Goal: Task Accomplishment & Management: Manage account settings

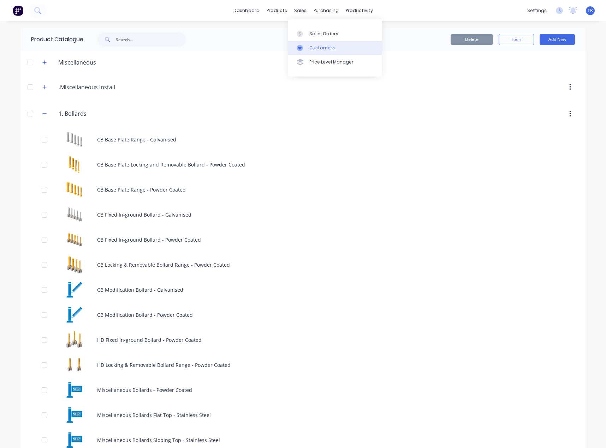
click at [301, 50] on icon at bounding box center [300, 48] width 6 height 6
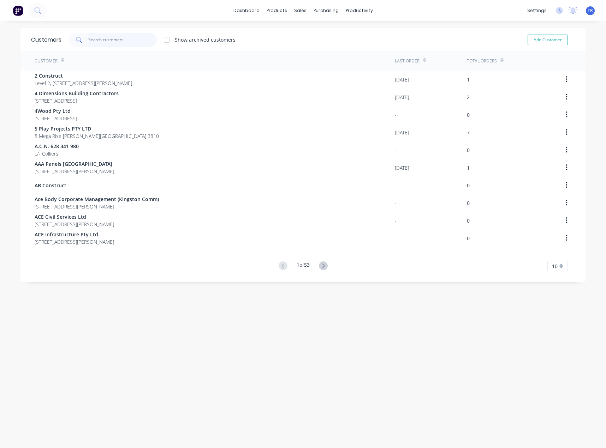
click at [132, 44] on input "text" at bounding box center [122, 40] width 69 height 14
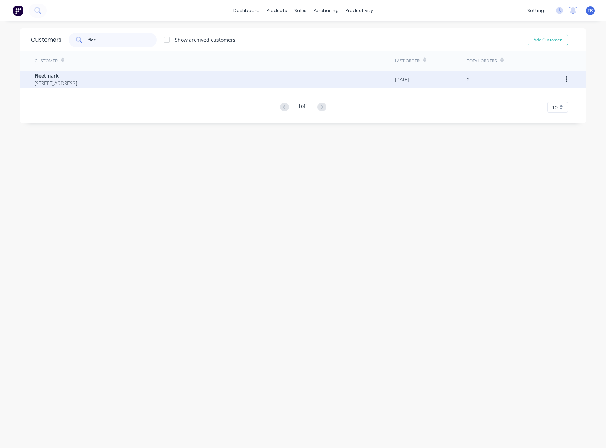
type input "flee"
click at [77, 75] on span "Fleetmark" at bounding box center [56, 75] width 42 height 7
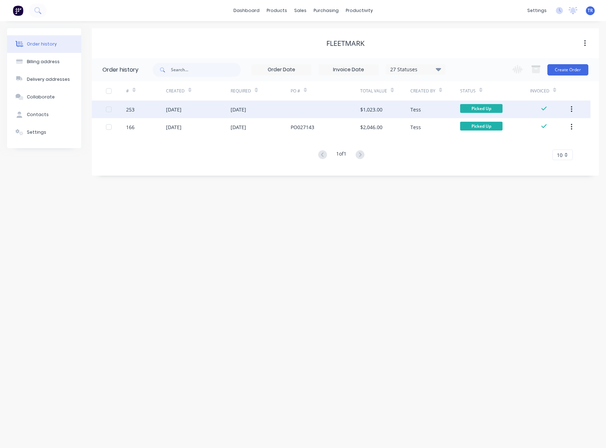
click at [269, 109] on div "19 Aug 2025" at bounding box center [261, 110] width 60 height 18
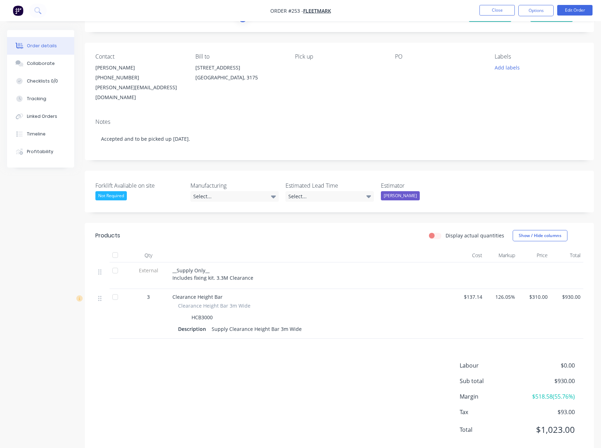
scroll to position [42, 0]
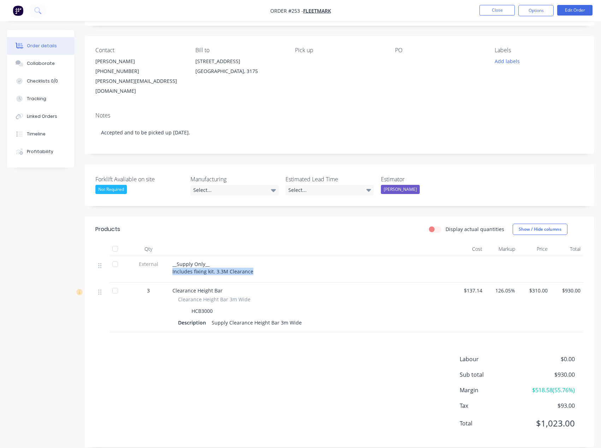
drag, startPoint x: 172, startPoint y: 263, endPoint x: 268, endPoint y: 259, distance: 95.8
click at [268, 259] on div "__Supply Only__ Includes fixing kit. 3.3M Clearance" at bounding box center [311, 269] width 283 height 26
click at [495, 14] on button "Close" at bounding box center [496, 10] width 35 height 11
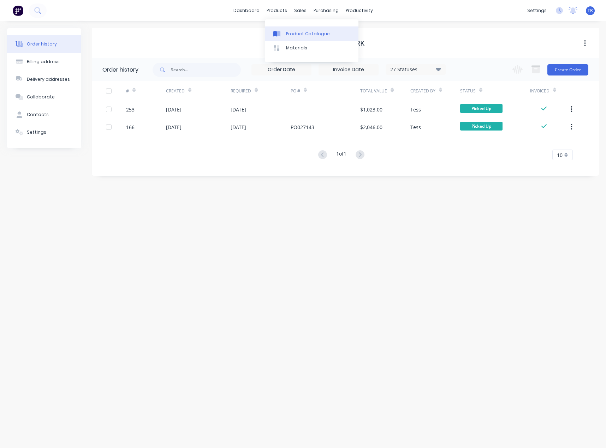
click at [282, 31] on div at bounding box center [278, 34] width 11 height 6
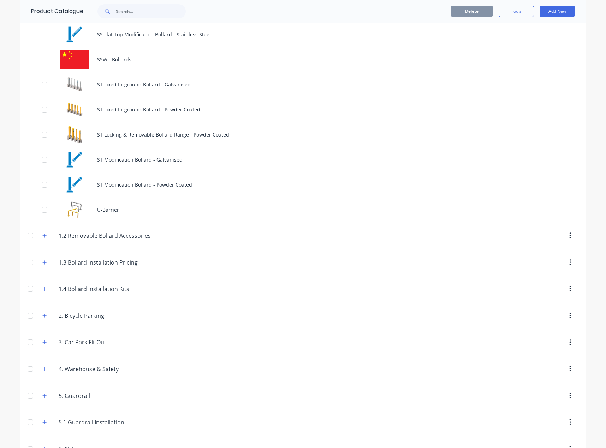
scroll to position [935, 0]
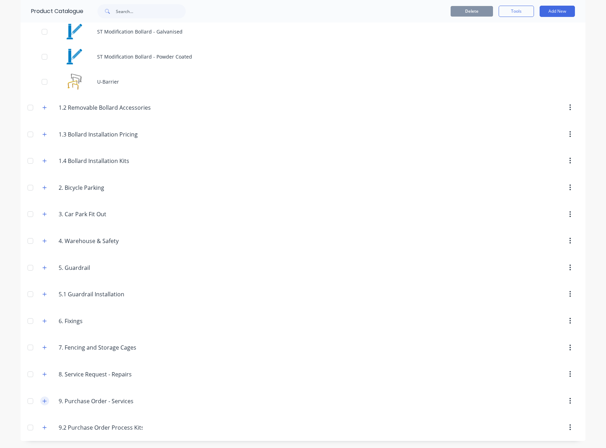
click at [43, 398] on button "button" at bounding box center [44, 401] width 9 height 9
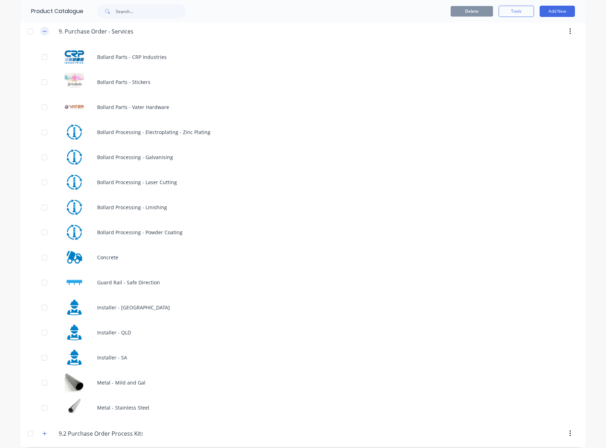
scroll to position [1312, 0]
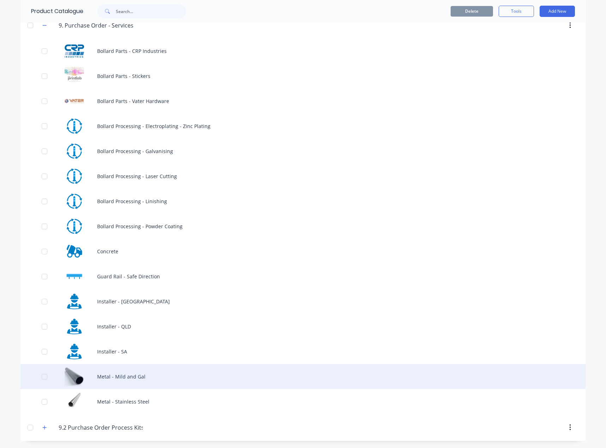
click at [85, 370] on div "Metal - Mild and Gal" at bounding box center [302, 376] width 565 height 25
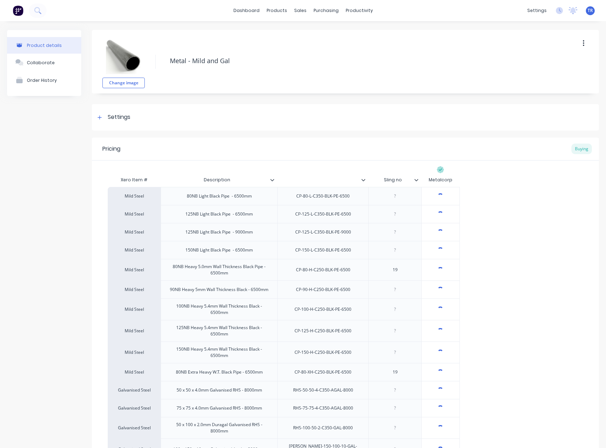
type textarea "x"
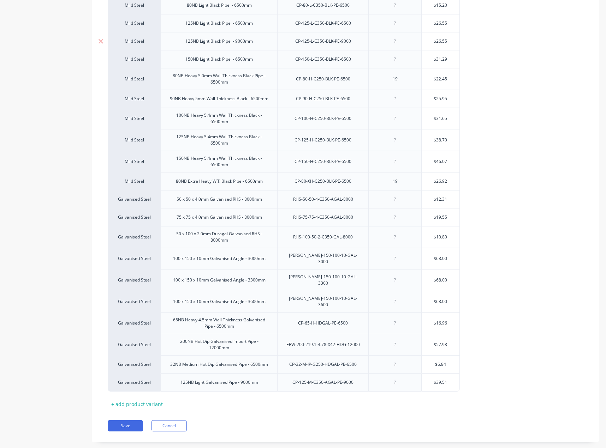
scroll to position [194, 0]
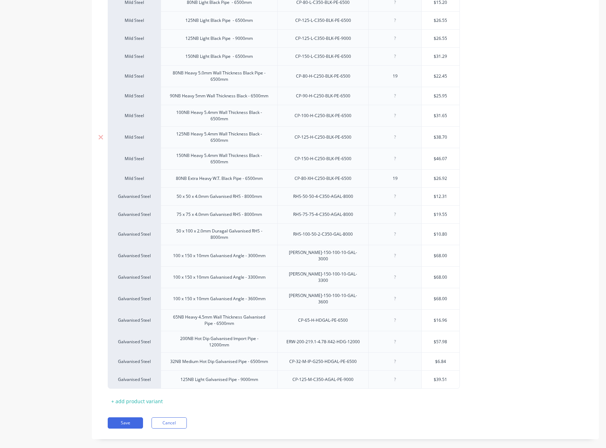
type input "$38.70"
drag, startPoint x: 448, startPoint y: 137, endPoint x: 442, endPoint y: 137, distance: 5.7
click at [442, 137] on input "$38.70" at bounding box center [441, 137] width 38 height 6
type textarea "x"
type input "$38.9"
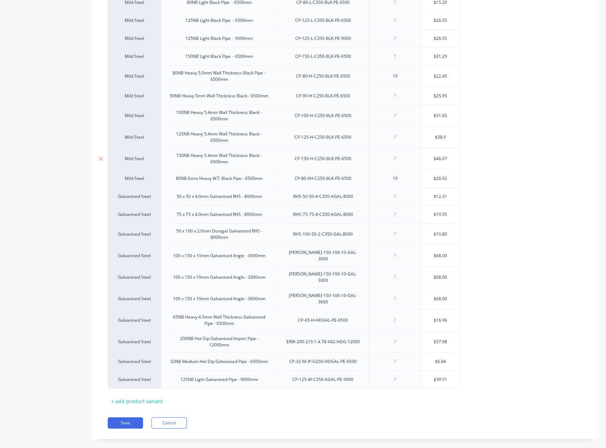
type textarea "x"
type input "$38.96"
click at [481, 184] on div "Mild Steel 80NB Light Black Pipe - 6500mm CP-80-L-C350-BLK-PE-6500 $15.20 Mild …" at bounding box center [345, 191] width 475 height 396
click at [139, 418] on button "Save" at bounding box center [125, 423] width 35 height 11
type textarea "x"
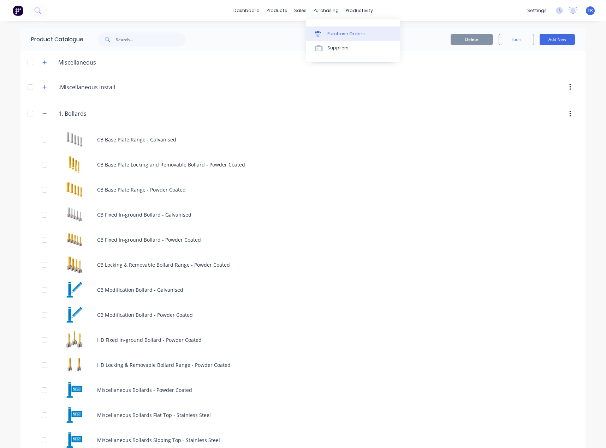
click at [334, 32] on div "Purchase Orders" at bounding box center [345, 34] width 37 height 6
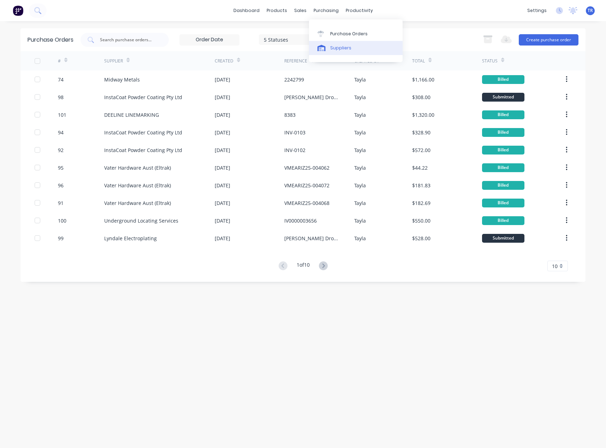
click at [328, 52] on link "Suppliers" at bounding box center [356, 48] width 94 height 14
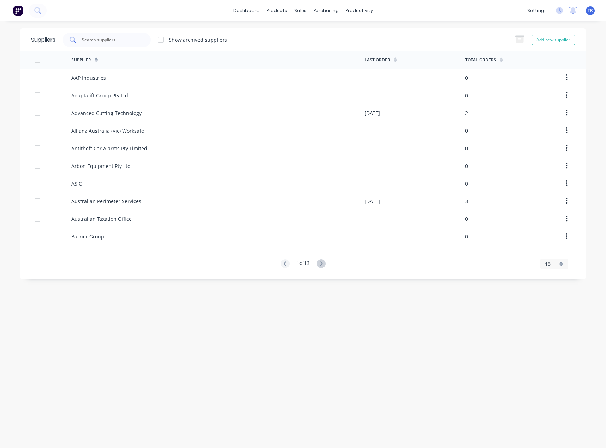
click at [82, 36] on div at bounding box center [107, 40] width 88 height 14
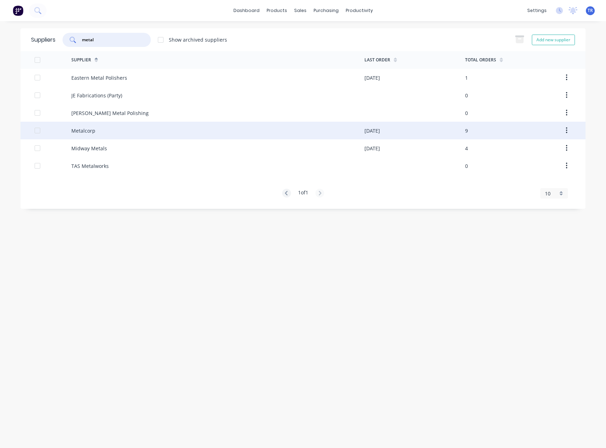
type input "metal"
click at [107, 133] on div "Metalcorp" at bounding box center [217, 131] width 293 height 18
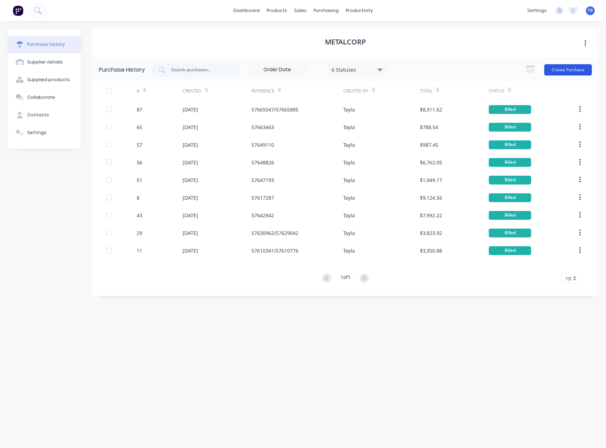
click at [560, 71] on button "Create Purchase" at bounding box center [568, 69] width 48 height 11
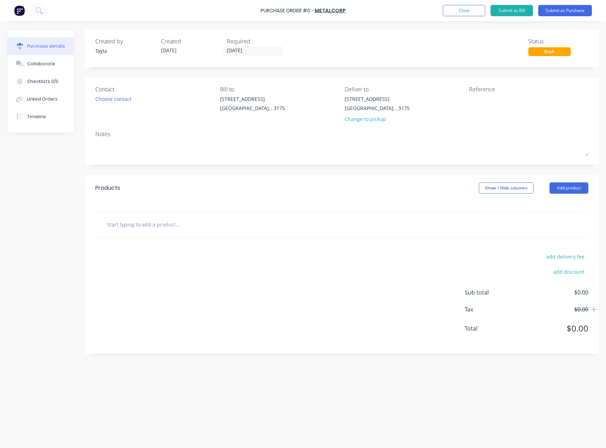
click at [118, 104] on div "Contact Choose contact" at bounding box center [154, 105] width 119 height 41
click at [117, 103] on div "Contact Choose contact" at bounding box center [154, 105] width 119 height 41
click at [121, 100] on div "Choose contact" at bounding box center [113, 98] width 36 height 7
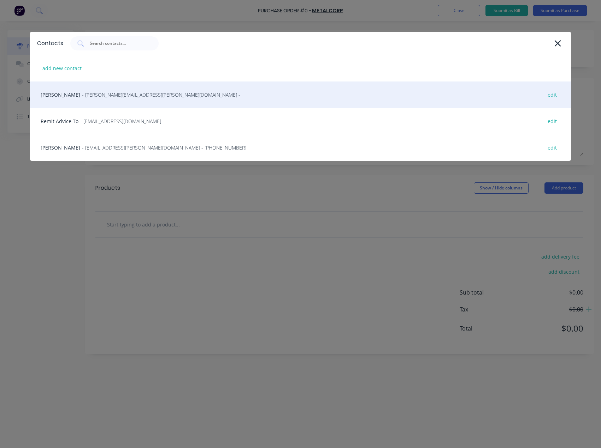
click at [135, 101] on div "Jason McGrath - jason.mcgrath@bluescopesteel.com - edit" at bounding box center [300, 95] width 541 height 26
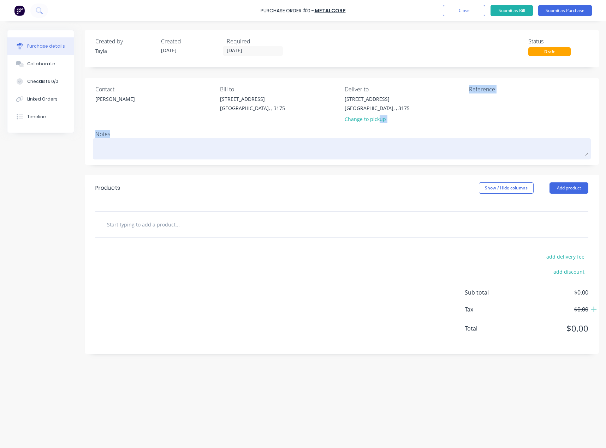
drag, startPoint x: 378, startPoint y: 121, endPoint x: 378, endPoint y: 149, distance: 27.9
click at [378, 149] on div "Contact Jason McGrath Bill to 37 Marni St Dandenong South, , 3175 Deliver to 37…" at bounding box center [342, 121] width 514 height 87
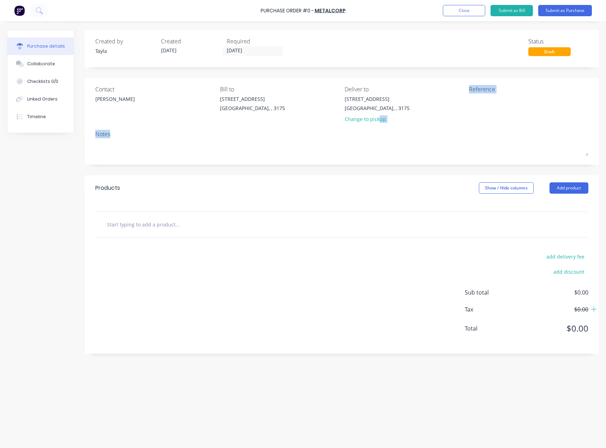
click at [503, 115] on div "Reference" at bounding box center [528, 105] width 119 height 41
click at [494, 105] on textarea at bounding box center [513, 103] width 88 height 16
type textarea "x"
type textarea "2"
type textarea "x"
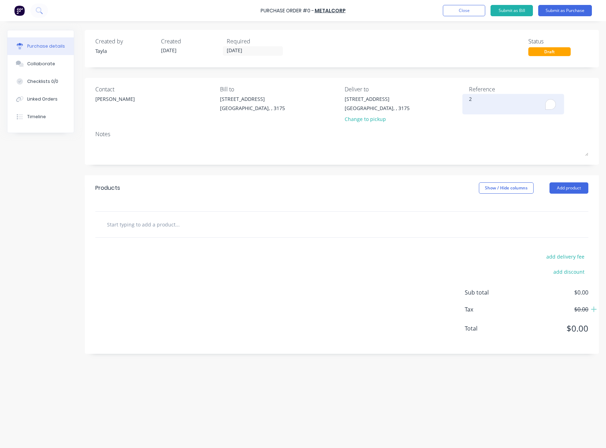
type textarea "24"
type textarea "x"
type textarea "249"
type textarea "x"
type textarea "2492"
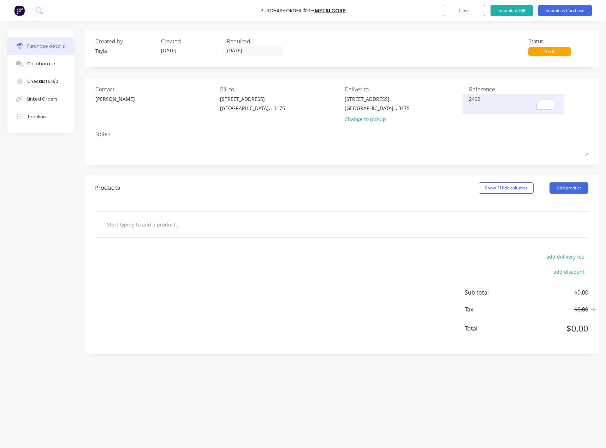
type textarea "x"
type textarea "24922"
type textarea "x"
type textarea "249229"
type textarea "x"
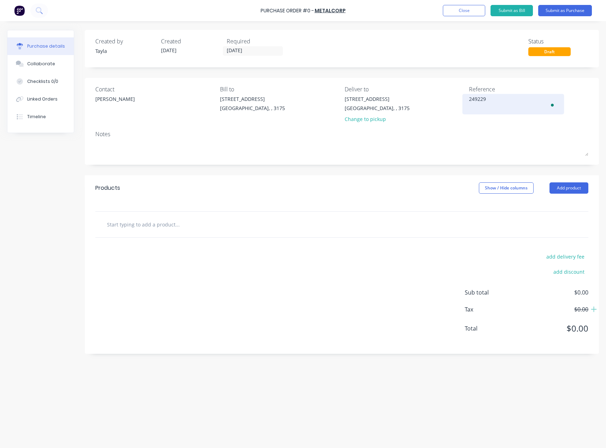
type textarea "2492290"
type textarea "x"
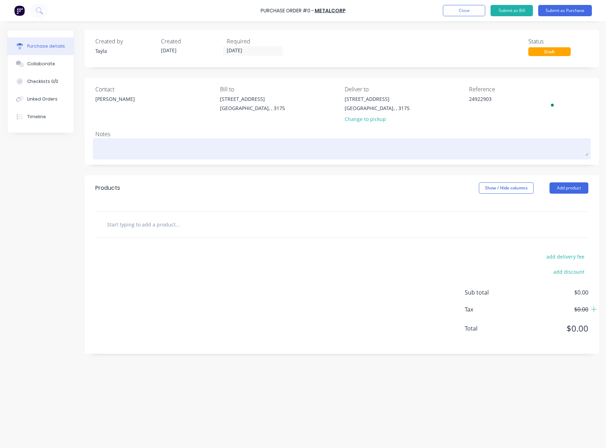
type textarea "24922903"
type textarea "x"
type textarea "24922903"
click at [455, 158] on div at bounding box center [341, 149] width 493 height 18
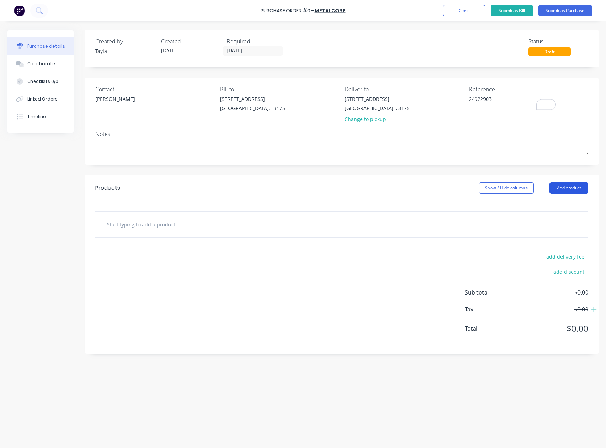
click at [568, 191] on button "Add product" at bounding box center [568, 188] width 39 height 11
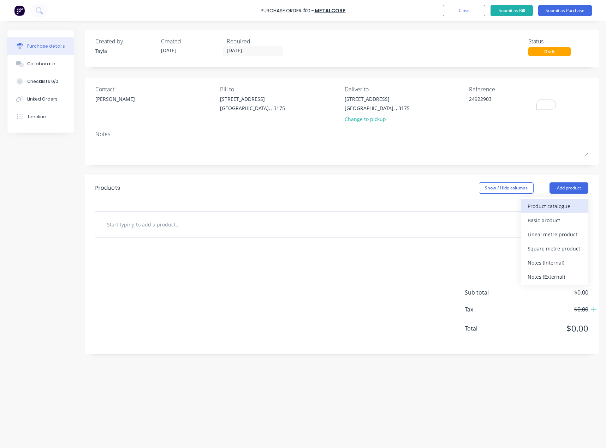
drag, startPoint x: 537, startPoint y: 217, endPoint x: 536, endPoint y: 203, distance: 13.8
click at [536, 203] on div "Product catalogue Basic product Lineal metre product Square metre product Notes…" at bounding box center [554, 241] width 67 height 88
click at [536, 203] on div "Product catalogue" at bounding box center [555, 206] width 54 height 10
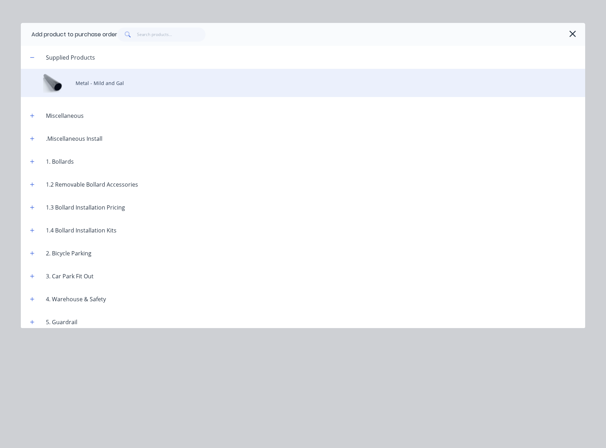
click at [90, 87] on div "Metal - Mild and Gal" at bounding box center [303, 83] width 564 height 28
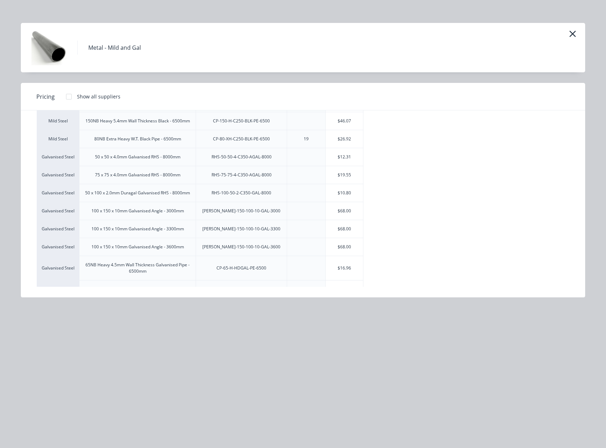
scroll to position [177, 0]
click at [344, 229] on div "$68.00" at bounding box center [345, 228] width 38 height 18
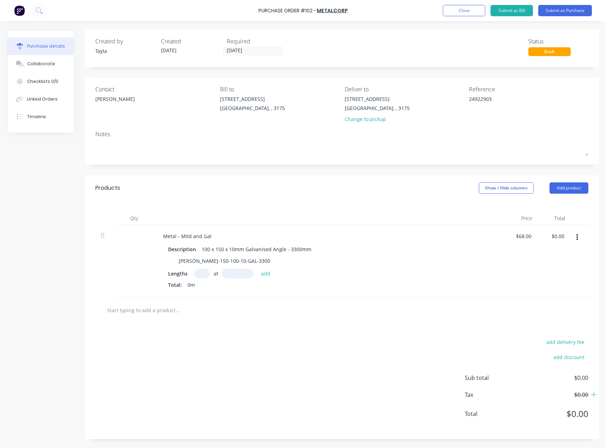
click at [196, 278] on input at bounding box center [202, 274] width 15 height 10
type textarea "x"
type input "7"
type textarea "x"
type input "7"
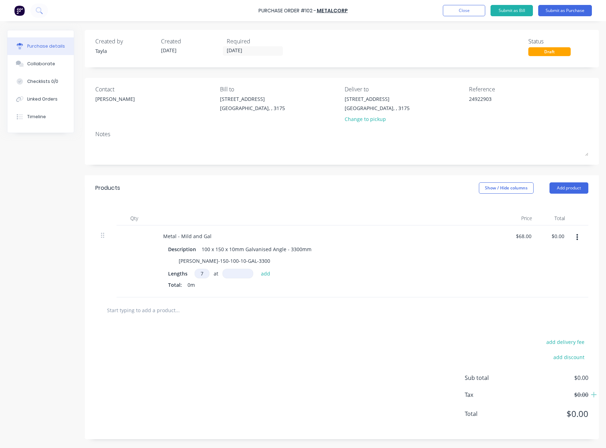
click at [248, 275] on input at bounding box center [237, 274] width 31 height 10
type textarea "x"
type input "3"
type textarea "x"
type input "33"
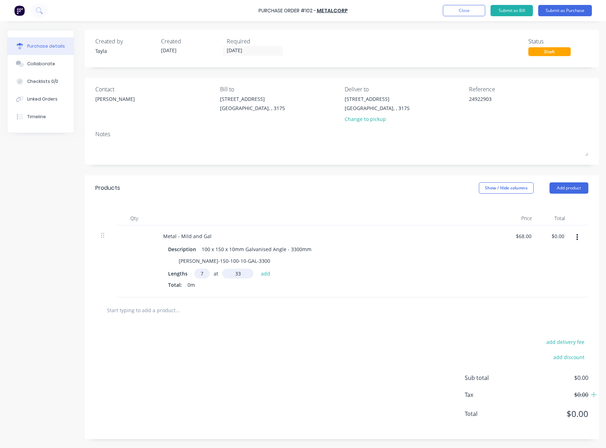
type textarea "x"
type input "330"
type textarea "x"
type input "3300"
type textarea "x"
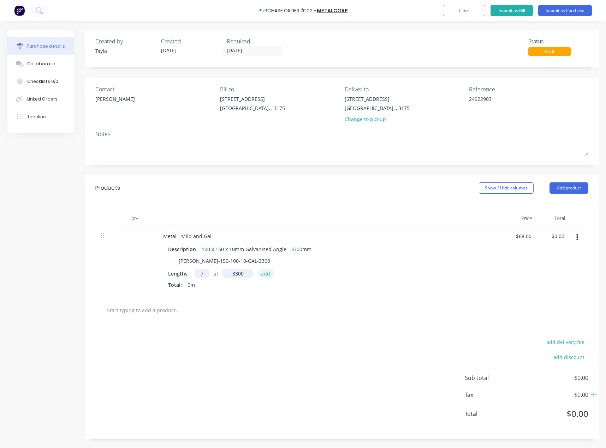
type input "3300mm"
click at [267, 274] on button "add" at bounding box center [265, 273] width 17 height 8
type textarea "x"
type input "$1,570.80"
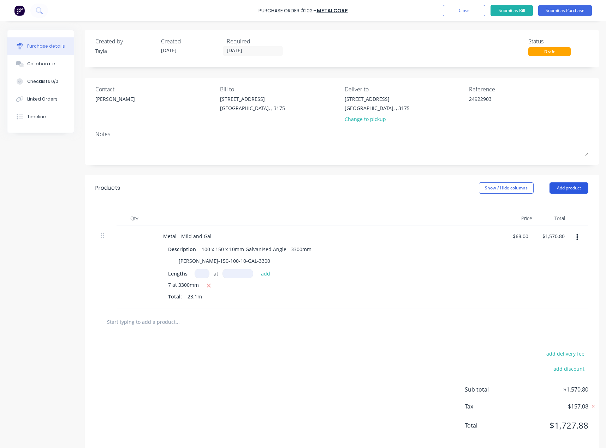
click at [567, 188] on button "Add product" at bounding box center [568, 188] width 39 height 11
click at [534, 203] on div "Product catalogue" at bounding box center [555, 206] width 54 height 10
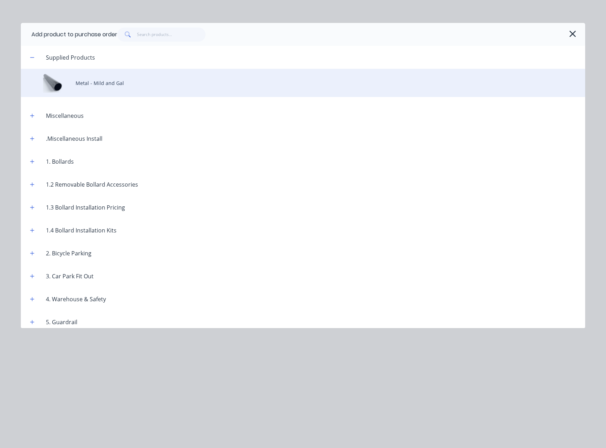
click at [152, 88] on div "Metal - Mild and Gal" at bounding box center [303, 83] width 564 height 28
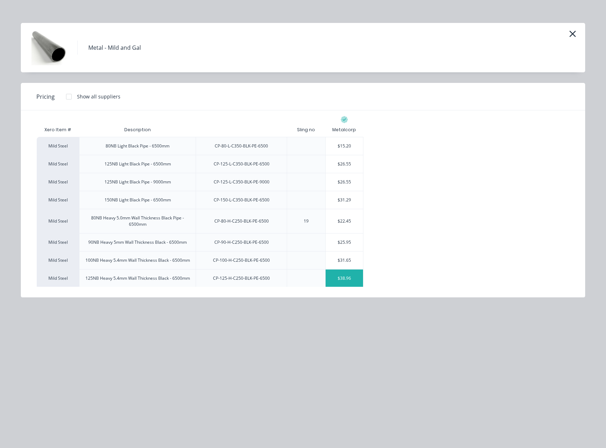
scroll to position [35, 0]
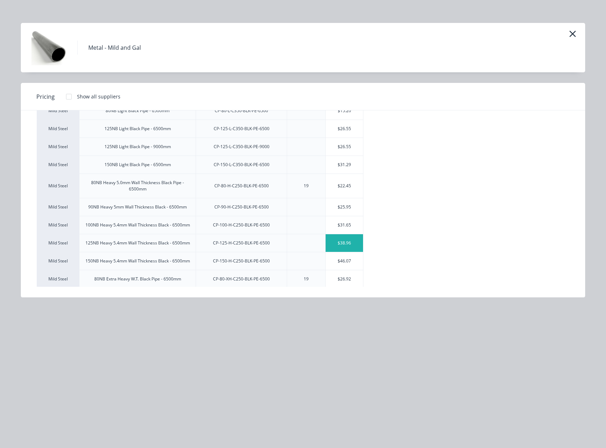
click at [351, 243] on div "$38.96" at bounding box center [345, 243] width 38 height 18
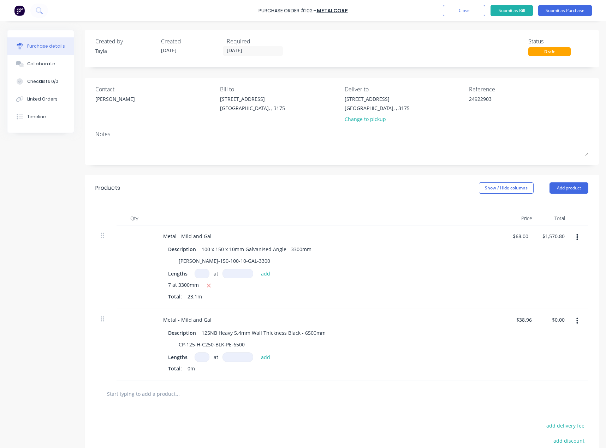
click at [198, 362] on div "Lengths at add Total: 0m" at bounding box center [328, 364] width 321 height 23
click at [201, 356] on input at bounding box center [202, 358] width 15 height 10
type textarea "x"
type input "1"
type textarea "x"
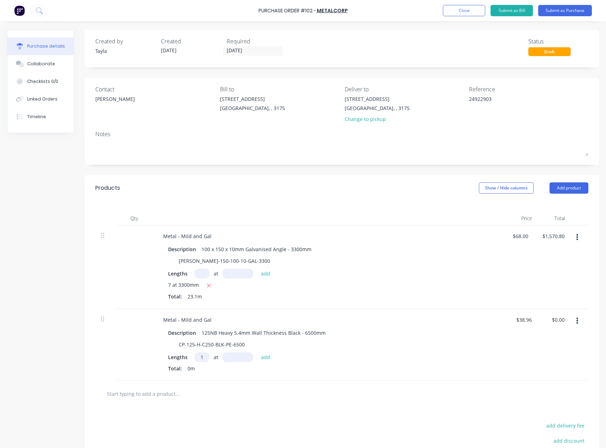
type input "1"
click at [234, 355] on input at bounding box center [237, 358] width 31 height 10
type textarea "x"
type input "6"
type textarea "x"
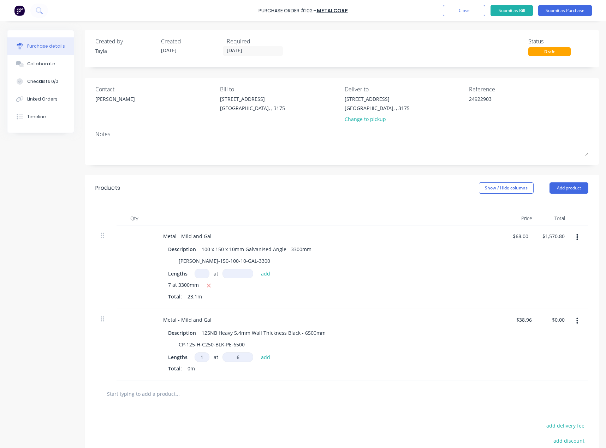
type input "65"
type textarea "x"
type input "650"
type textarea "x"
type input "6500"
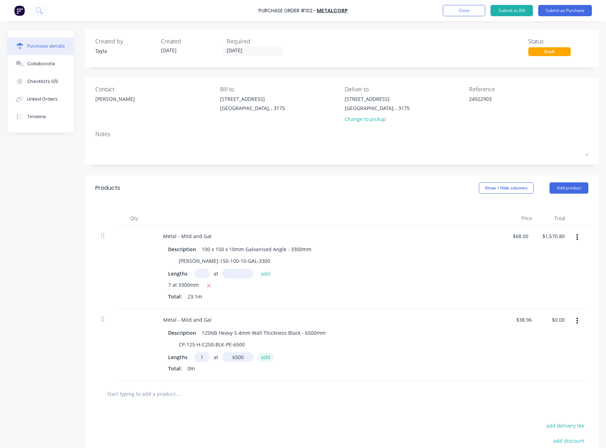
type textarea "x"
type input "6500mm"
click at [265, 358] on button "add" at bounding box center [265, 357] width 17 height 8
type textarea "x"
type input "$253.24"
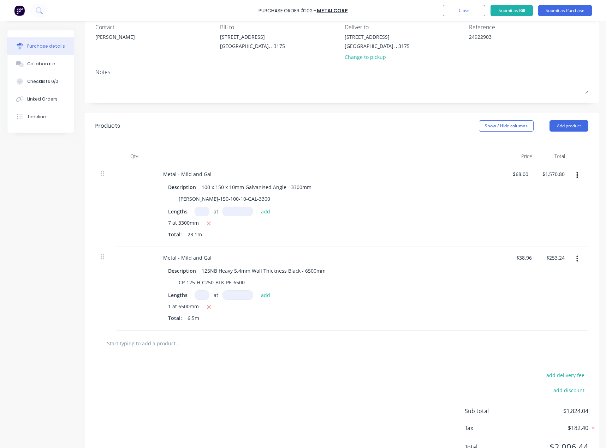
scroll to position [94, 0]
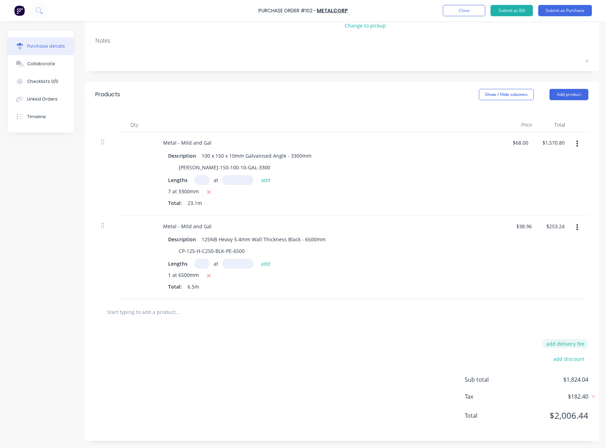
type textarea "x"
click at [563, 346] on button "add delivery fee" at bounding box center [565, 343] width 46 height 9
type input "133"
type textarea "x"
type input "$133.00"
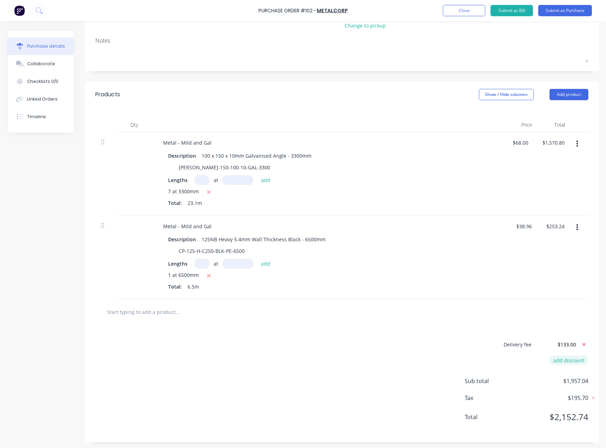
click at [560, 357] on button "add discount" at bounding box center [568, 360] width 39 height 9
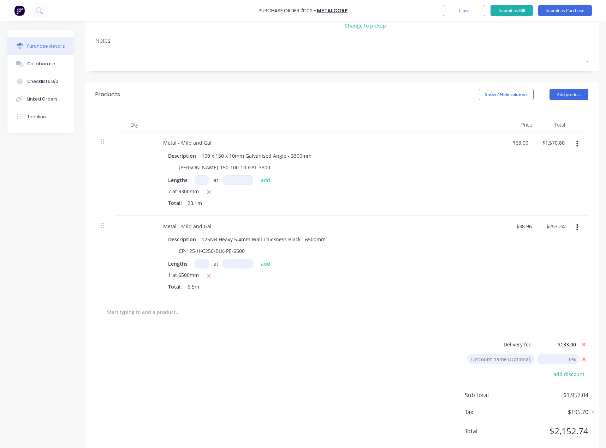
click at [584, 361] on icon at bounding box center [584, 359] width 9 height 9
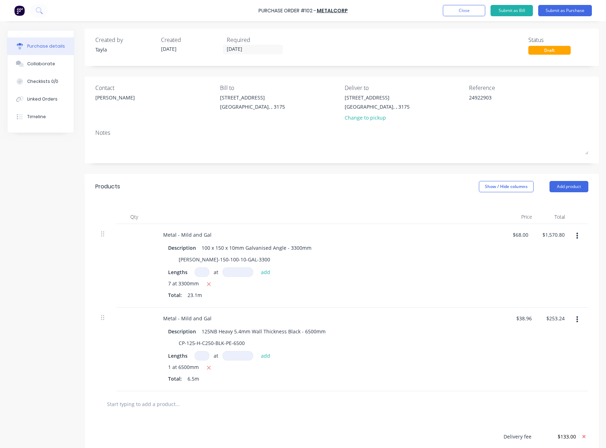
scroll to position [0, 0]
click at [559, 11] on button "Submit as Purchase" at bounding box center [565, 10] width 54 height 11
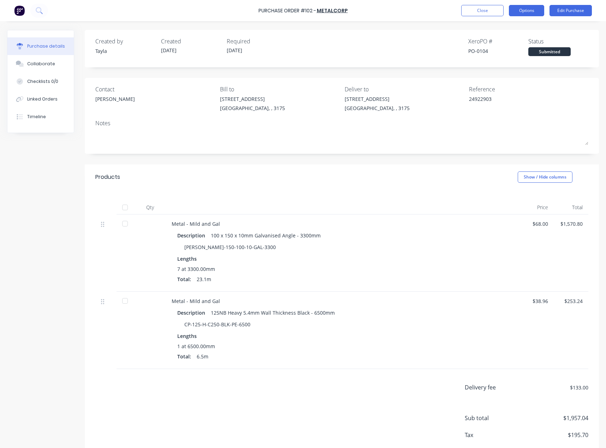
click at [525, 14] on button "Options" at bounding box center [526, 10] width 35 height 11
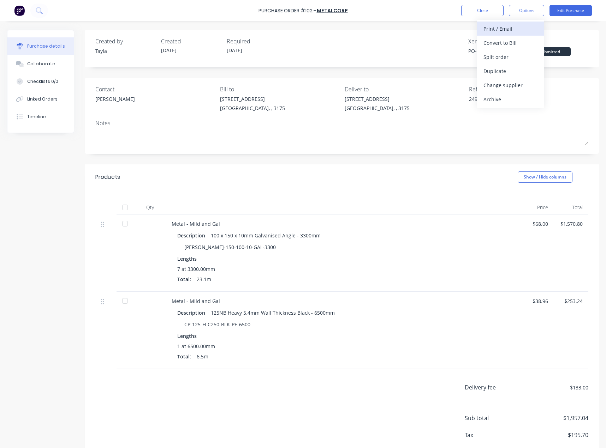
click at [511, 27] on div "Print / Email" at bounding box center [510, 29] width 54 height 10
click at [506, 54] on div "Without pricing" at bounding box center [510, 57] width 54 height 10
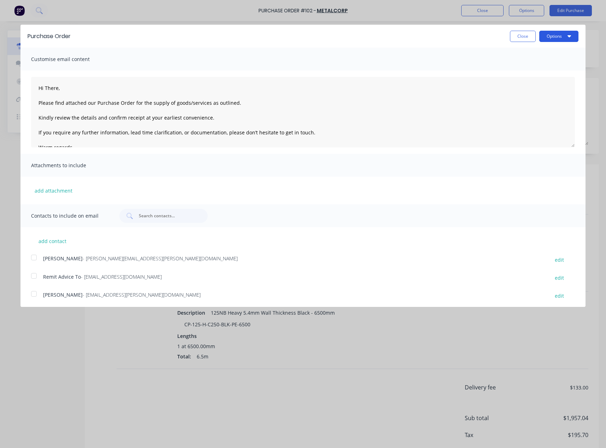
click at [551, 41] on button "Options" at bounding box center [558, 36] width 39 height 11
click at [538, 54] on div "Print" at bounding box center [545, 54] width 54 height 10
type textarea "x"
click at [96, 259] on span "- jason.mcgrath@bluescopesteel.com" at bounding box center [160, 258] width 155 height 7
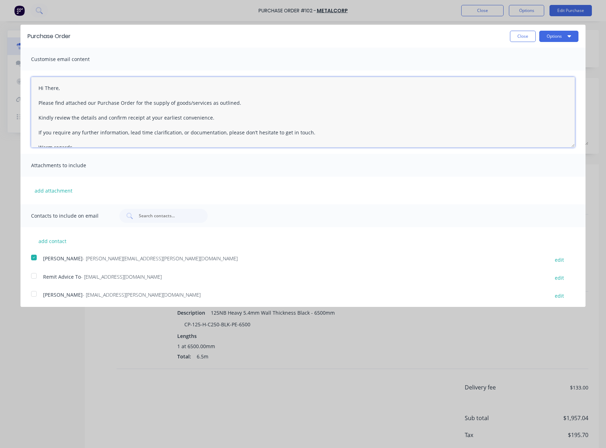
click at [49, 87] on textarea "Hi There, Please find attached our Purchase Order for the supply of goods/servi…" at bounding box center [303, 112] width 544 height 71
click at [189, 100] on textarea "Good Afternoon Jason, Please find attached our Purchase Order for the supply of…" at bounding box center [303, 112] width 544 height 71
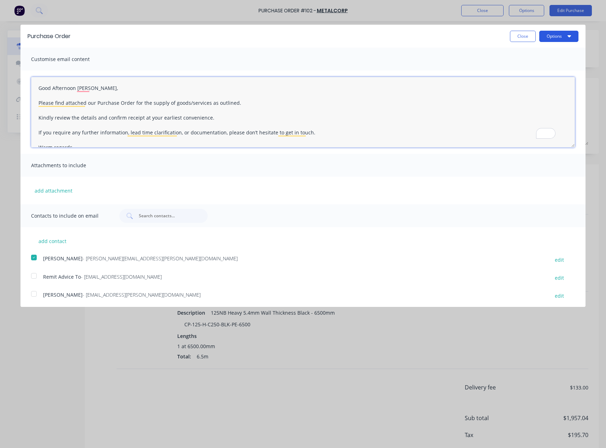
type textarea "Good Afternoon Jason, Please find attached our Purchase Order for the supply of…"
click at [550, 37] on button "Options" at bounding box center [558, 36] width 39 height 11
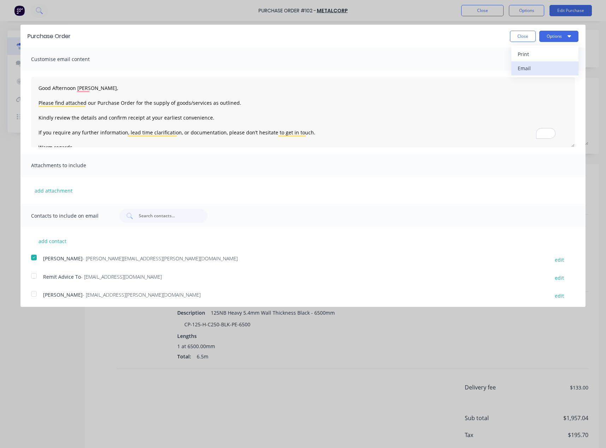
click at [543, 66] on div "Email" at bounding box center [545, 68] width 54 height 10
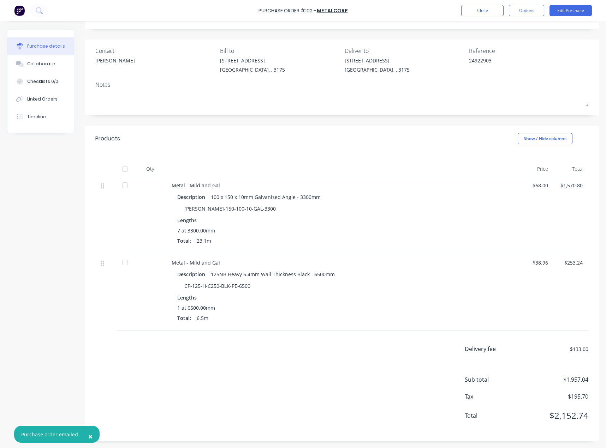
type textarea "x"
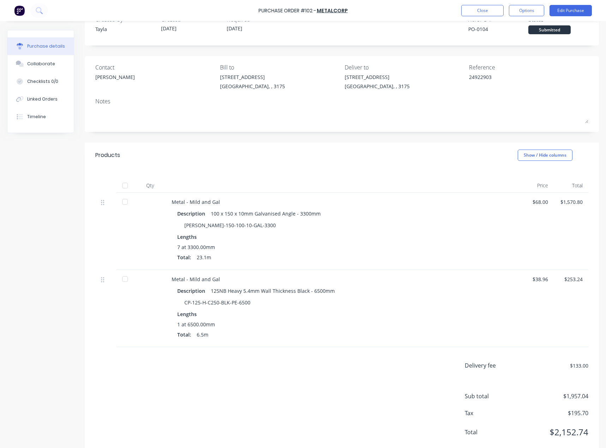
scroll to position [0, 0]
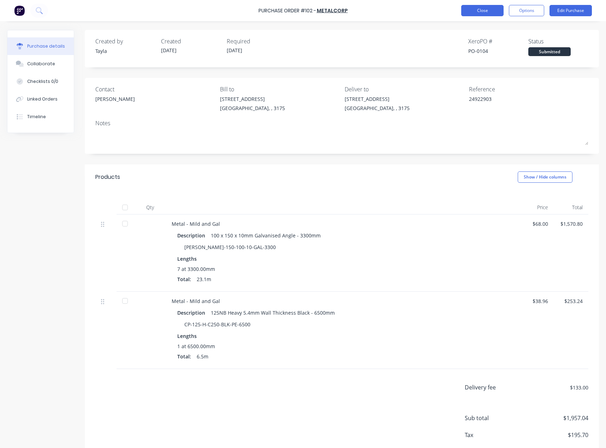
click at [465, 9] on button "Close" at bounding box center [482, 10] width 42 height 11
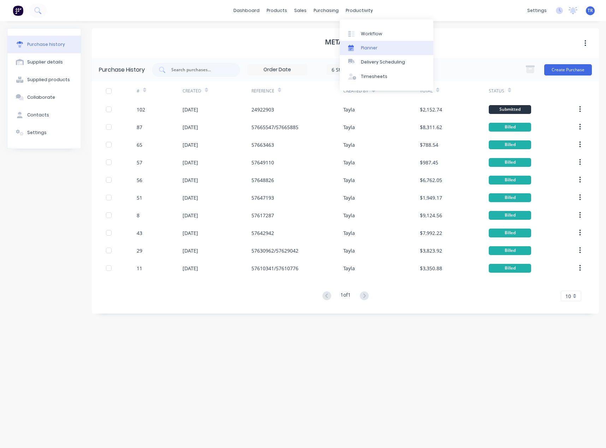
click at [360, 53] on link "Planner" at bounding box center [387, 48] width 94 height 14
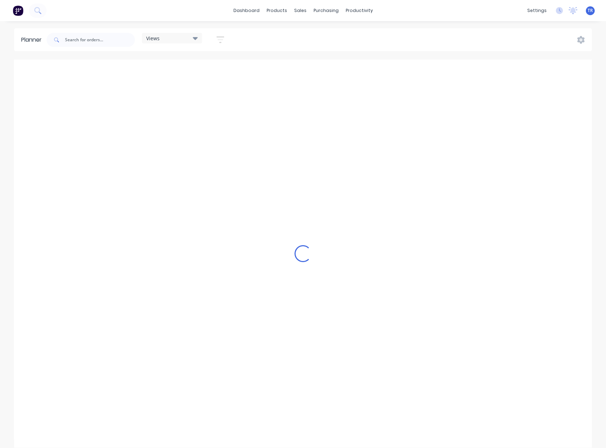
scroll to position [0, 509]
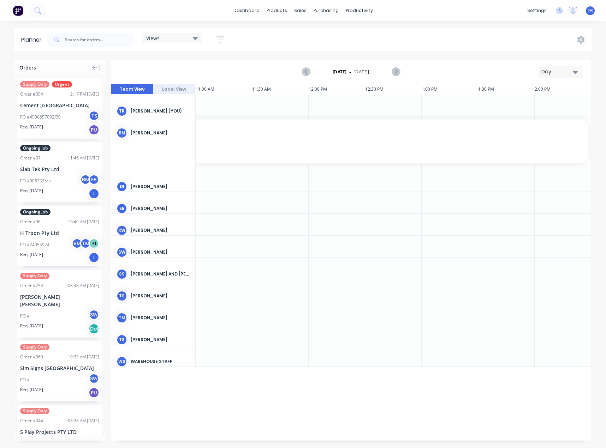
click at [566, 71] on div "Day" at bounding box center [557, 71] width 32 height 7
click at [551, 118] on div "Month" at bounding box center [548, 119] width 70 height 14
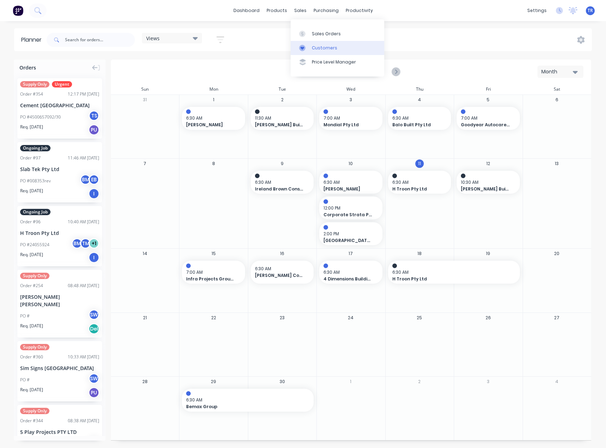
click at [301, 50] on icon at bounding box center [302, 48] width 6 height 6
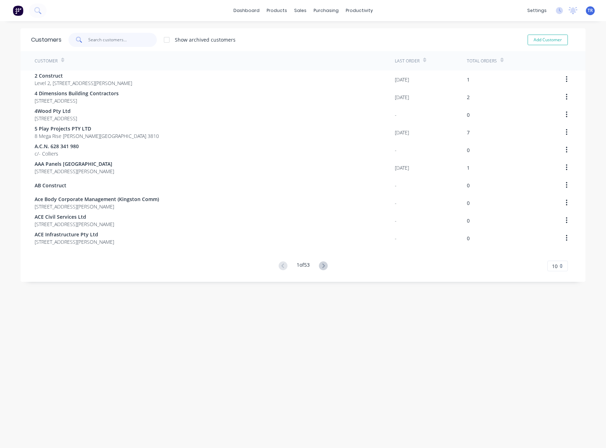
click at [121, 41] on input "text" at bounding box center [122, 40] width 69 height 14
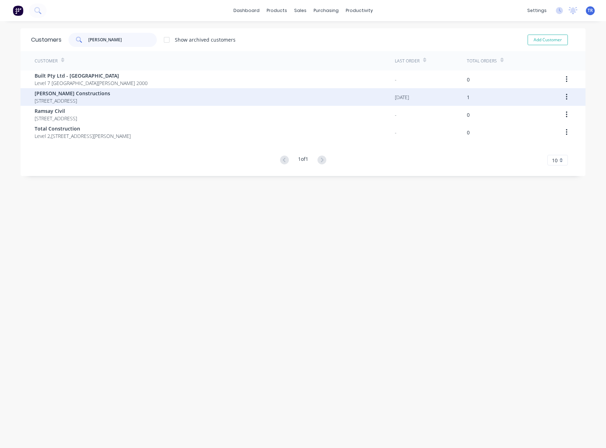
type input "george"
click at [110, 100] on span "Unit 5/64 Bridge Rd KEYSBOROUGH 3173" at bounding box center [73, 100] width 76 height 7
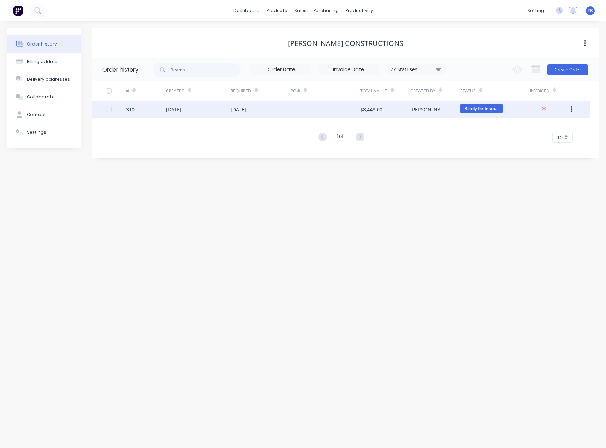
click at [167, 110] on div "29 Aug 2025" at bounding box center [174, 109] width 16 height 7
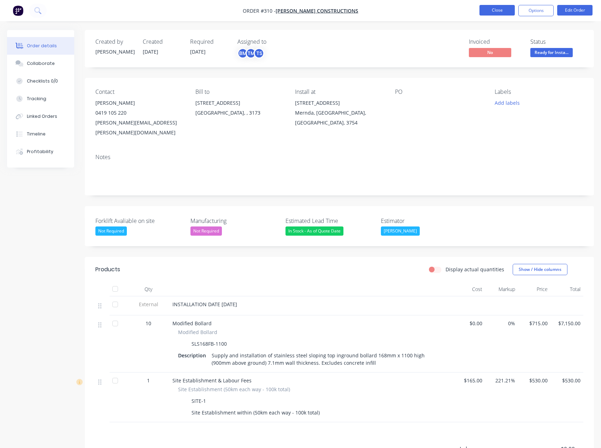
click at [484, 10] on button "Close" at bounding box center [496, 10] width 35 height 11
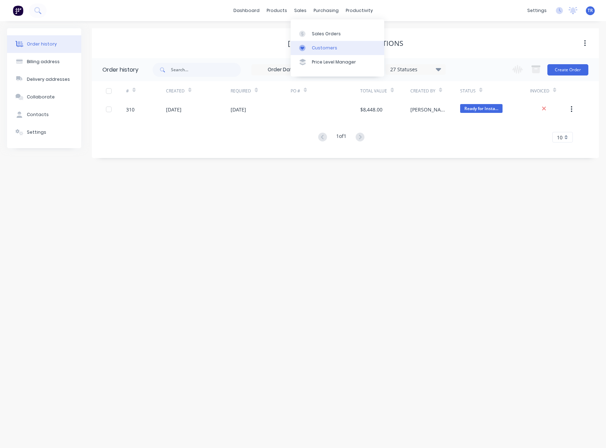
click at [320, 50] on div "Customers" at bounding box center [324, 48] width 25 height 6
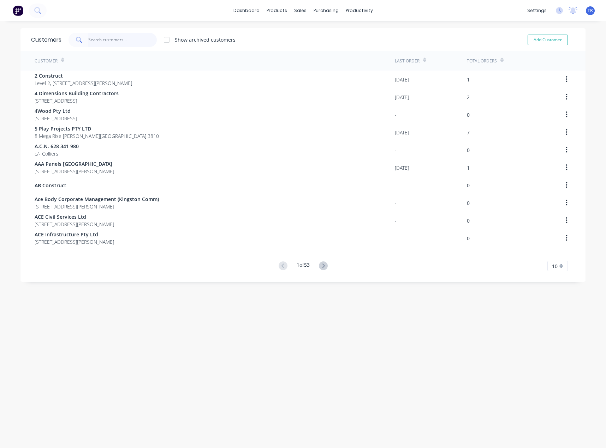
click at [120, 37] on input "text" at bounding box center [122, 40] width 69 height 14
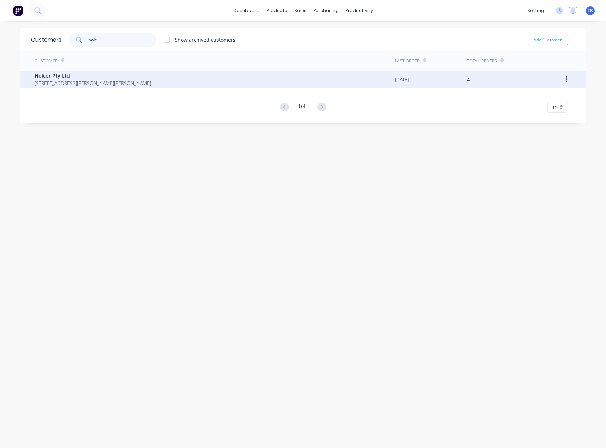
type input "holc"
click at [48, 83] on span "PO Box 417 PATTERSON LAKES Victoria Australia 3197" at bounding box center [93, 82] width 117 height 7
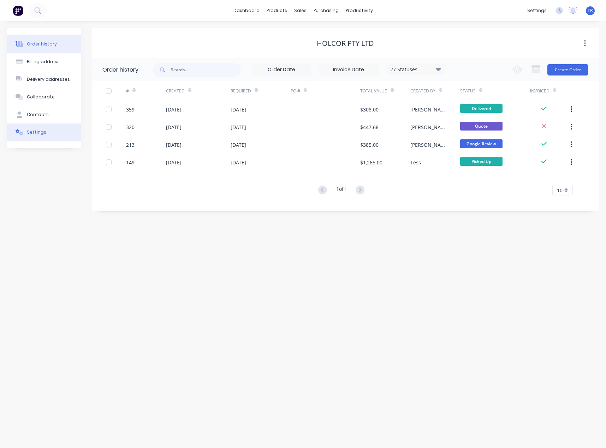
click at [44, 132] on button "Settings" at bounding box center [44, 133] width 74 height 18
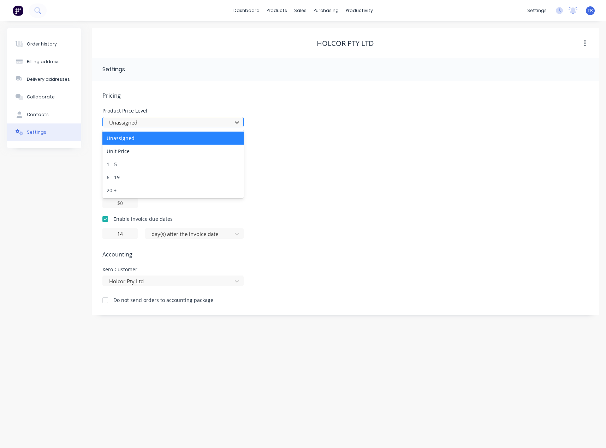
click at [134, 127] on div at bounding box center [168, 122] width 120 height 9
click at [143, 90] on div "Pricing Product Price Level 5 results available. Use Up and Down to choose opti…" at bounding box center [345, 198] width 507 height 234
click at [183, 123] on div at bounding box center [168, 122] width 120 height 9
click at [185, 153] on div "Unit Price" at bounding box center [172, 151] width 141 height 13
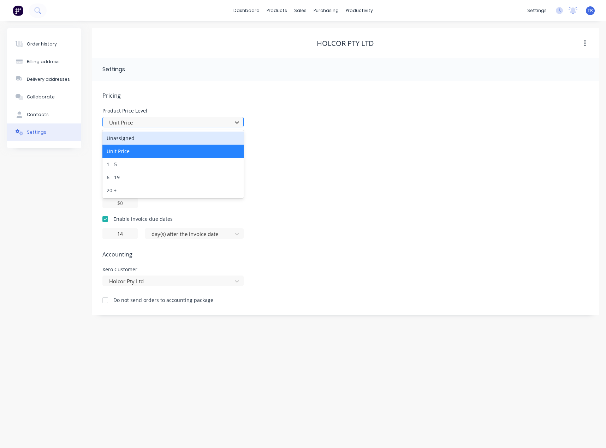
click at [178, 121] on div at bounding box center [168, 122] width 120 height 9
click at [163, 138] on div "Unassigned" at bounding box center [172, 138] width 141 height 13
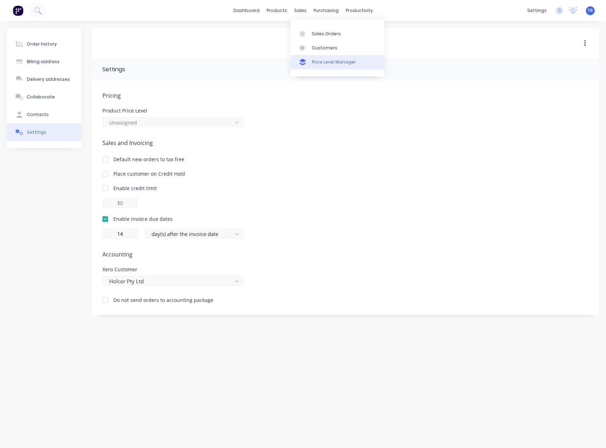
click at [320, 66] on link "Price Level Manager" at bounding box center [338, 62] width 94 height 14
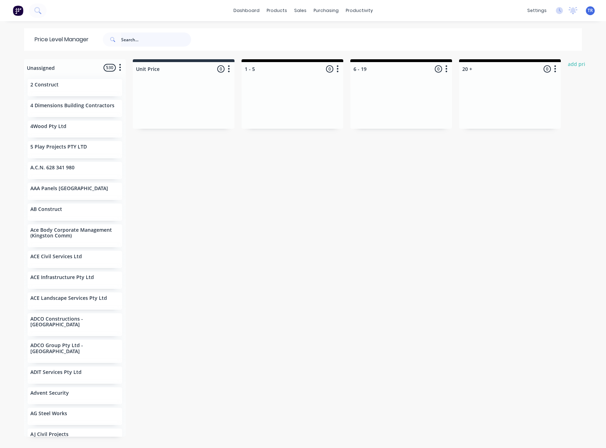
click at [131, 42] on input "text" at bounding box center [156, 39] width 70 height 14
type input "holcor"
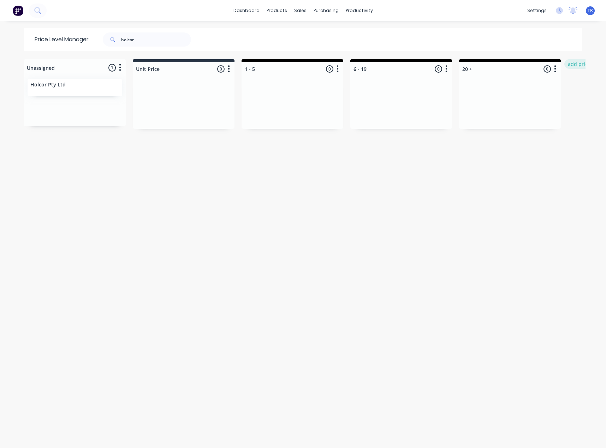
click at [574, 65] on button "add price level" at bounding box center [585, 64] width 42 height 10
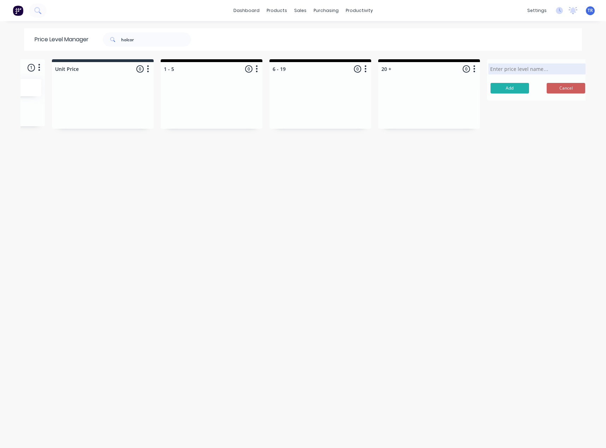
click at [566, 90] on button "Cancel" at bounding box center [566, 88] width 38 height 11
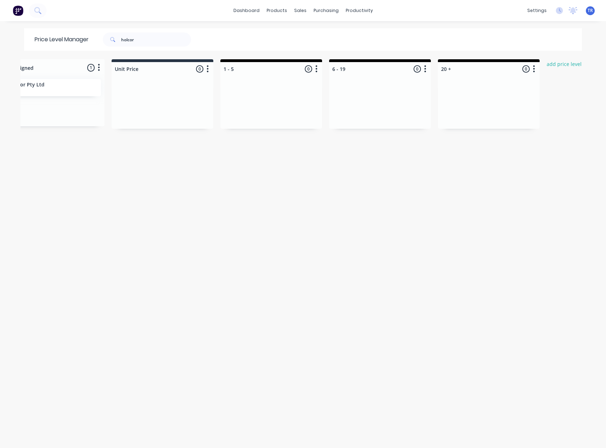
scroll to position [0, 19]
click at [559, 61] on button "add price level" at bounding box center [566, 64] width 42 height 10
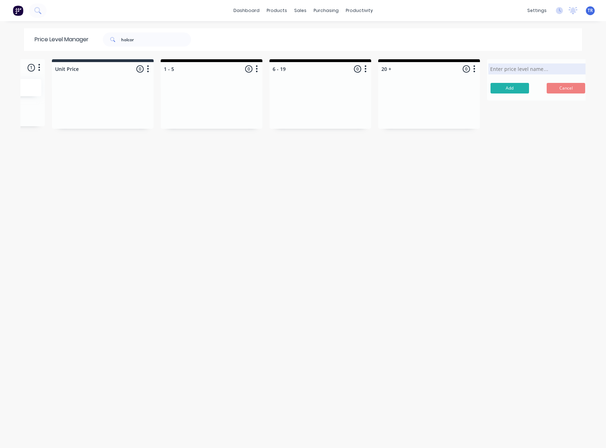
click at [536, 71] on input "text" at bounding box center [537, 68] width 95 height 7
type input "VIP"
click at [509, 88] on button "Add" at bounding box center [510, 88] width 38 height 11
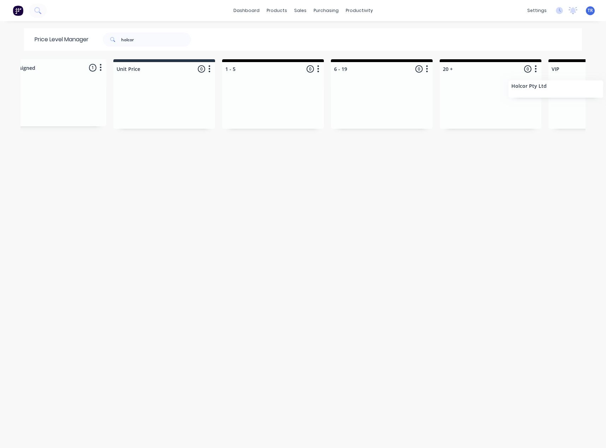
drag, startPoint x: 53, startPoint y: 87, endPoint x: 559, endPoint y: 89, distance: 506.8
click at [559, 89] on div "Unassigned 1 Move all customers Unit Price 1 - 5 6 - 19 20 + VIP Holcor Pty Ltd…" at bounding box center [302, 253] width 565 height 388
click at [488, 89] on div "Holcor Pty Ltd" at bounding box center [490, 87] width 89 height 7
click at [452, 91] on div "Holcor Pty Ltd" at bounding box center [490, 87] width 89 height 7
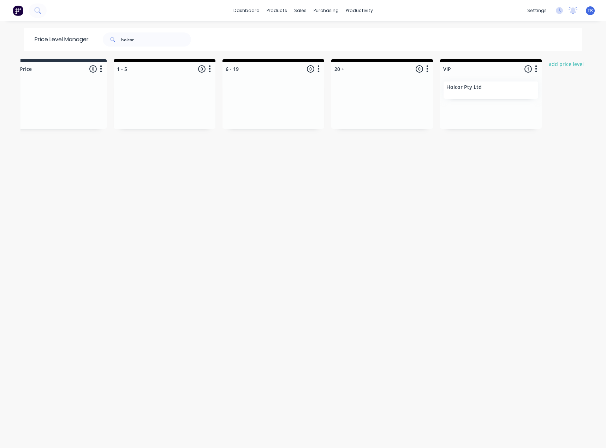
click at [454, 89] on p "Holcor Pty Ltd" at bounding box center [463, 87] width 35 height 6
click at [323, 63] on div "Price Level Manager" at bounding box center [331, 62] width 44 height 6
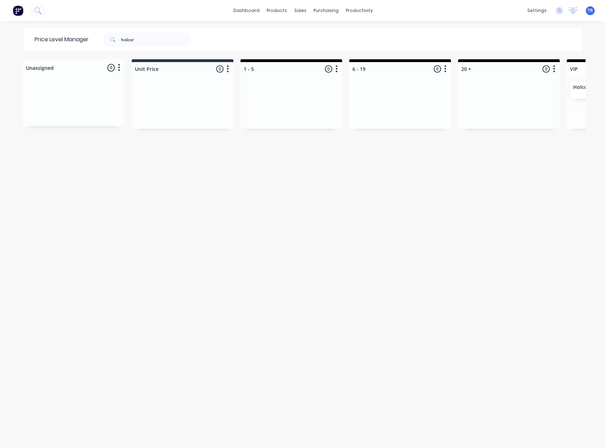
scroll to position [0, 0]
click at [116, 68] on button "button" at bounding box center [120, 68] width 8 height 8
click at [237, 166] on div "Unassigned 0 Move all customers Unit Price 1 - 5 6 - 19 20 + VIP Unit Price 0 P…" at bounding box center [302, 253] width 565 height 388
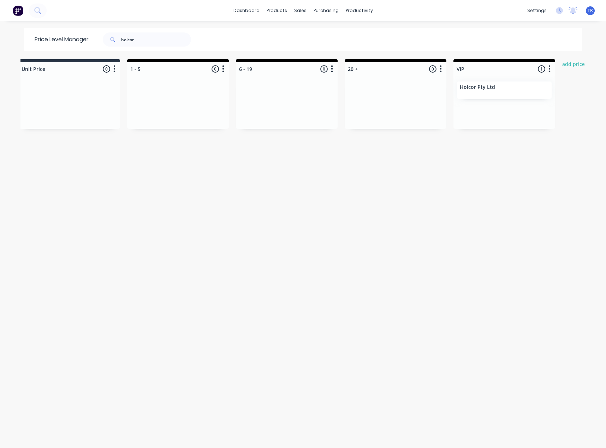
scroll to position [0, 128]
click at [481, 87] on div "Holcor Pty Ltd" at bounding box center [490, 87] width 89 height 7
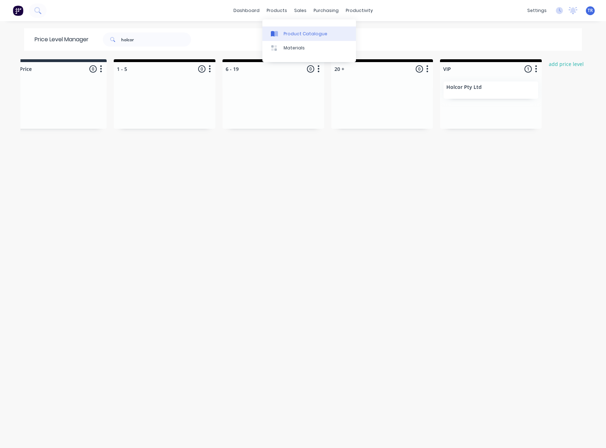
click at [280, 33] on div at bounding box center [276, 34] width 11 height 6
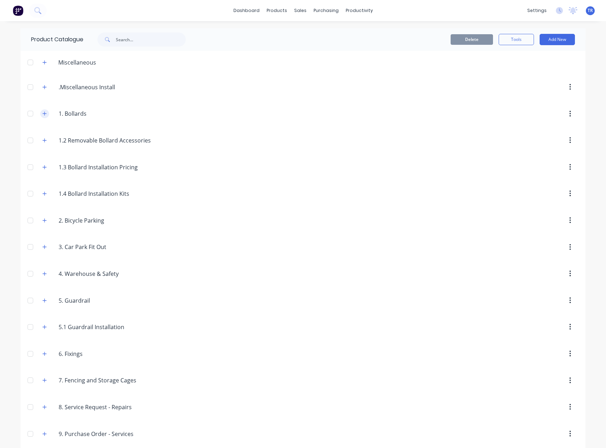
click at [42, 115] on icon "button" at bounding box center [44, 113] width 4 height 5
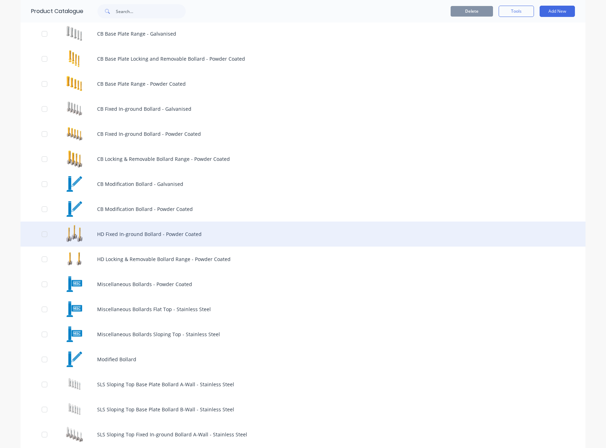
scroll to position [71, 0]
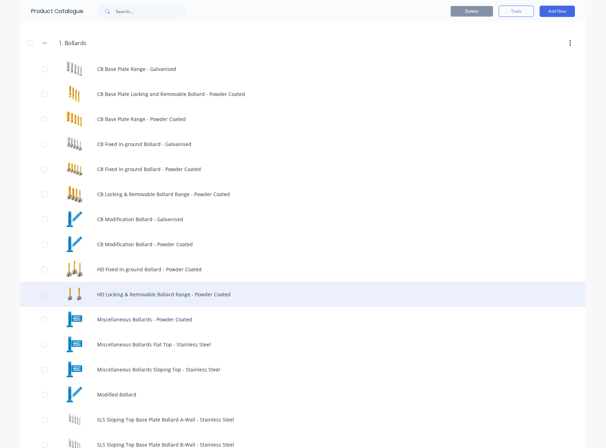
click at [136, 295] on div "HD Locking & Removable Bollard Range - Powder Coated" at bounding box center [302, 294] width 565 height 25
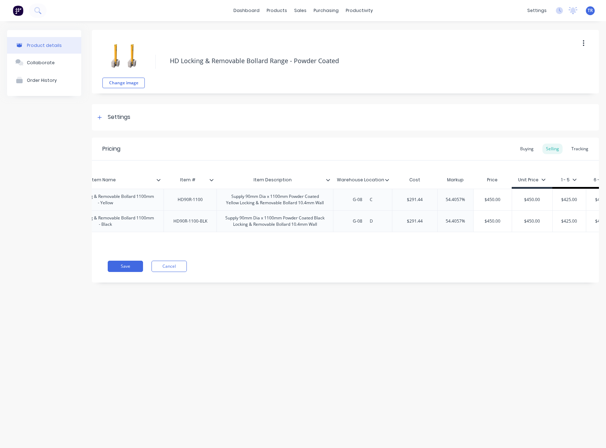
scroll to position [0, 169]
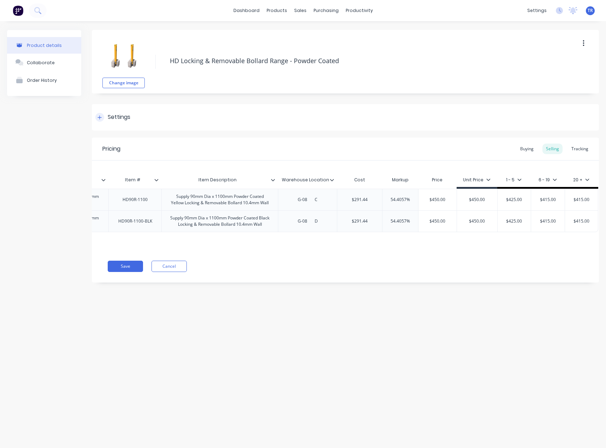
click at [101, 115] on div at bounding box center [99, 117] width 9 height 9
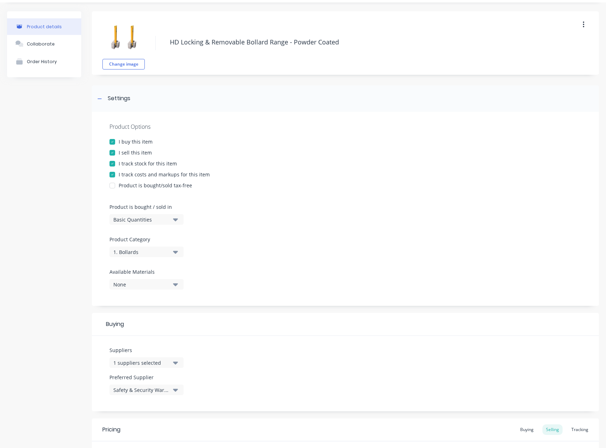
scroll to position [71, 0]
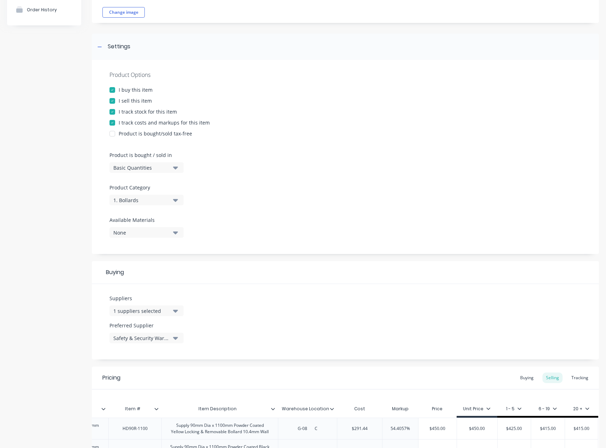
click at [153, 165] on div "Basic Quantities" at bounding box center [141, 167] width 57 height 7
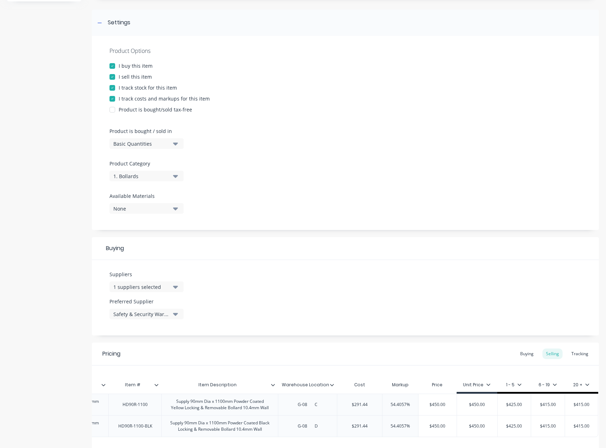
scroll to position [159, 0]
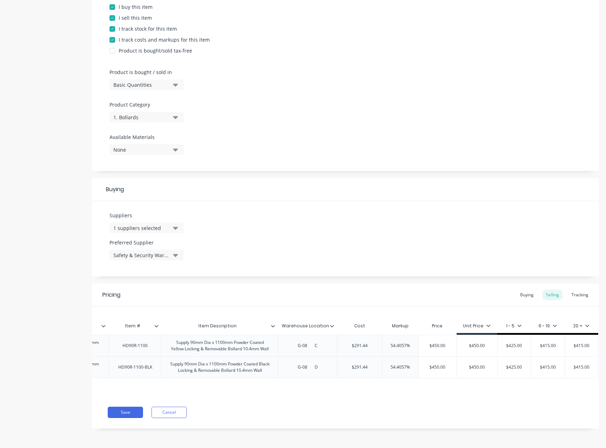
click at [554, 325] on icon at bounding box center [555, 326] width 4 height 2
click at [519, 418] on div at bounding box center [517, 412] width 14 height 14
type textarea "x"
click at [458, 404] on div "Pricing Buying Selling Tracking Xero Item # Item Name Item # Item Description W…" at bounding box center [345, 356] width 507 height 145
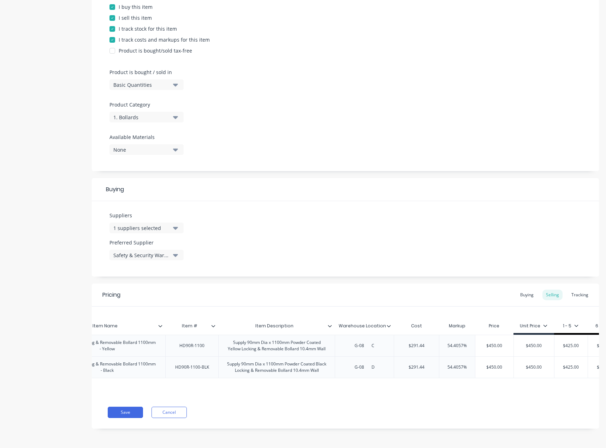
scroll to position [0, 206]
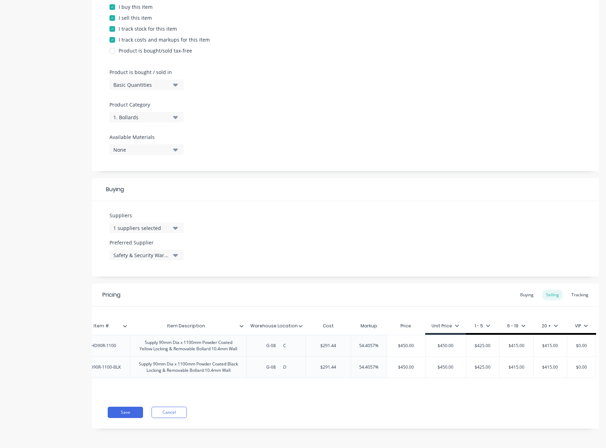
type input "$0.00"
click at [578, 343] on input "$0.00" at bounding box center [581, 346] width 35 height 6
type textarea "x"
type input "$2"
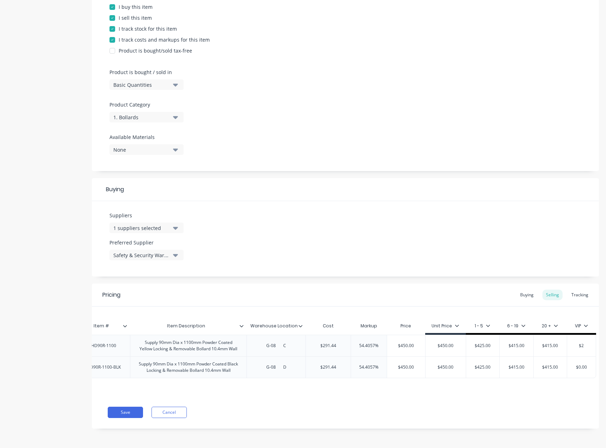
type textarea "x"
type input "$28"
type textarea "x"
click at [578, 343] on input "$280" at bounding box center [581, 346] width 35 height 6
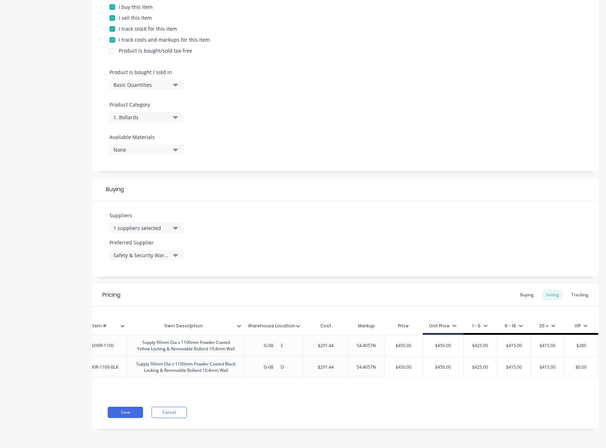
type input "$280"
type input "$0.00"
click at [582, 364] on input "$0.00" at bounding box center [581, 367] width 35 height 6
paste input "28"
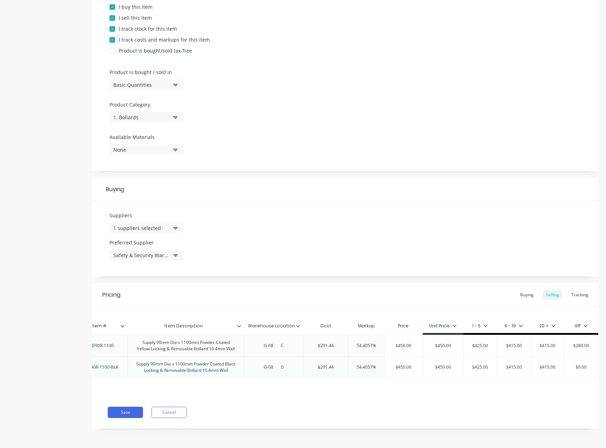
type textarea "x"
type input "$280"
click at [545, 381] on div "Xero Item # Item Name Item # Item Description Warehouse Location Cost Markup Pr…" at bounding box center [345, 352] width 507 height 90
click at [131, 415] on button "Save" at bounding box center [125, 412] width 35 height 11
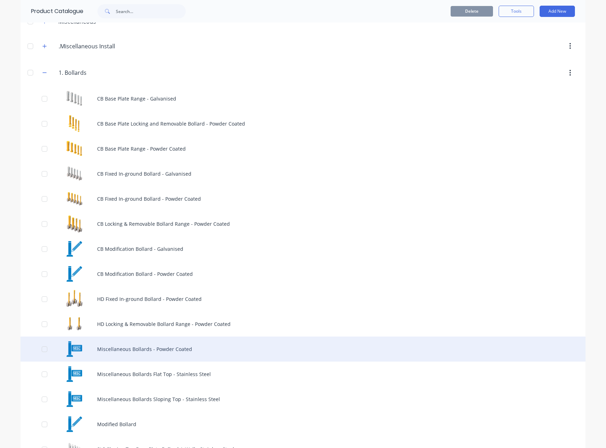
scroll to position [141, 0]
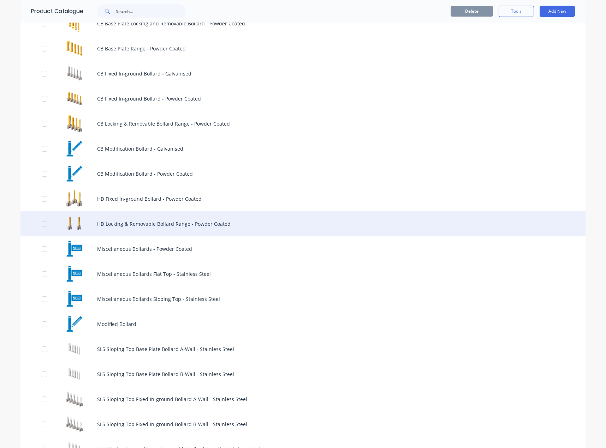
click at [182, 227] on div "HD Locking & Removable Bollard Range - Powder Coated" at bounding box center [302, 224] width 565 height 25
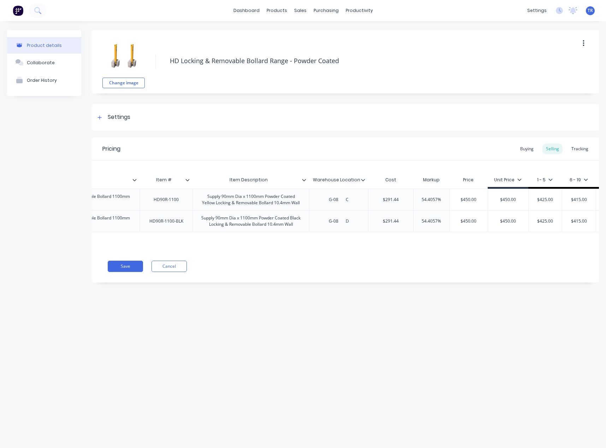
scroll to position [0, 203]
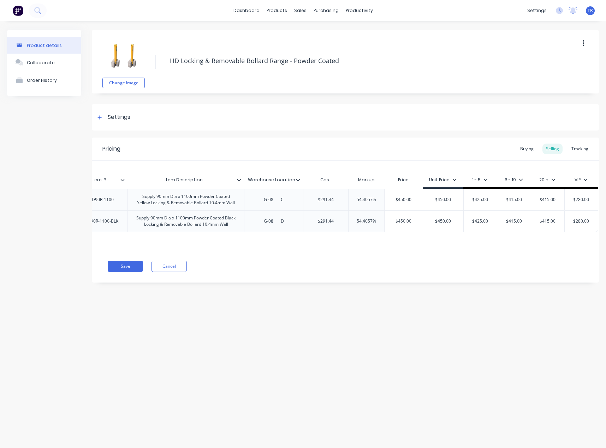
click at [299, 177] on div at bounding box center [301, 180] width 4 height 6
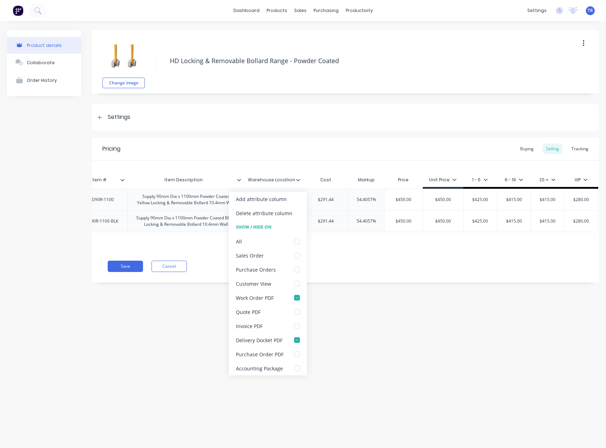
click at [299, 177] on div at bounding box center [301, 180] width 4 height 6
type textarea "x"
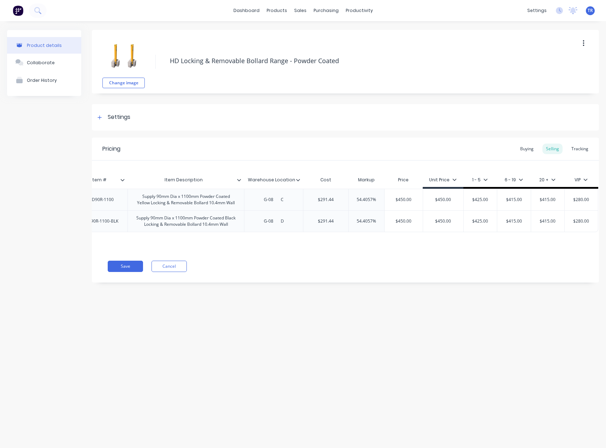
type input "Item Description"
click at [236, 182] on input "Item Description" at bounding box center [183, 180] width 112 height 6
click at [240, 182] on icon at bounding box center [239, 180] width 4 height 4
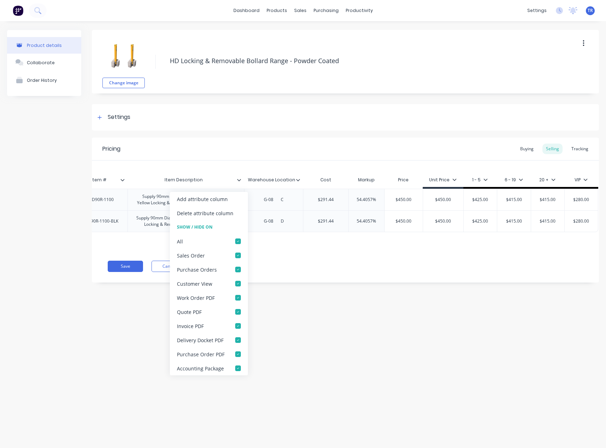
click at [240, 182] on icon at bounding box center [239, 180] width 4 height 4
type textarea "x"
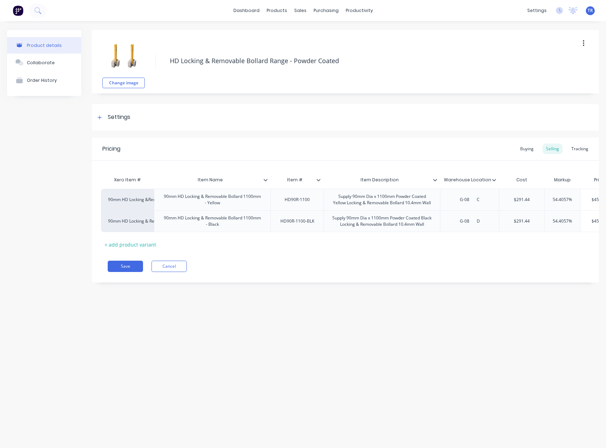
scroll to position [0, 0]
click at [325, 184] on div "Item #" at bounding box center [301, 180] width 49 height 18
type input "Item #"
click at [326, 183] on div "Item # Item #" at bounding box center [303, 180] width 53 height 14
click at [326, 183] on div at bounding box center [328, 180] width 4 height 6
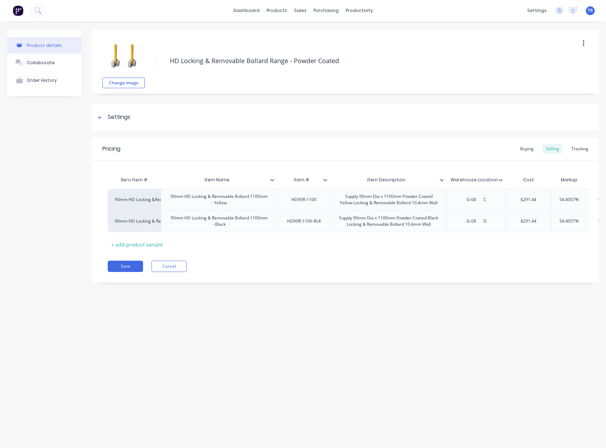
click at [273, 180] on icon at bounding box center [273, 180] width 4 height 2
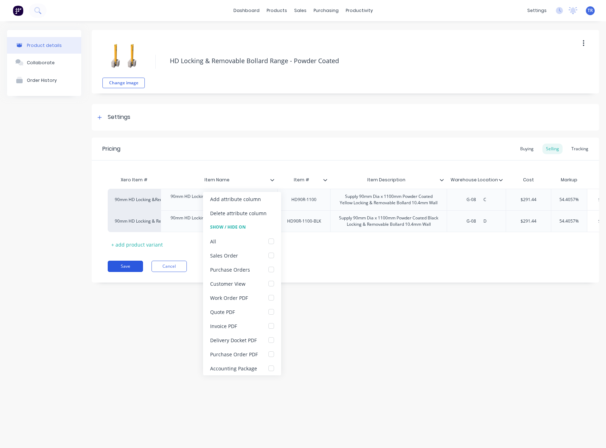
click at [128, 272] on button "Save" at bounding box center [125, 266] width 35 height 11
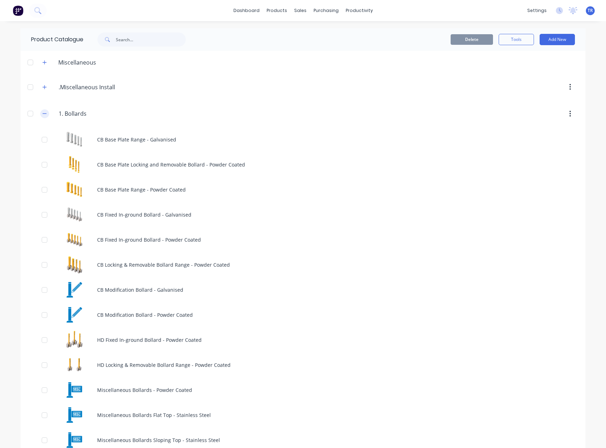
click at [45, 114] on button "button" at bounding box center [44, 113] width 9 height 9
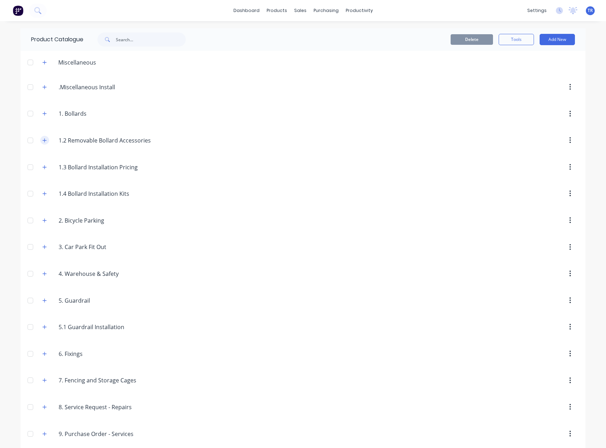
click at [43, 137] on button "button" at bounding box center [44, 140] width 9 height 9
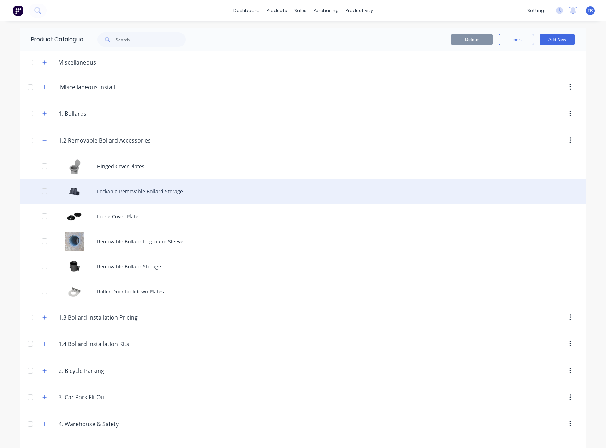
click at [125, 191] on div "Lockable Removable Bollard Storage" at bounding box center [302, 191] width 565 height 25
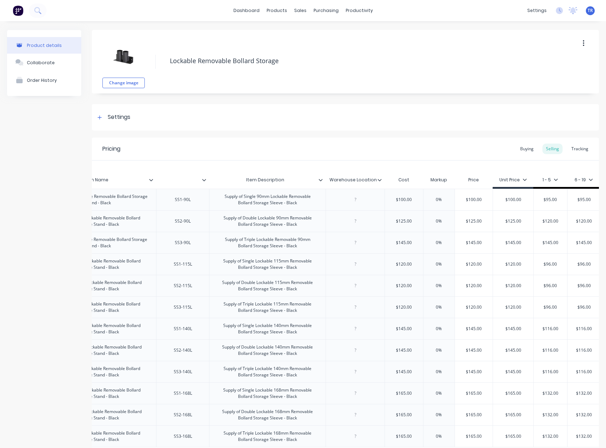
scroll to position [0, 167]
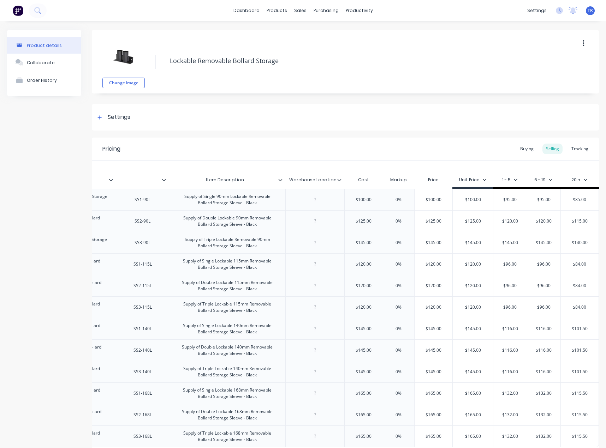
click at [583, 178] on icon at bounding box center [585, 180] width 4 height 4
click at [542, 270] on div at bounding box center [542, 271] width 14 height 14
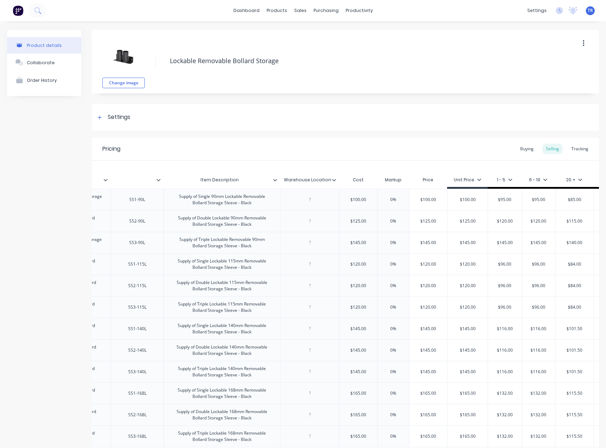
click at [354, 160] on div "Pricing Buying Selling Tracking Xero Item # Item Name Item Description Warehous…" at bounding box center [345, 318] width 507 height 361
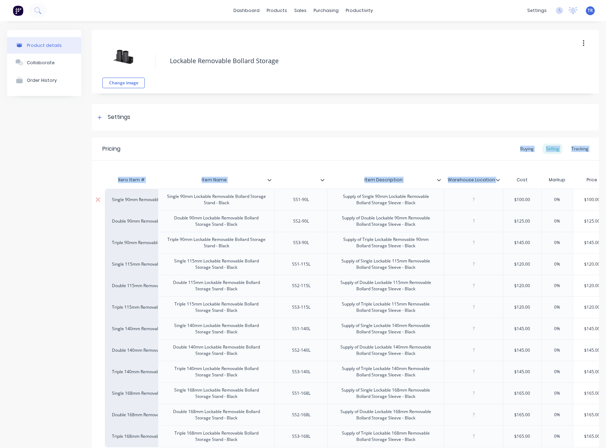
scroll to position [0, 0]
click at [380, 107] on div "Settings" at bounding box center [345, 117] width 507 height 26
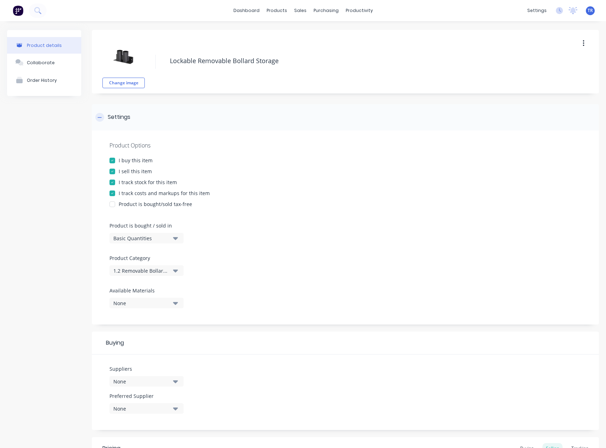
click at [156, 122] on div "Settings" at bounding box center [345, 117] width 507 height 26
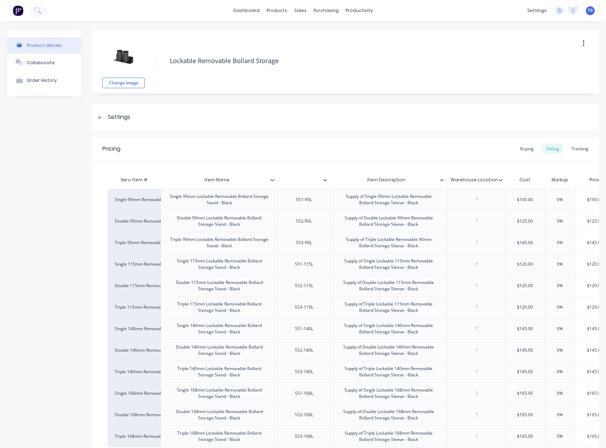
click at [69, 185] on div "Product details Collaborate Order History" at bounding box center [44, 269] width 74 height 479
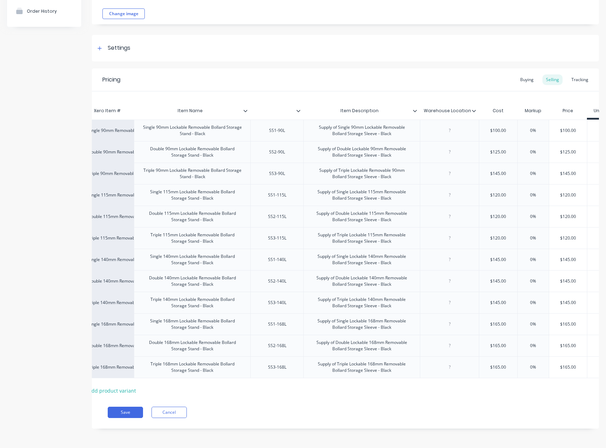
scroll to position [0, 26]
click at [129, 417] on button "Save" at bounding box center [125, 412] width 35 height 11
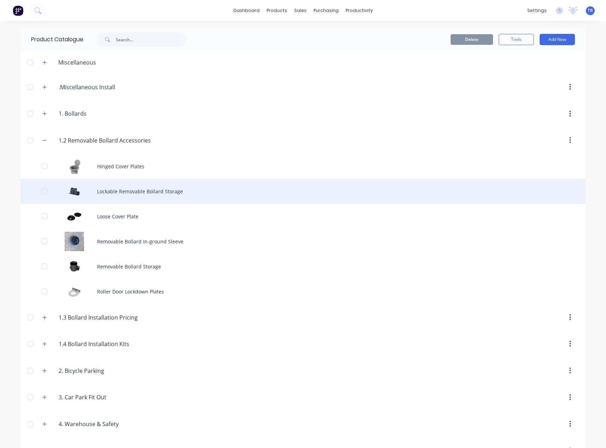
click at [149, 190] on div "Lockable Removable Bollard Storage" at bounding box center [302, 191] width 565 height 25
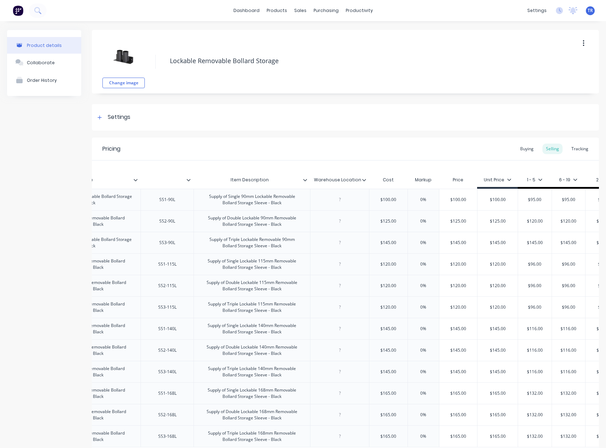
scroll to position [0, 199]
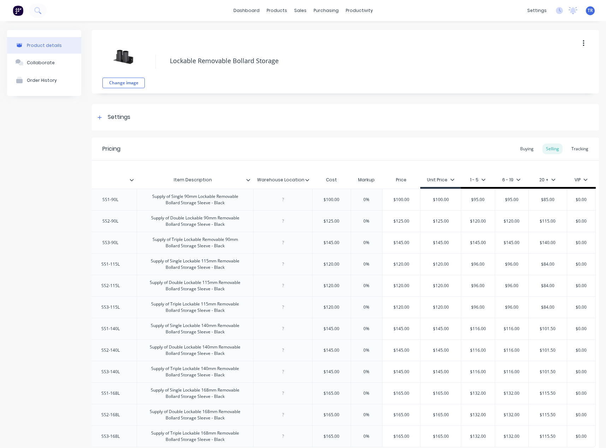
click at [583, 178] on icon at bounding box center [585, 180] width 4 height 4
click at [561, 272] on div "VIP" at bounding box center [559, 270] width 7 height 7
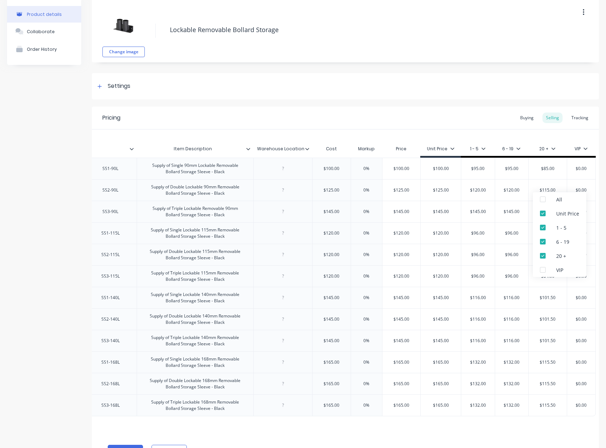
scroll to position [75, 0]
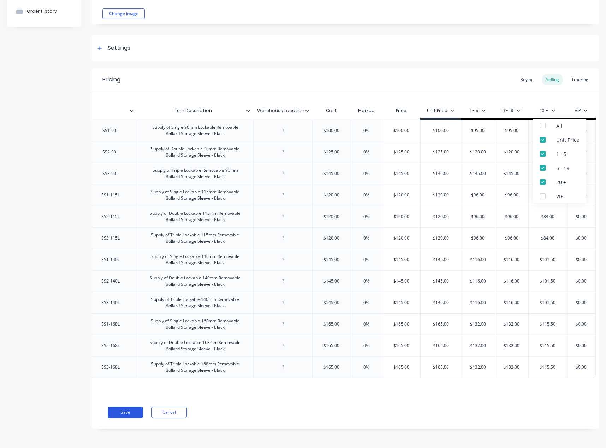
click at [135, 411] on button "Save" at bounding box center [125, 412] width 35 height 11
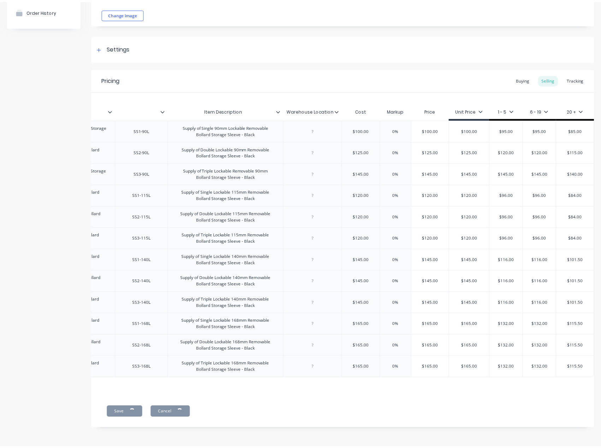
scroll to position [0, 167]
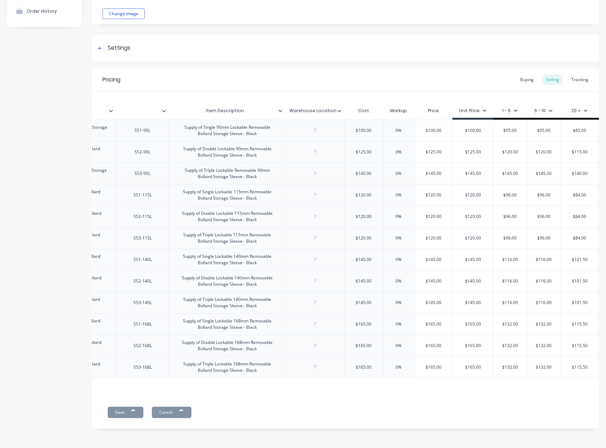
type textarea "x"
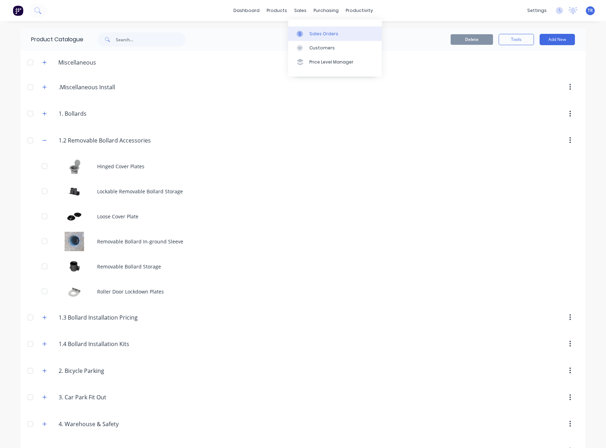
click at [301, 35] on icon at bounding box center [300, 34] width 2 height 4
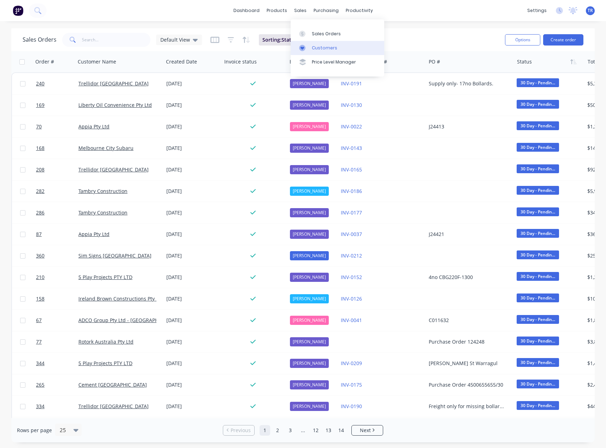
click at [298, 47] on link "Customers" at bounding box center [338, 48] width 94 height 14
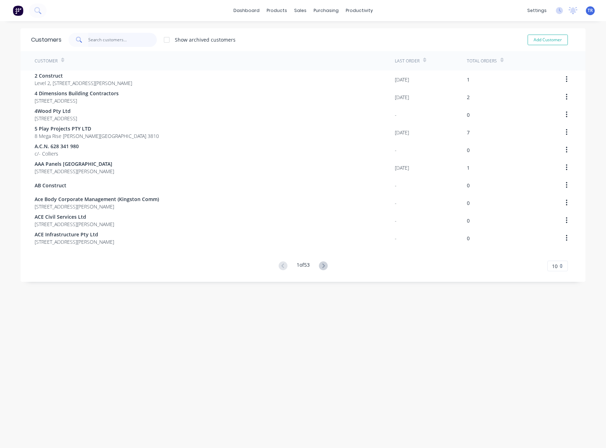
click at [109, 37] on input "text" at bounding box center [122, 40] width 69 height 14
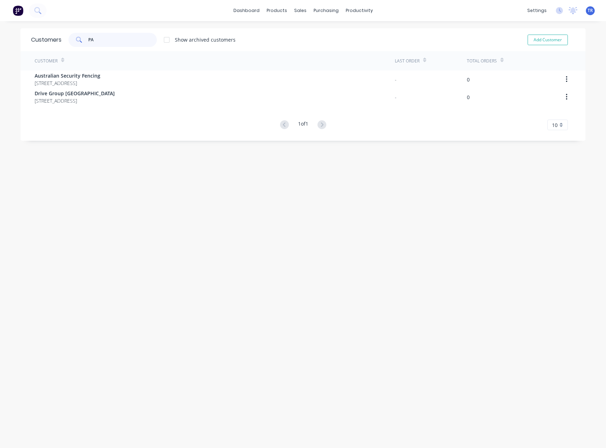
type input "P"
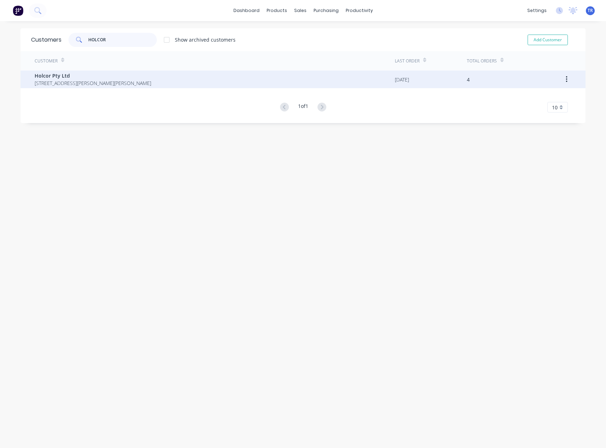
type input "HOLCOR"
click at [101, 76] on span "Holcor Pty Ltd" at bounding box center [93, 75] width 117 height 7
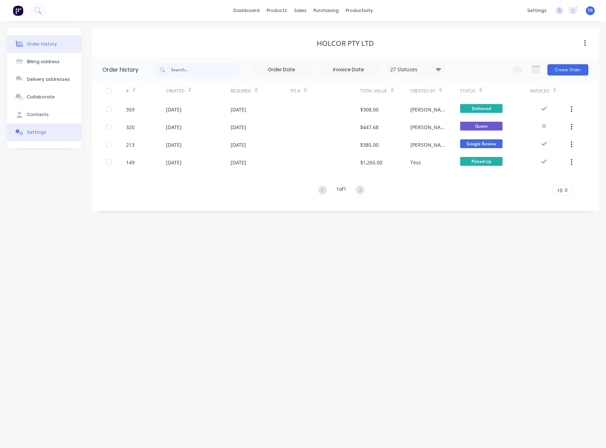
click at [51, 138] on button "Settings" at bounding box center [44, 133] width 74 height 18
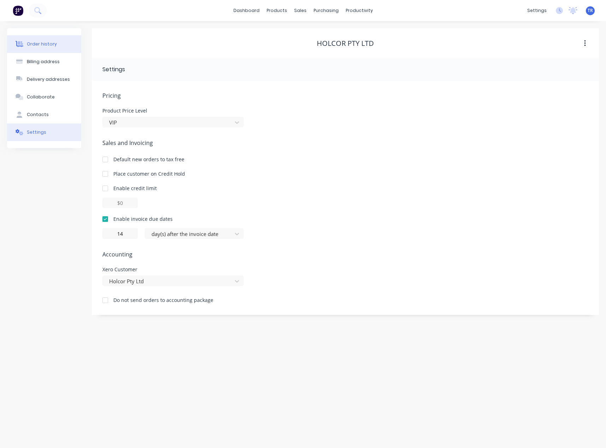
click at [50, 48] on button "Order history" at bounding box center [44, 44] width 74 height 18
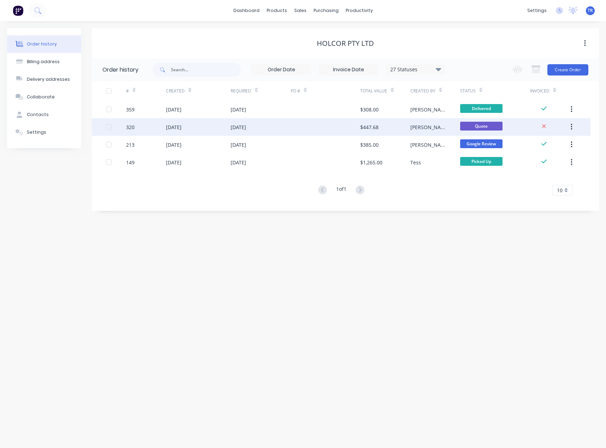
click at [399, 129] on div "$447.68" at bounding box center [385, 127] width 50 height 18
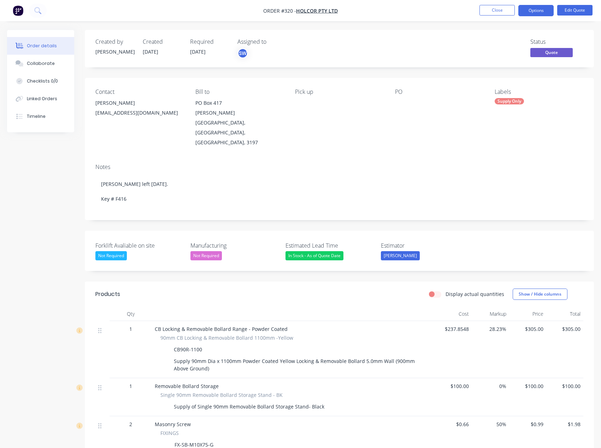
click at [34, 45] on div "Order details" at bounding box center [42, 46] width 30 height 6
click at [488, 13] on button "Close" at bounding box center [496, 10] width 35 height 11
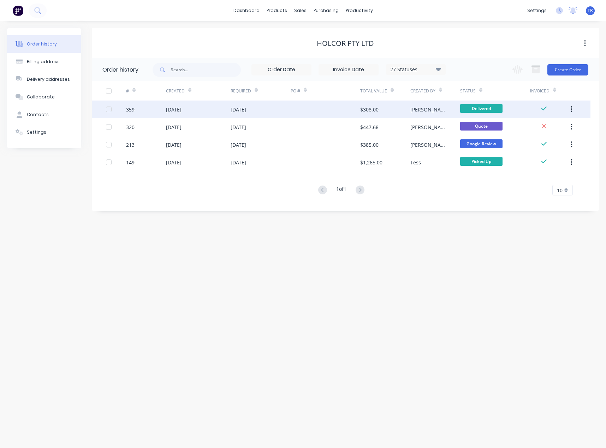
click at [337, 114] on div at bounding box center [326, 110] width 70 height 18
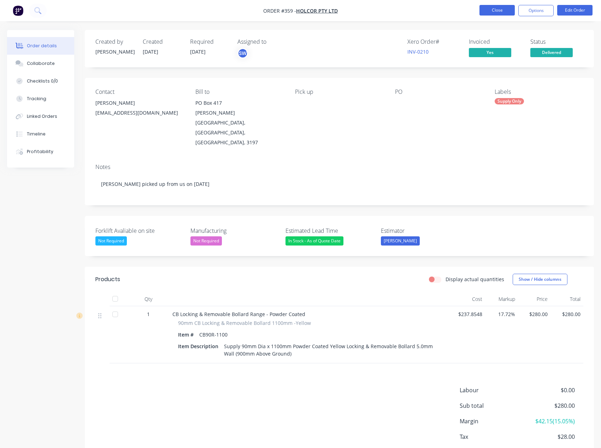
click at [488, 13] on button "Close" at bounding box center [496, 10] width 35 height 11
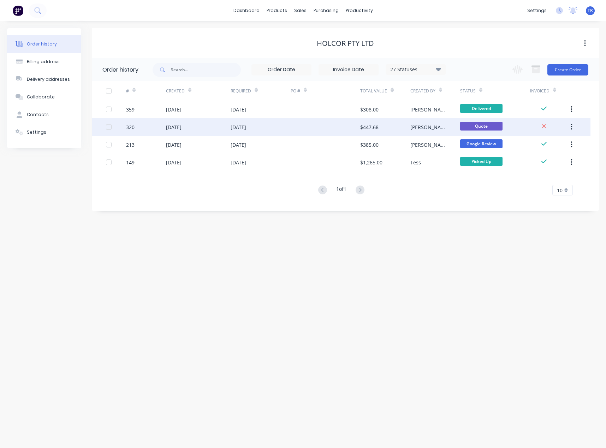
click at [572, 126] on button "button" at bounding box center [571, 127] width 17 height 13
click at [568, 145] on div "Archive" at bounding box center [546, 146] width 54 height 10
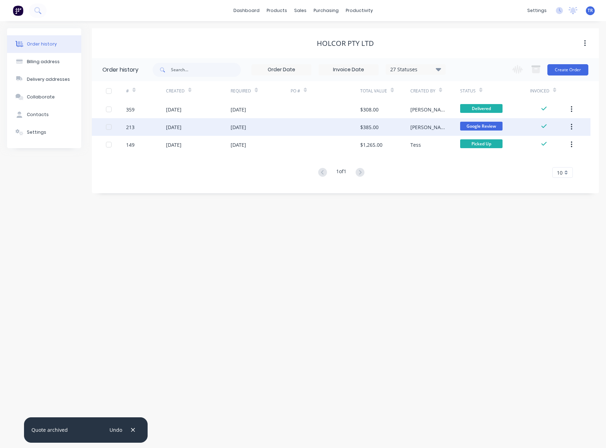
click at [373, 130] on div "$385.00" at bounding box center [369, 127] width 18 height 7
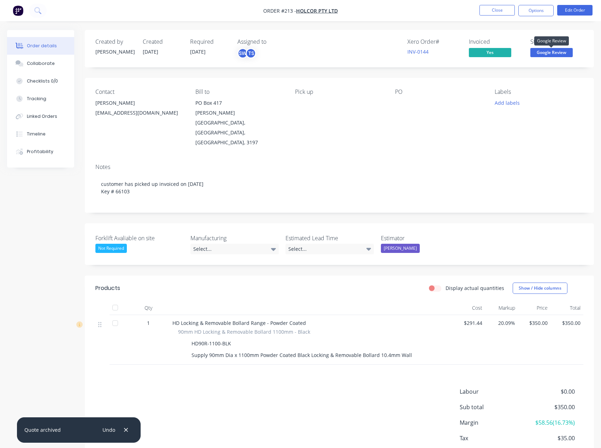
click at [550, 54] on span "Google Review" at bounding box center [551, 52] width 42 height 9
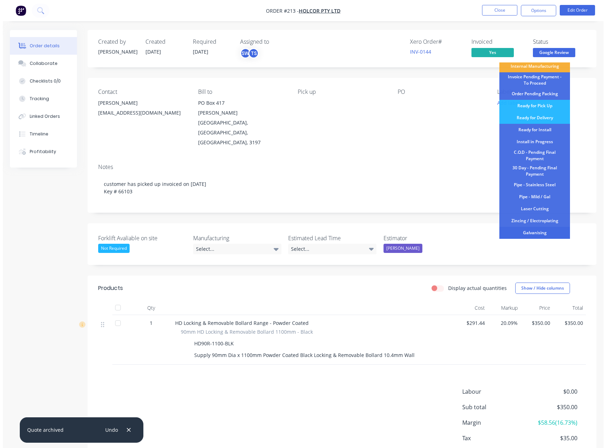
scroll to position [86, 0]
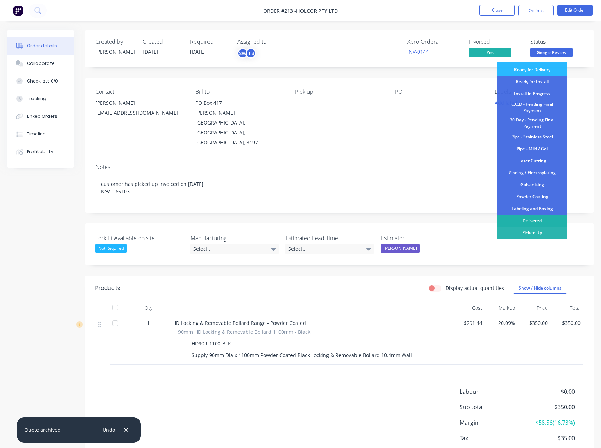
click at [534, 221] on div "Delivered" at bounding box center [532, 221] width 71 height 12
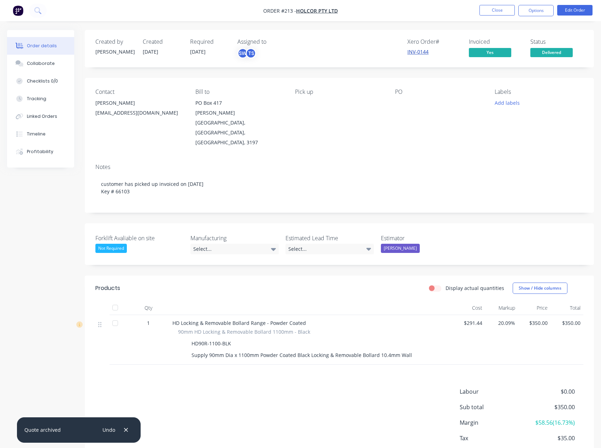
click at [417, 53] on link "INV-0144" at bounding box center [417, 51] width 21 height 7
click at [494, 15] on button "Close" at bounding box center [496, 10] width 35 height 11
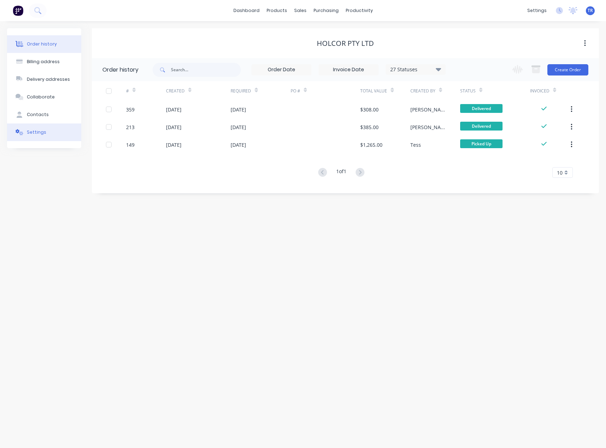
click at [19, 131] on icon at bounding box center [18, 131] width 4 height 4
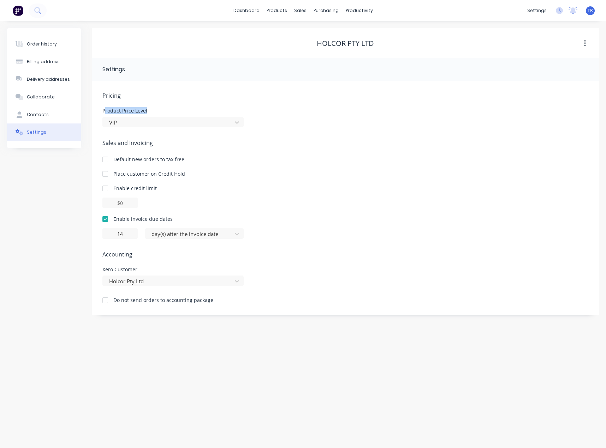
drag, startPoint x: 104, startPoint y: 109, endPoint x: 160, endPoint y: 111, distance: 56.2
click at [160, 111] on div "Product Price Level" at bounding box center [172, 110] width 141 height 5
click at [150, 119] on div at bounding box center [168, 122] width 120 height 9
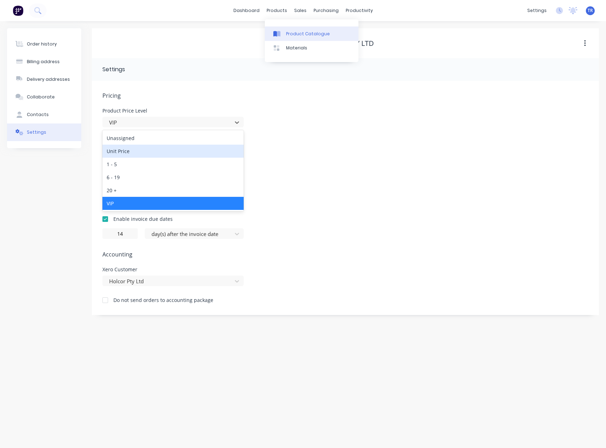
click at [290, 28] on link "Product Catalogue" at bounding box center [312, 33] width 94 height 14
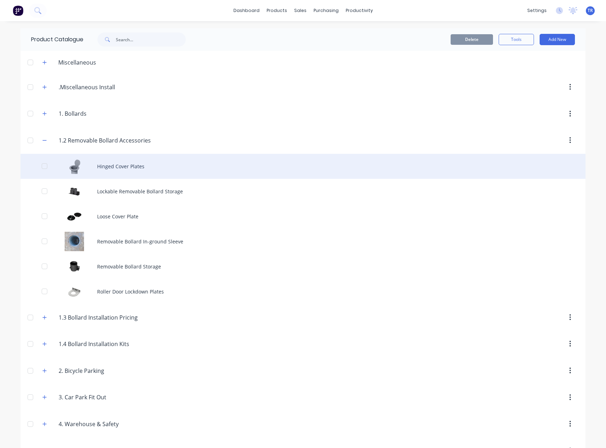
click at [111, 171] on div "Hinged Cover Plates" at bounding box center [302, 166] width 565 height 25
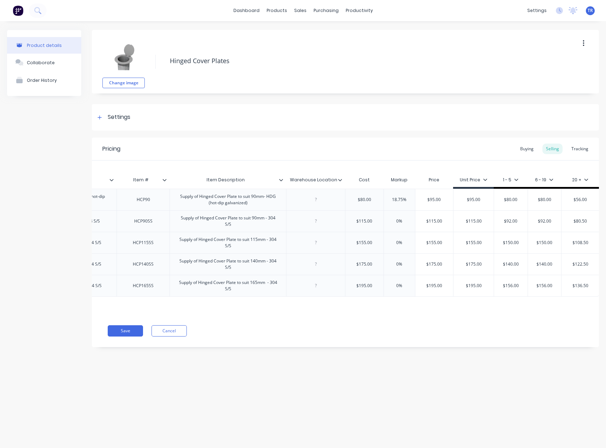
scroll to position [0, 161]
click at [178, 337] on button "Cancel" at bounding box center [168, 331] width 35 height 11
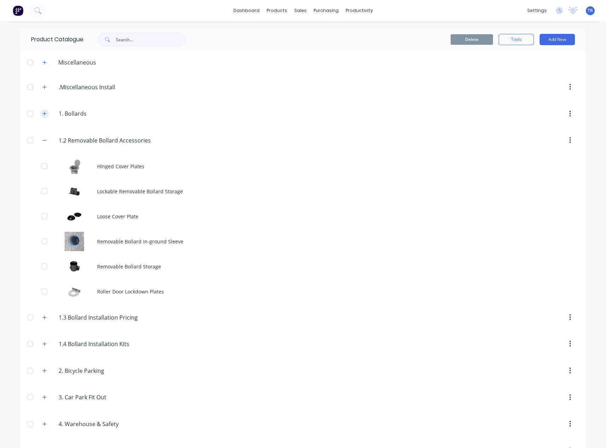
drag, startPoint x: 44, startPoint y: 139, endPoint x: 41, endPoint y: 113, distance: 25.9
click at [44, 138] on icon "button" at bounding box center [44, 140] width 4 height 5
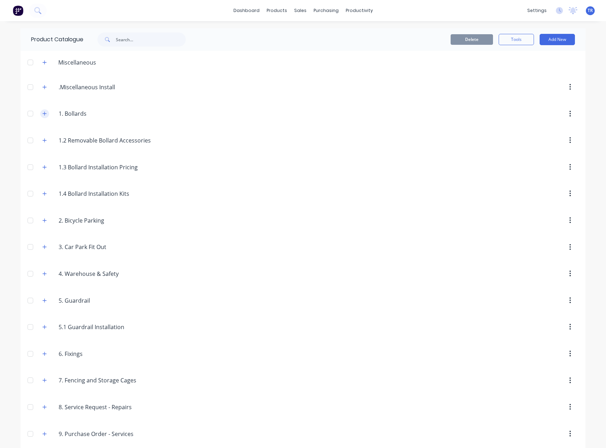
click at [42, 113] on icon "button" at bounding box center [44, 113] width 4 height 5
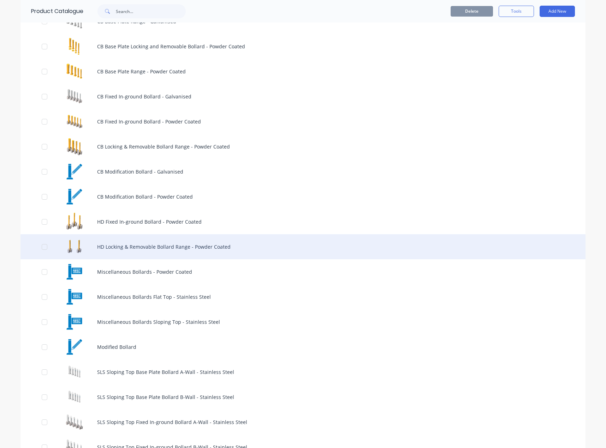
scroll to position [141, 0]
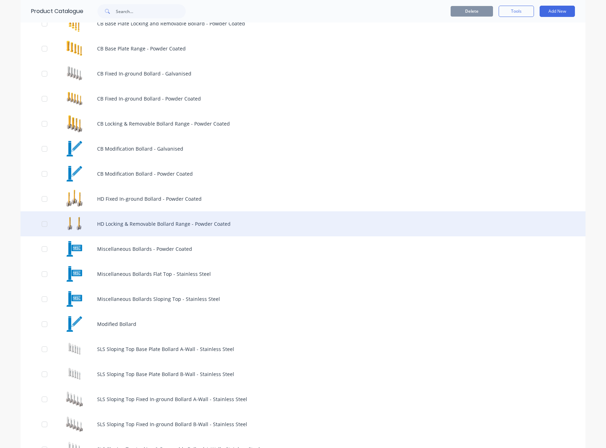
click at [108, 225] on div "HD Locking & Removable Bollard Range - Powder Coated" at bounding box center [302, 224] width 565 height 25
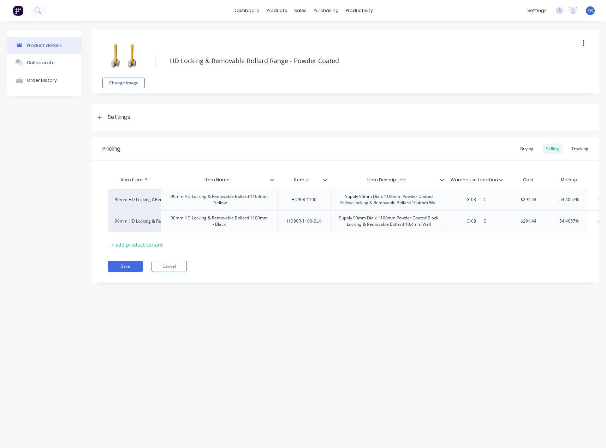
type textarea "x"
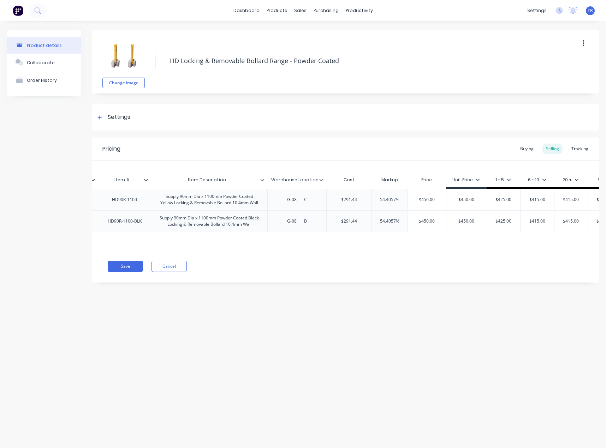
scroll to position [0, 203]
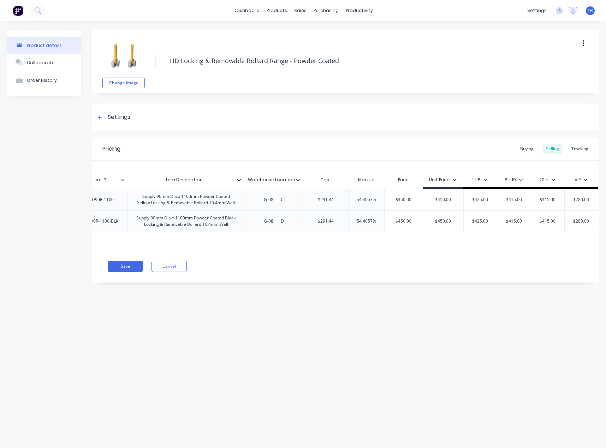
type input "$280.00"
click at [584, 203] on input "$280.00" at bounding box center [581, 200] width 35 height 6
type textarea "x"
type input "$3"
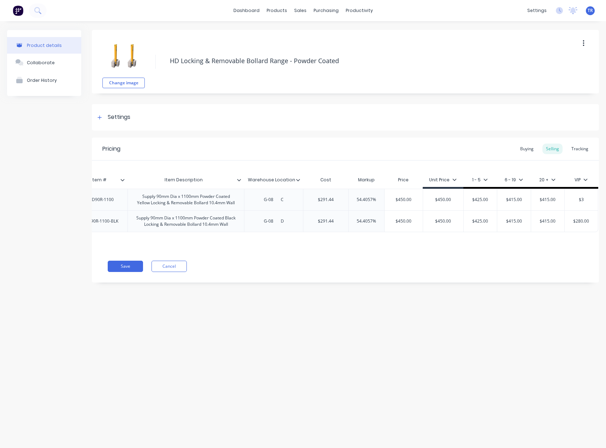
type textarea "x"
type input "$35"
type textarea "x"
type input "$350"
type input "$280.00"
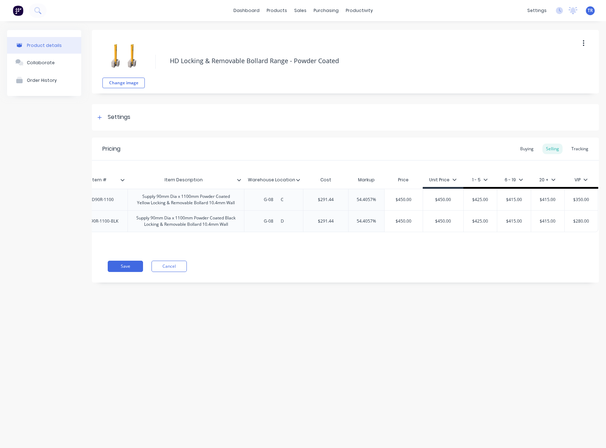
click at [580, 221] on input "$280.00" at bounding box center [581, 221] width 35 height 6
type textarea "x"
type input "$3"
type textarea "x"
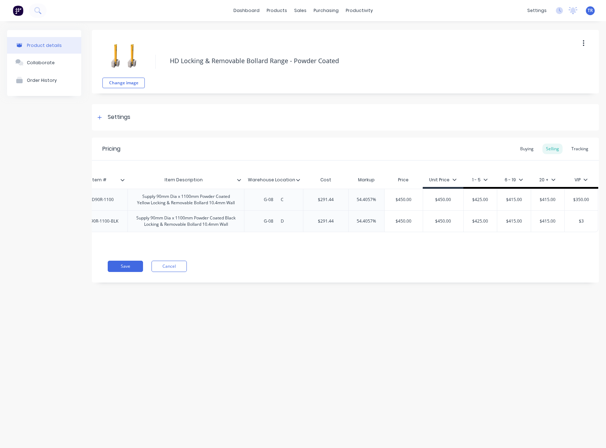
type input "$35"
type textarea "x"
type input "$350"
click at [127, 270] on button "Save" at bounding box center [125, 266] width 35 height 11
type textarea "x"
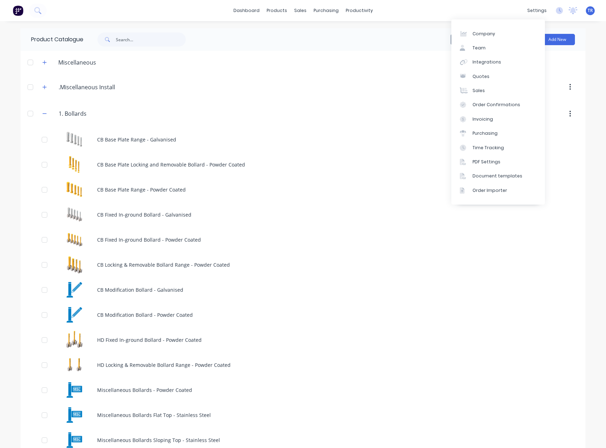
click at [585, 15] on div "settings No new notifications Mark all as read Scott mentioned you in a message…" at bounding box center [565, 10] width 82 height 11
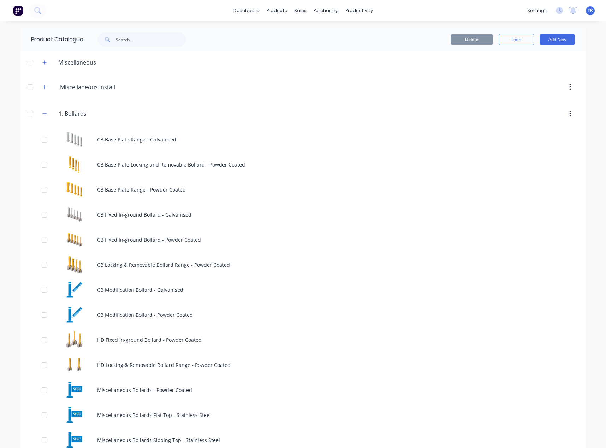
click at [588, 11] on span "TR" at bounding box center [590, 10] width 5 height 6
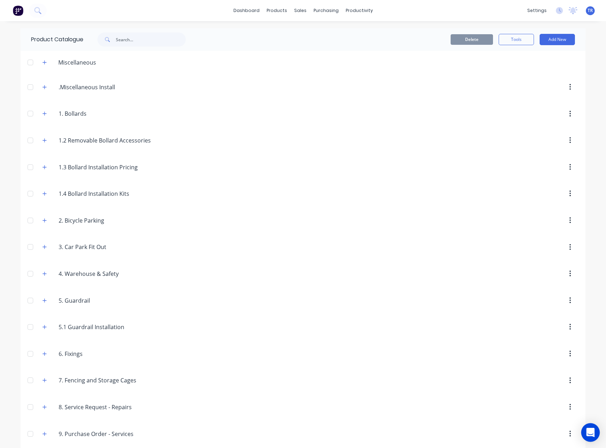
click at [596, 428] on div "Open Intercom Messenger" at bounding box center [590, 433] width 19 height 19
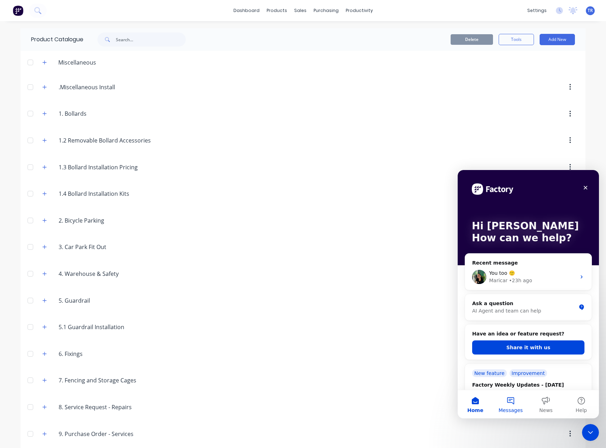
click at [506, 402] on button "Messages" at bounding box center [510, 405] width 35 height 28
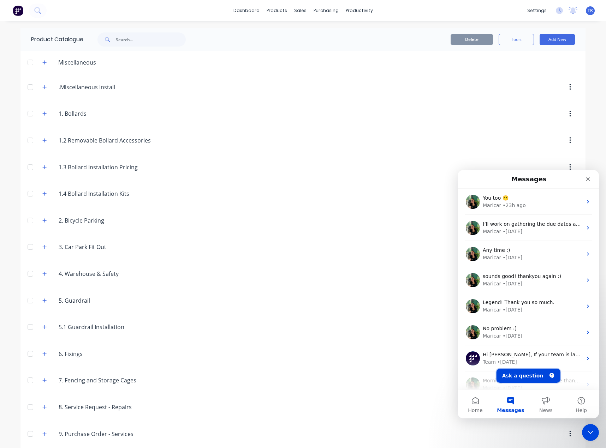
click at [529, 376] on button "Ask a question" at bounding box center [529, 376] width 64 height 14
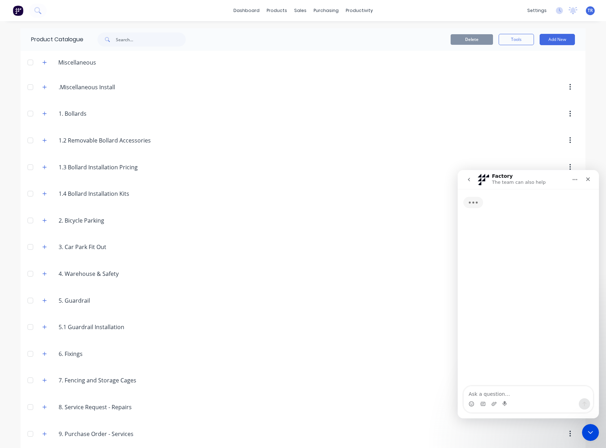
click at [531, 391] on textarea "Ask a question…" at bounding box center [528, 393] width 129 height 12
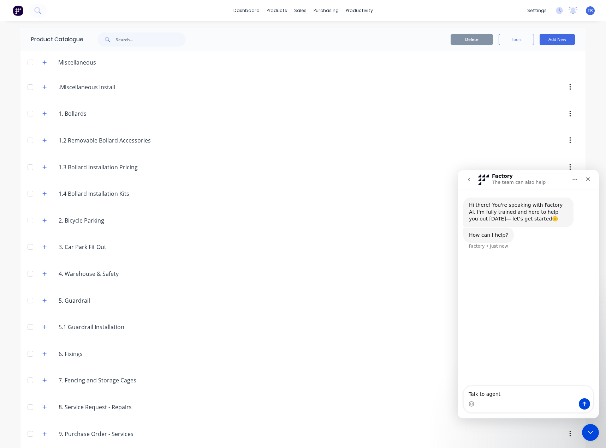
type textarea "Talk to agent"
click at [508, 395] on textarea "Ask a question…" at bounding box center [528, 393] width 129 height 12
type textarea "Talk to an agent"
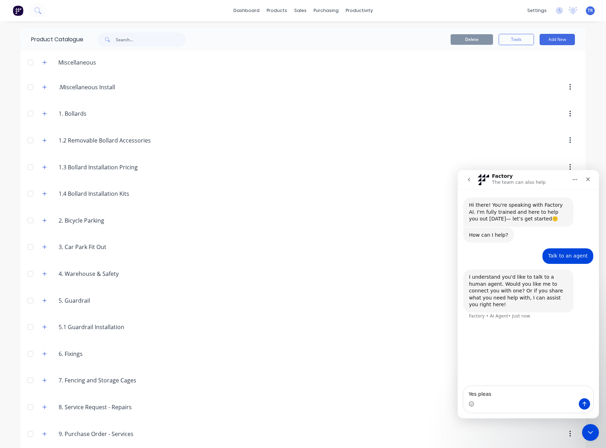
type textarea "Yes please"
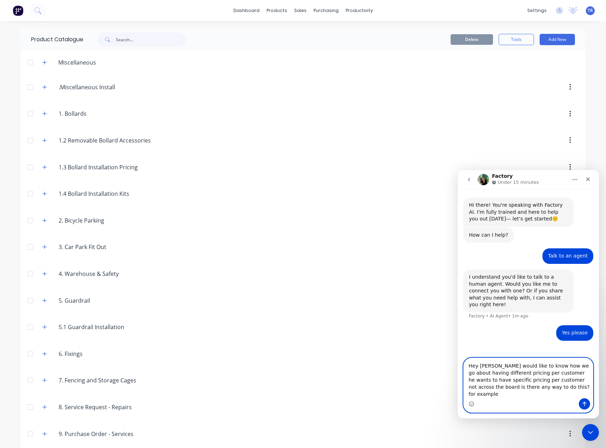
click at [555, 394] on textarea "Hey Maricar Eden would like to know how we go about having different pricing pe…" at bounding box center [528, 378] width 129 height 40
paste textarea "Holcor Pty Ltd"
type textarea "Hey Maricar Eden would like to know how we go about having different pricing pe…"
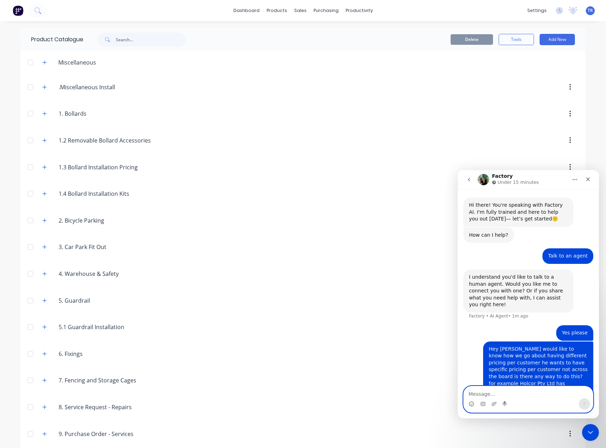
scroll to position [13, 0]
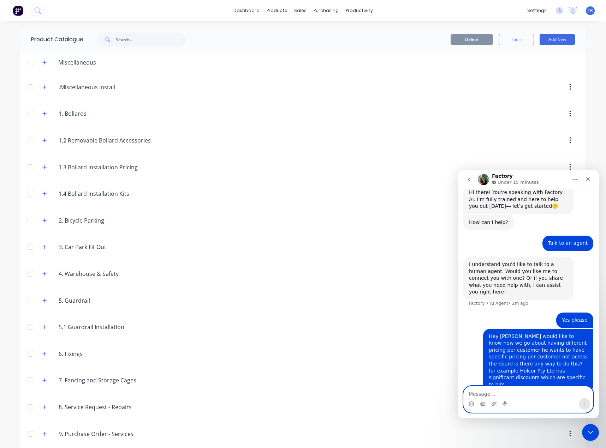
click at [515, 396] on textarea "Message…" at bounding box center [528, 393] width 129 height 12
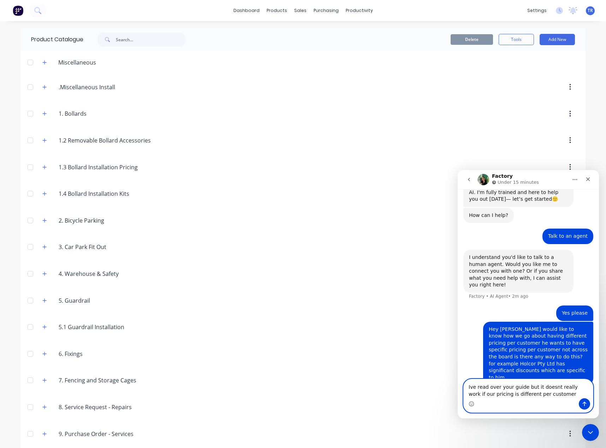
paste textarea "https://help.factory.app/en/articles/8309574-price-level-manager-main-page"
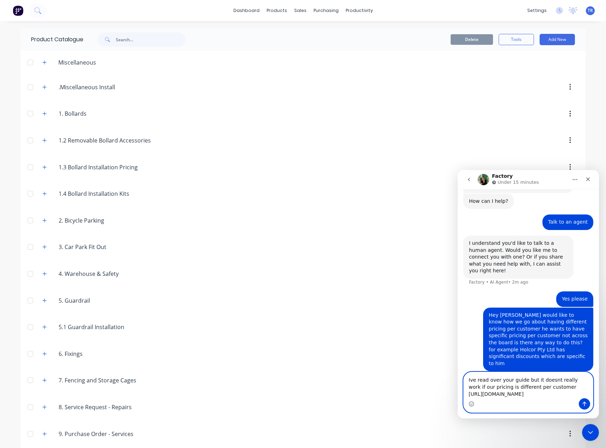
type textarea "Ive read over your guide but it doesn't really work if our pricing is different…"
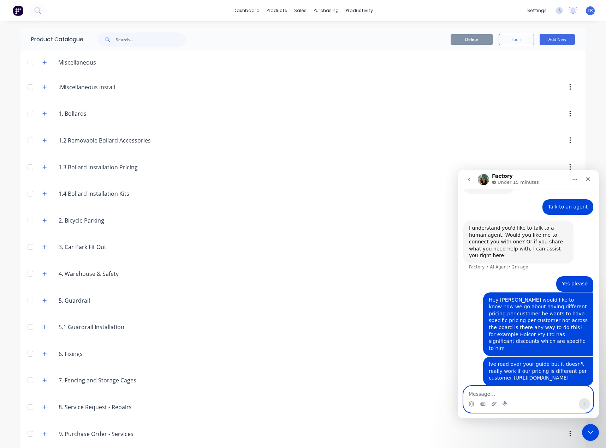
scroll to position [49, 0]
click at [594, 435] on div "Close Intercom Messenger" at bounding box center [589, 431] width 17 height 17
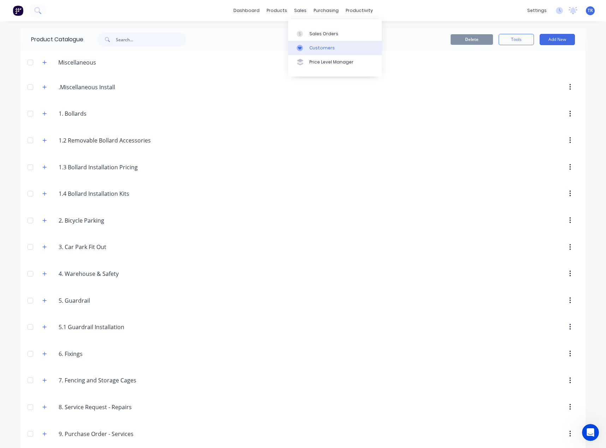
click at [309, 53] on link "Customers" at bounding box center [335, 48] width 94 height 14
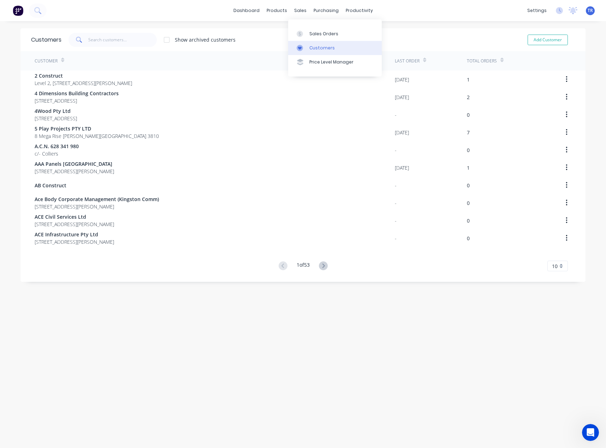
click at [307, 50] on link "Customers" at bounding box center [335, 48] width 94 height 14
click at [139, 40] on input "text" at bounding box center [122, 40] width 69 height 14
click at [331, 51] on div "Suppliers" at bounding box center [337, 48] width 21 height 6
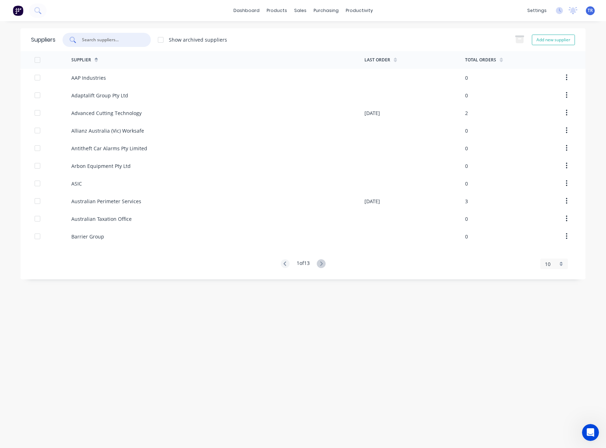
click at [114, 40] on input "text" at bounding box center [110, 39] width 59 height 7
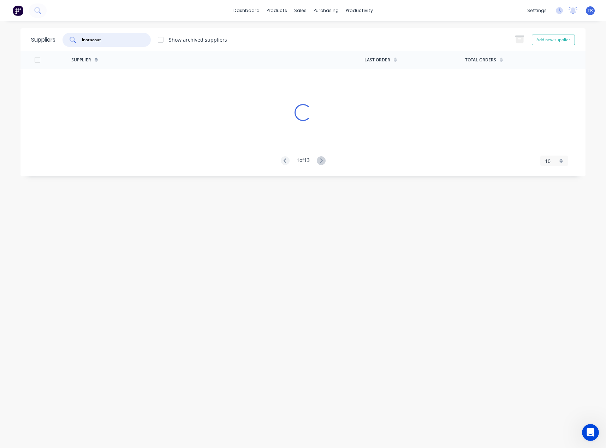
type input "instacoat"
click at [123, 80] on div "Supplier Last Order Total Orders Loading... 1 of 1 10 5 10 15 20 25 30 35" at bounding box center [302, 108] width 565 height 115
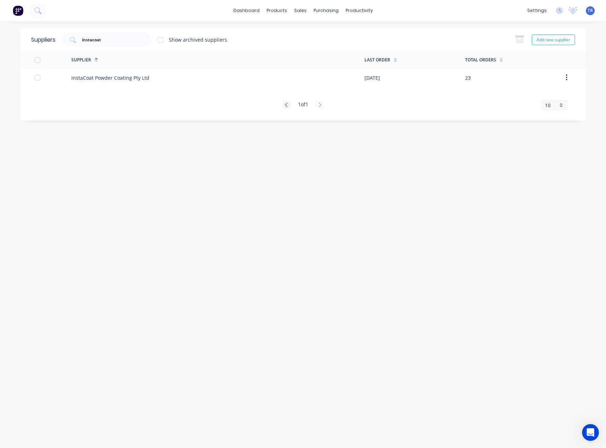
click at [123, 80] on div "InstaCoat Powder Coating Pty Ltd" at bounding box center [110, 77] width 78 height 7
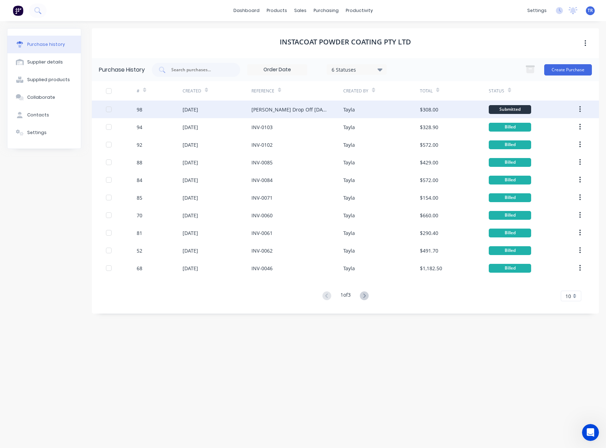
click at [327, 109] on div "Ian Drop Off 8/09/25" at bounding box center [297, 110] width 92 height 18
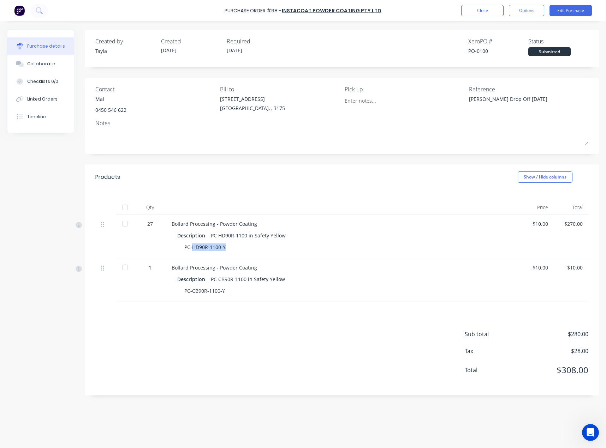
drag, startPoint x: 194, startPoint y: 248, endPoint x: 241, endPoint y: 250, distance: 47.7
click at [241, 249] on div "PC-HD90R-1100-Y" at bounding box center [342, 247] width 331 height 10
drag, startPoint x: 194, startPoint y: 293, endPoint x: 235, endPoint y: 287, distance: 41.8
click at [232, 288] on div "PC-CB90R-1100-Y" at bounding box center [342, 291] width 331 height 10
click at [482, 11] on button "Close" at bounding box center [482, 10] width 42 height 11
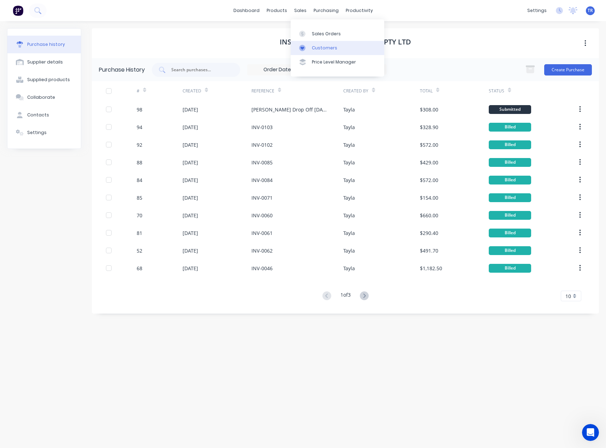
click at [310, 54] on link "Customers" at bounding box center [338, 48] width 94 height 14
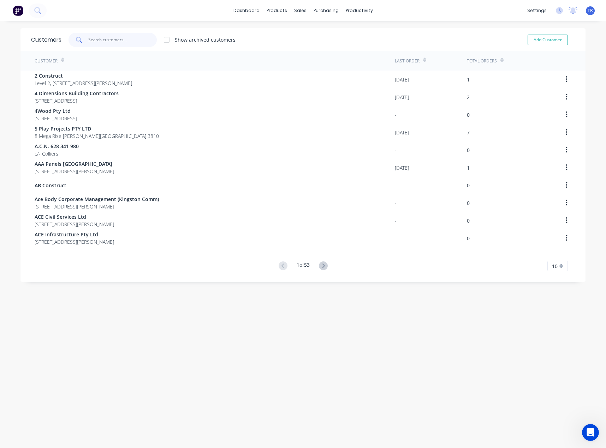
click at [126, 36] on input "text" at bounding box center [122, 40] width 69 height 14
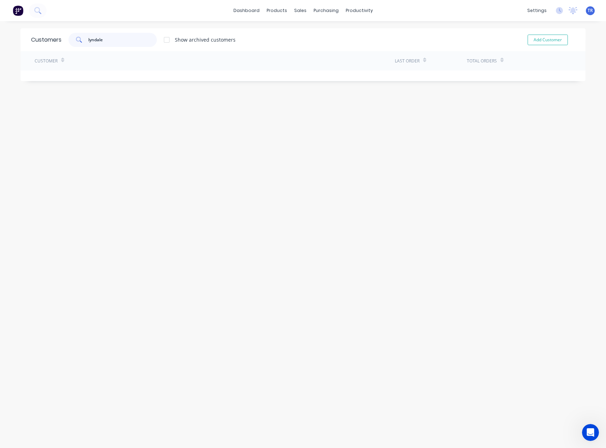
type input "lyndale"
click at [324, 53] on link "Suppliers" at bounding box center [353, 48] width 94 height 14
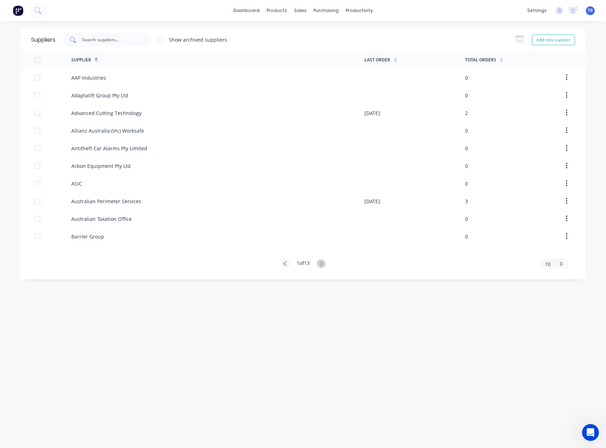
click at [89, 38] on input "text" at bounding box center [110, 39] width 59 height 7
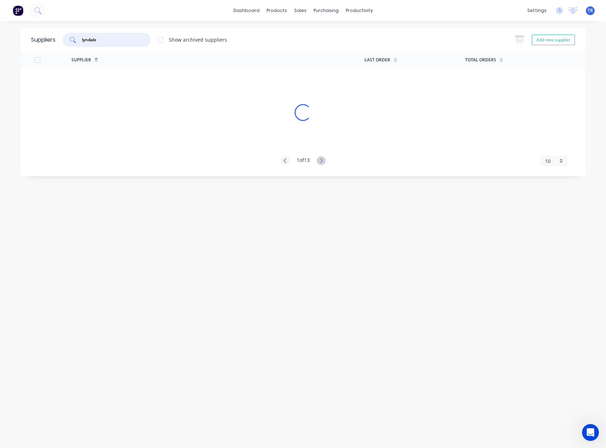
type input "lyndale"
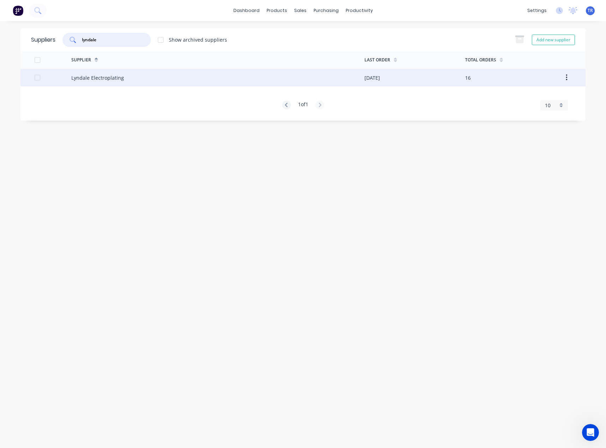
click at [177, 83] on div "Lyndale Electroplating" at bounding box center [217, 78] width 293 height 18
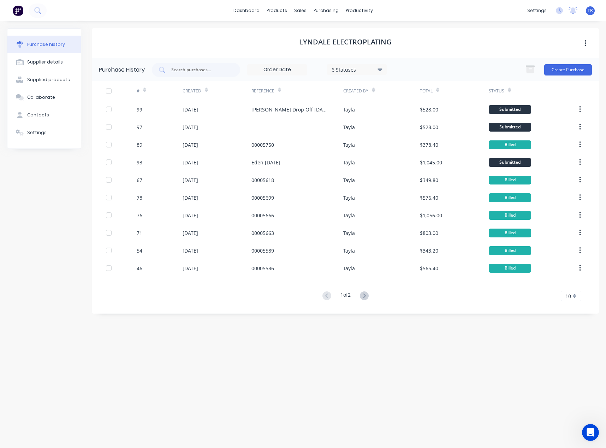
click at [509, 88] on icon at bounding box center [509, 90] width 3 height 5
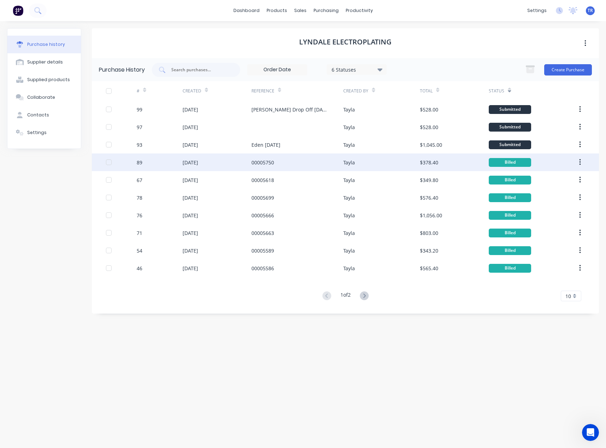
click at [289, 162] on div "00005750" at bounding box center [297, 163] width 92 height 18
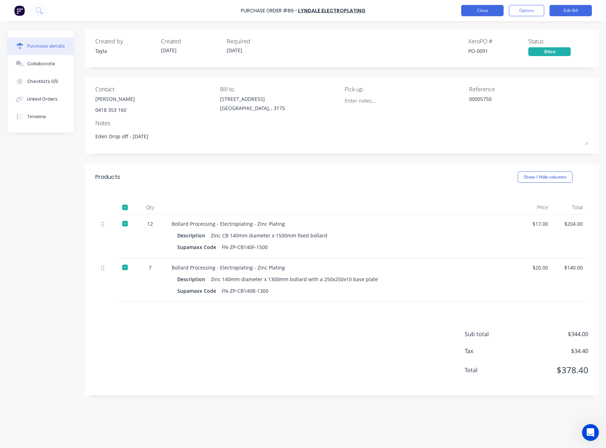
click at [487, 11] on button "Close" at bounding box center [482, 10] width 42 height 11
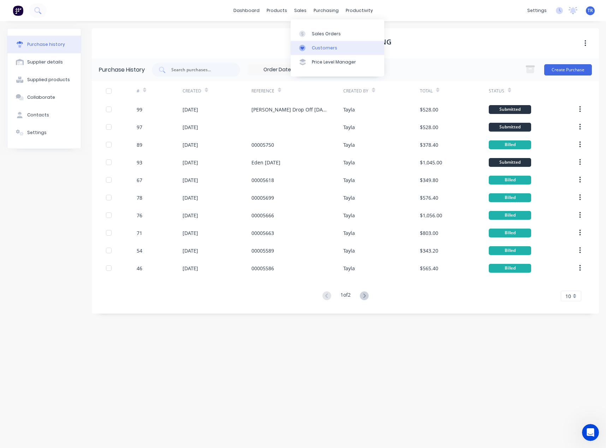
click at [311, 50] on link "Customers" at bounding box center [338, 48] width 94 height 14
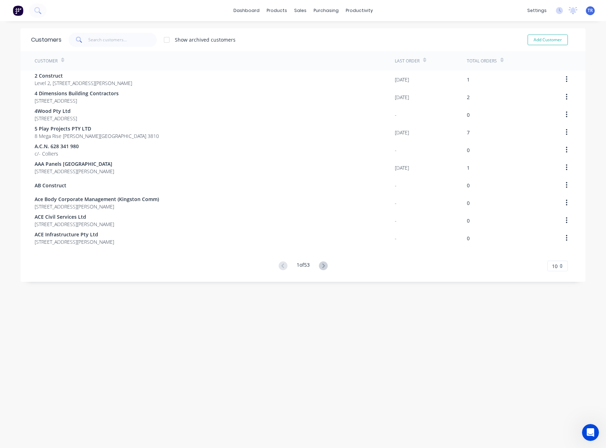
click at [107, 30] on div "Customers Show archived customers Add Customer" at bounding box center [302, 39] width 565 height 23
click at [111, 37] on input "text" at bounding box center [122, 40] width 69 height 14
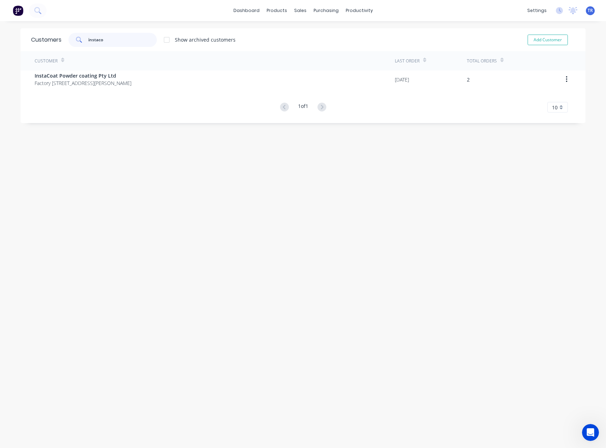
type input "instaco"
click at [124, 92] on div "Customer Last Order Total Orders InstaCoat Powder coating Pty Ltd Factory 30/68…" at bounding box center [302, 81] width 565 height 61
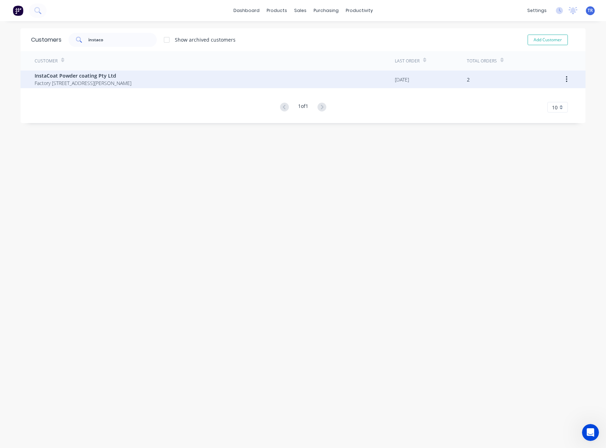
click at [121, 74] on span "InstaCoat Powder coating Pty Ltd" at bounding box center [83, 75] width 97 height 7
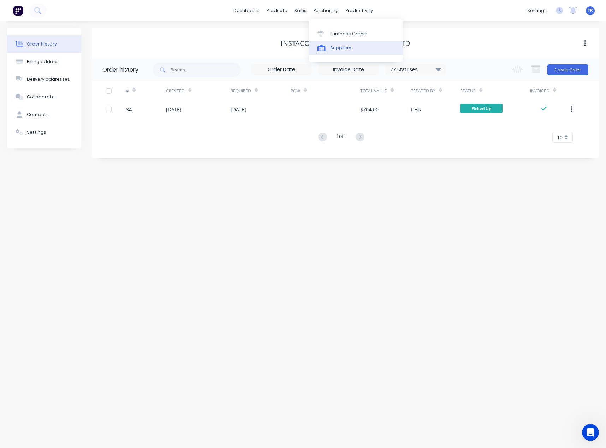
click at [332, 45] on div "Suppliers" at bounding box center [340, 48] width 21 height 6
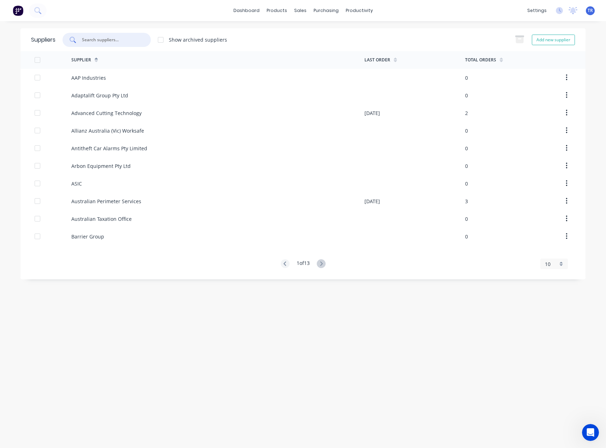
click at [111, 39] on input "text" at bounding box center [110, 39] width 59 height 7
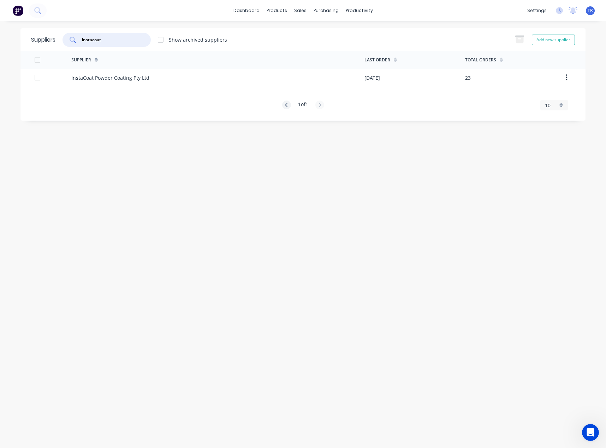
type input "instacoat"
click at [144, 75] on div "InstaCoat Powder Coating Pty Ltd" at bounding box center [110, 77] width 78 height 7
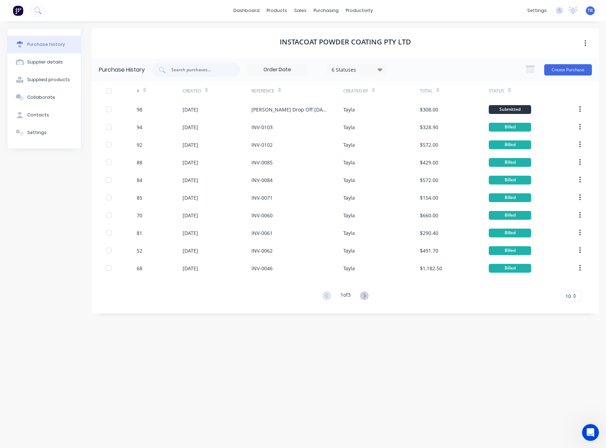
click at [316, 114] on div "Ian Drop Off 8/09/25" at bounding box center [297, 110] width 92 height 18
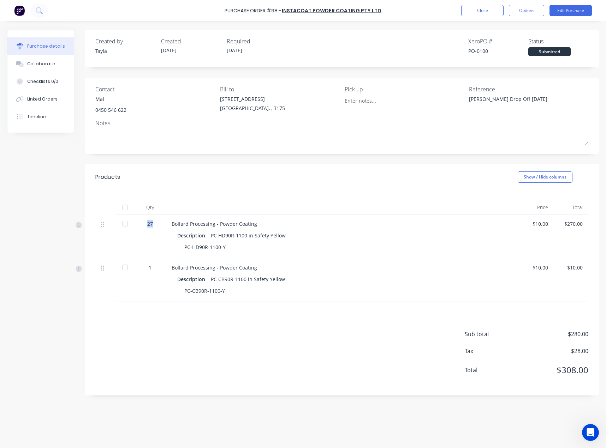
drag, startPoint x: 161, startPoint y: 229, endPoint x: 167, endPoint y: 254, distance: 25.6
click at [141, 229] on div "27" at bounding box center [150, 237] width 32 height 44
click at [150, 273] on div "1" at bounding box center [150, 281] width 32 height 44
drag, startPoint x: 152, startPoint y: 269, endPoint x: 143, endPoint y: 269, distance: 8.5
click at [143, 269] on div "1" at bounding box center [150, 267] width 20 height 7
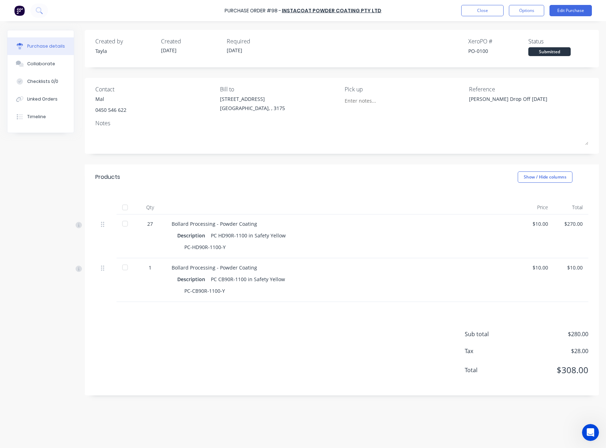
click at [183, 327] on div "Sub total $280.00 Tax $28.00 Total $308.00" at bounding box center [342, 349] width 514 height 94
drag, startPoint x: 225, startPoint y: 245, endPoint x: 181, endPoint y: 249, distance: 43.6
click at [181, 249] on div "PC-HD90R-1100-Y" at bounding box center [342, 247] width 331 height 10
click at [468, 14] on button "Close" at bounding box center [482, 10] width 42 height 11
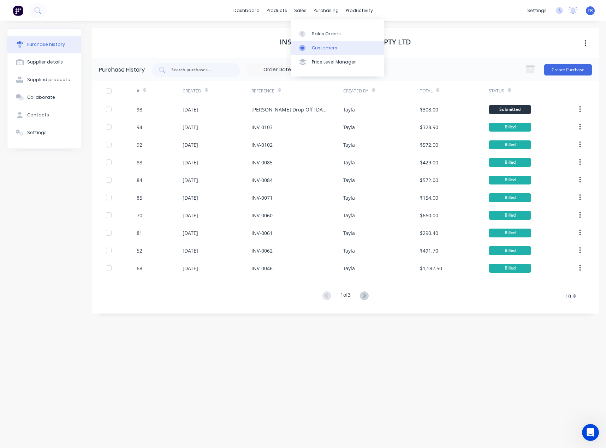
click at [309, 52] on link "Customers" at bounding box center [338, 48] width 94 height 14
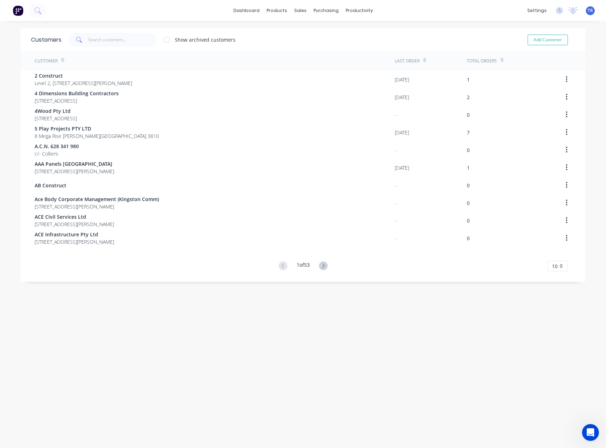
click at [112, 53] on div "Customer" at bounding box center [215, 60] width 360 height 19
click at [106, 40] on input "text" at bounding box center [122, 40] width 69 height 14
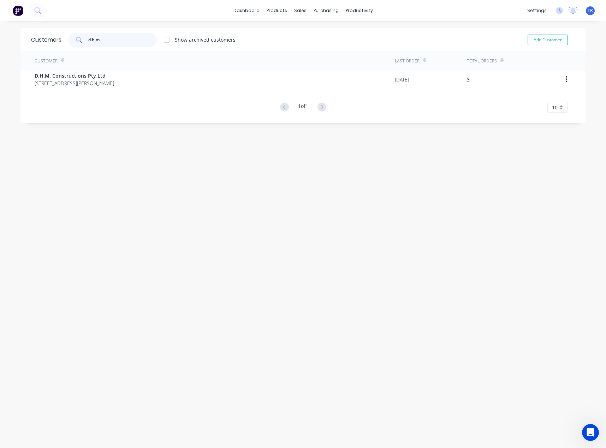
type input "d.h.m"
click at [84, 95] on div "Customer Last Order Total Orders D.H.M. Constructions Pty Ltd 39 Donohue St KIN…" at bounding box center [302, 81] width 565 height 61
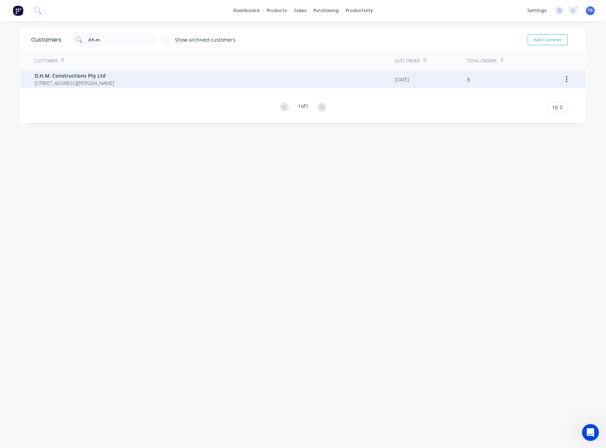
click at [84, 82] on span "39 Donohue St KINGS PARK New South Wales Australia 2148" at bounding box center [74, 82] width 79 height 7
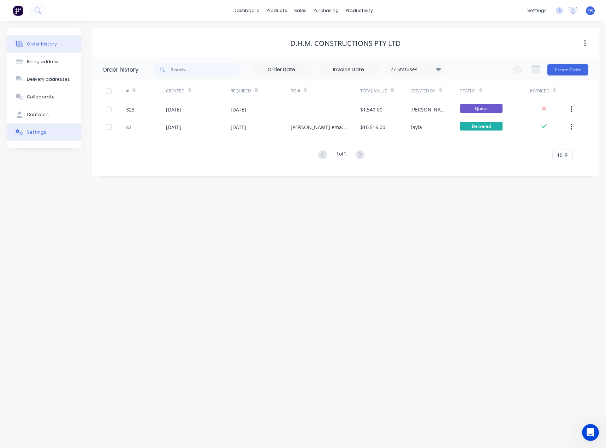
click at [70, 129] on button "Settings" at bounding box center [44, 133] width 74 height 18
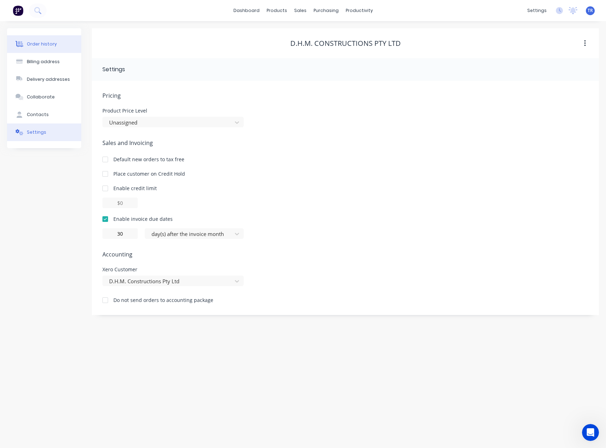
click at [57, 48] on button "Order history" at bounding box center [44, 44] width 74 height 18
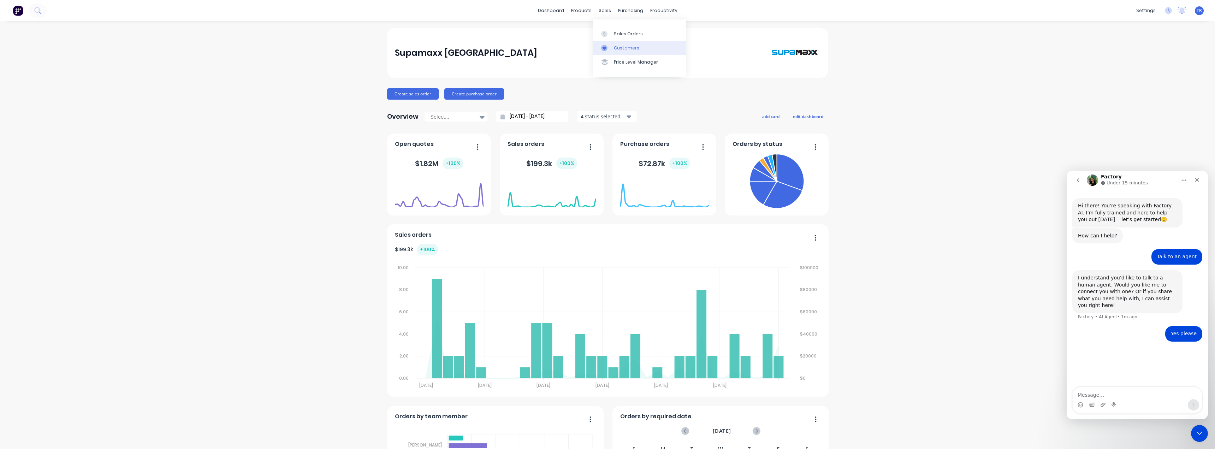
click at [606, 43] on link "Customers" at bounding box center [640, 48] width 94 height 14
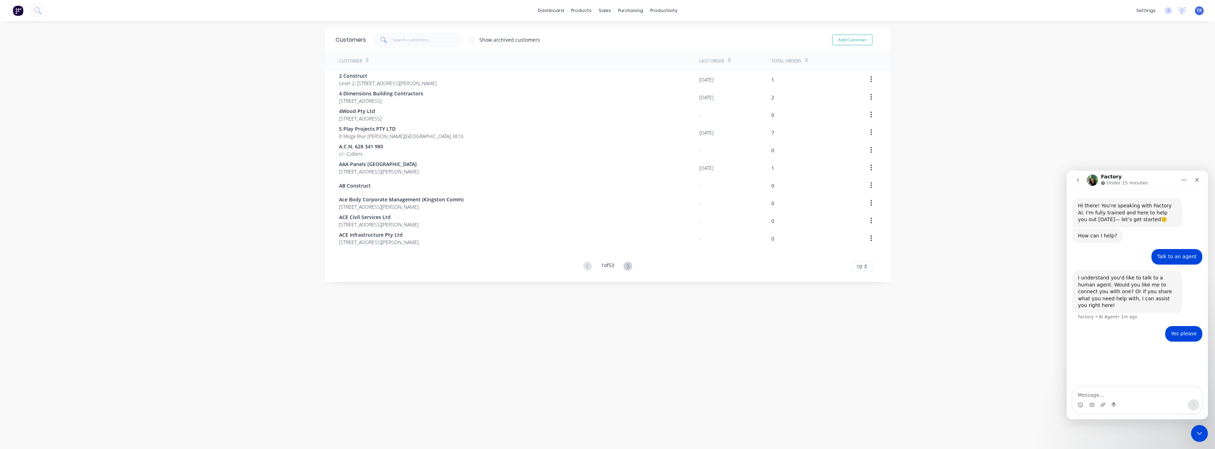
click at [369, 42] on div "Show archived customers" at bounding box center [453, 40] width 174 height 14
click at [406, 40] on input "text" at bounding box center [427, 40] width 69 height 14
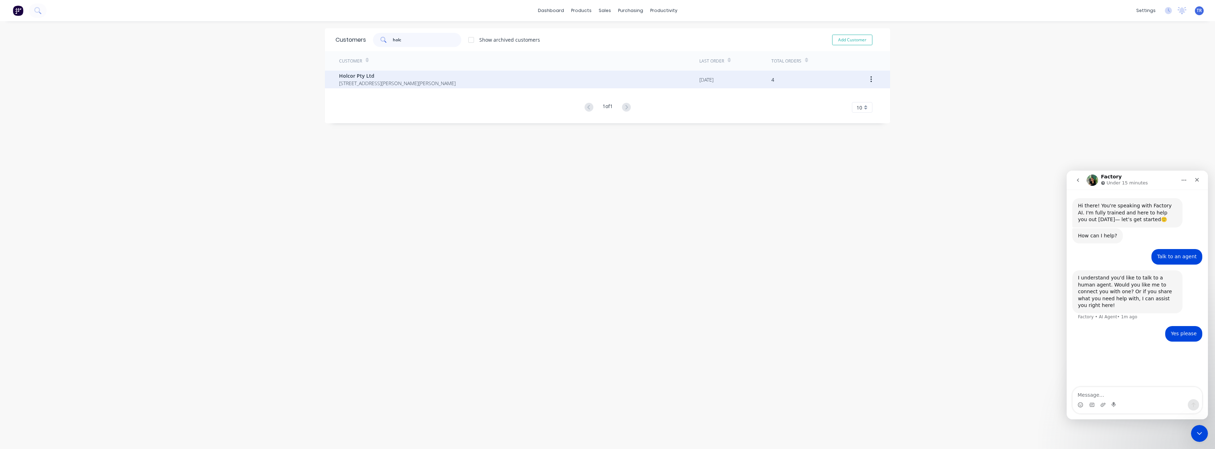
type input "holc"
click at [388, 77] on span "Holcor Pty Ltd" at bounding box center [397, 75] width 117 height 7
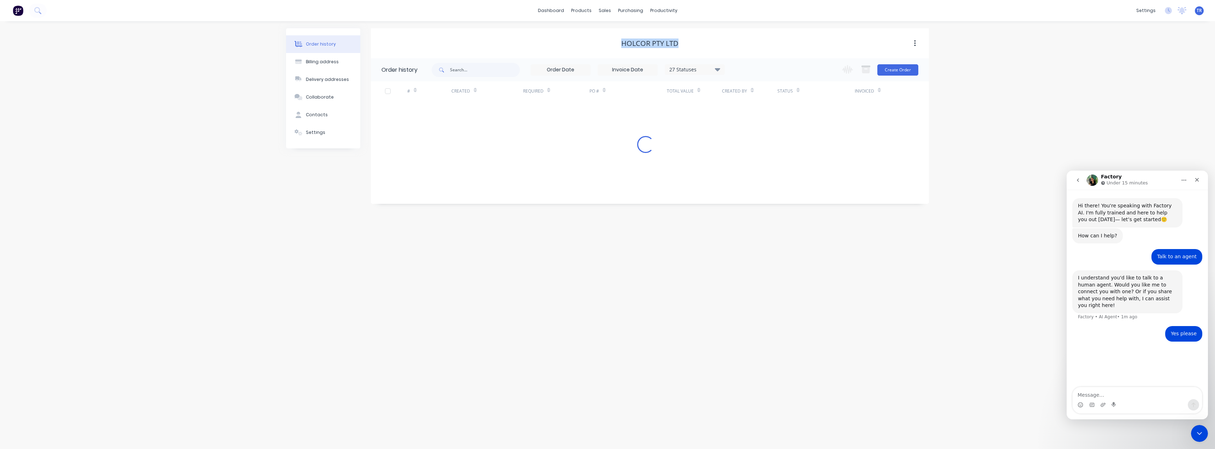
drag, startPoint x: 683, startPoint y: 45, endPoint x: 611, endPoint y: 47, distance: 71.7
click at [611, 47] on div "Holcor Pty Ltd" at bounding box center [650, 43] width 558 height 8
copy div "Holcor Pty Ltd"
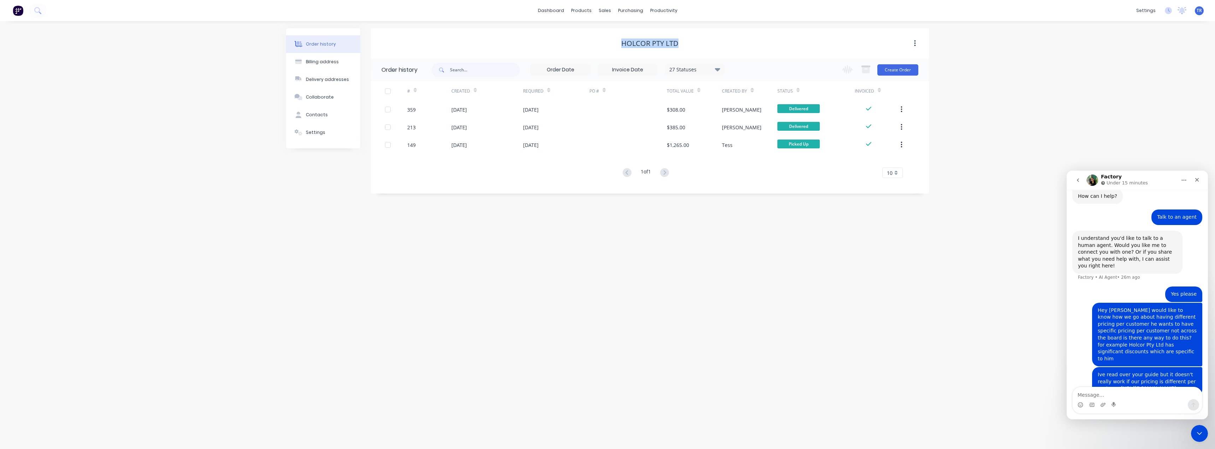
scroll to position [49, 0]
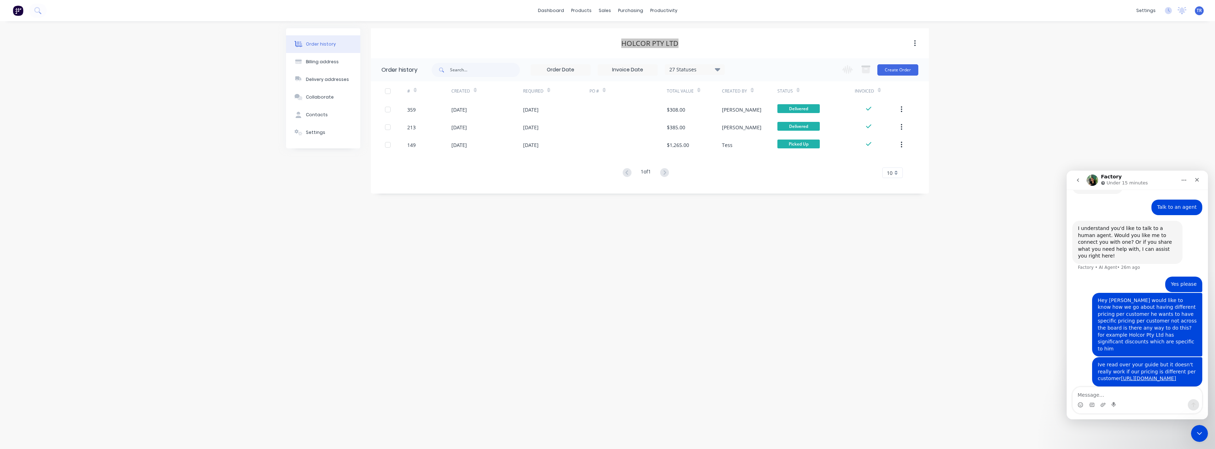
click at [1080, 180] on icon "go back" at bounding box center [1078, 180] width 6 height 6
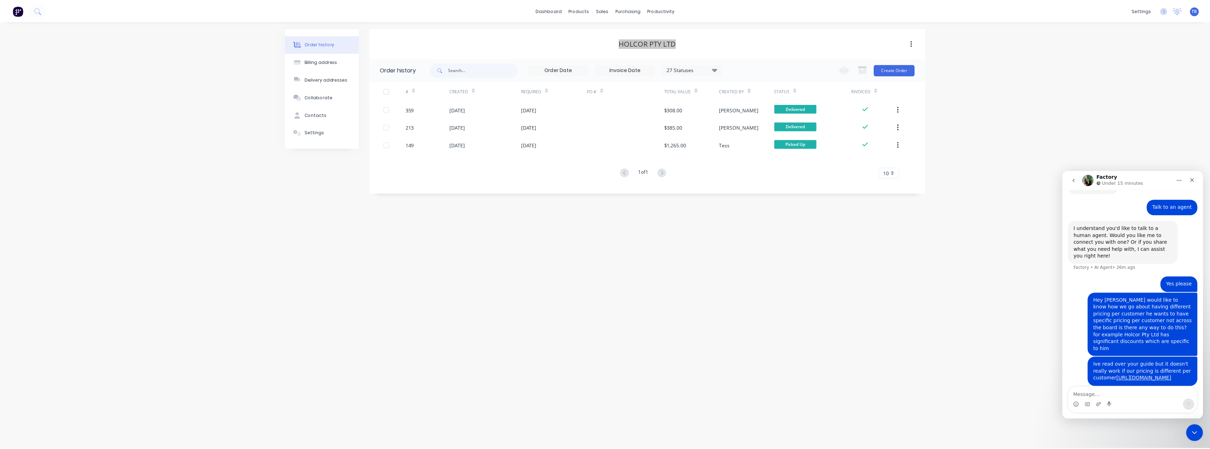
scroll to position [0, 0]
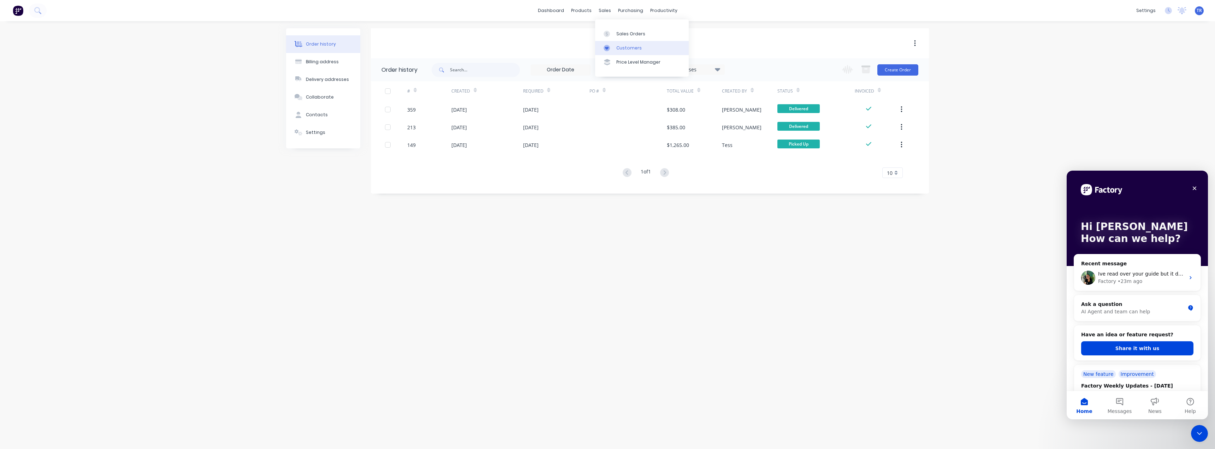
click at [612, 43] on link "Customers" at bounding box center [642, 48] width 94 height 14
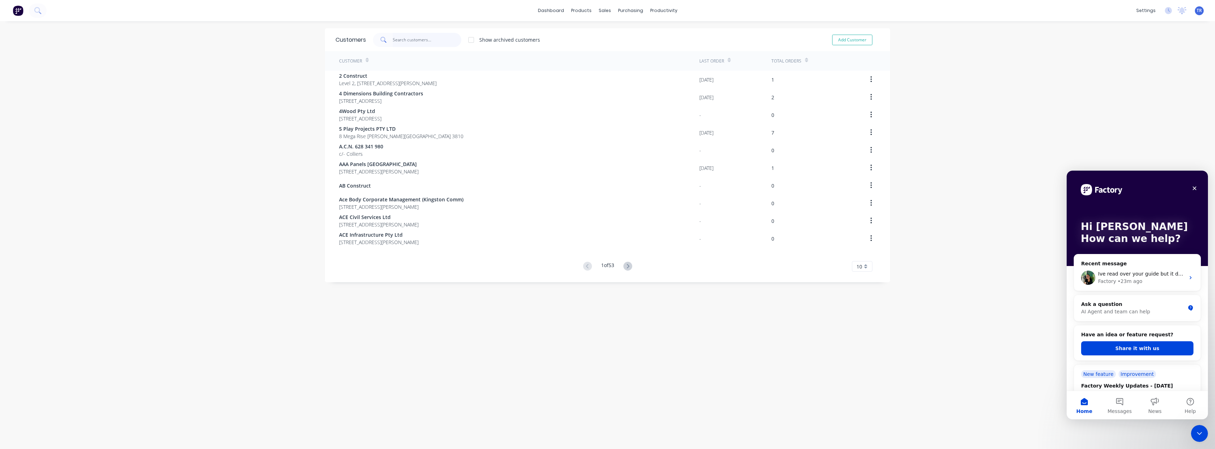
click at [402, 35] on input "text" at bounding box center [427, 40] width 69 height 14
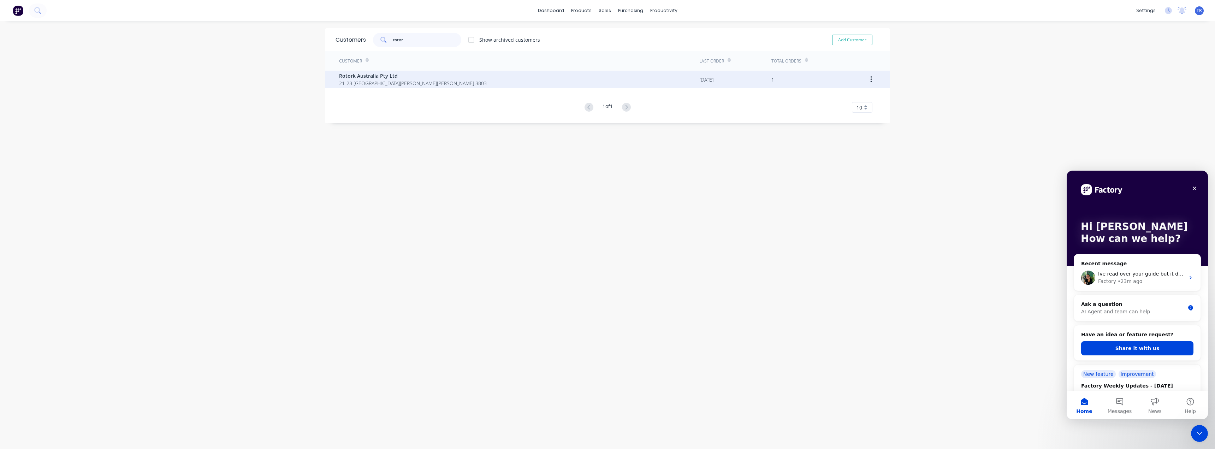
type input "rotor"
click at [376, 83] on span "21-23 Decor Dr Hallam Victoria Australia 3803" at bounding box center [413, 82] width 148 height 7
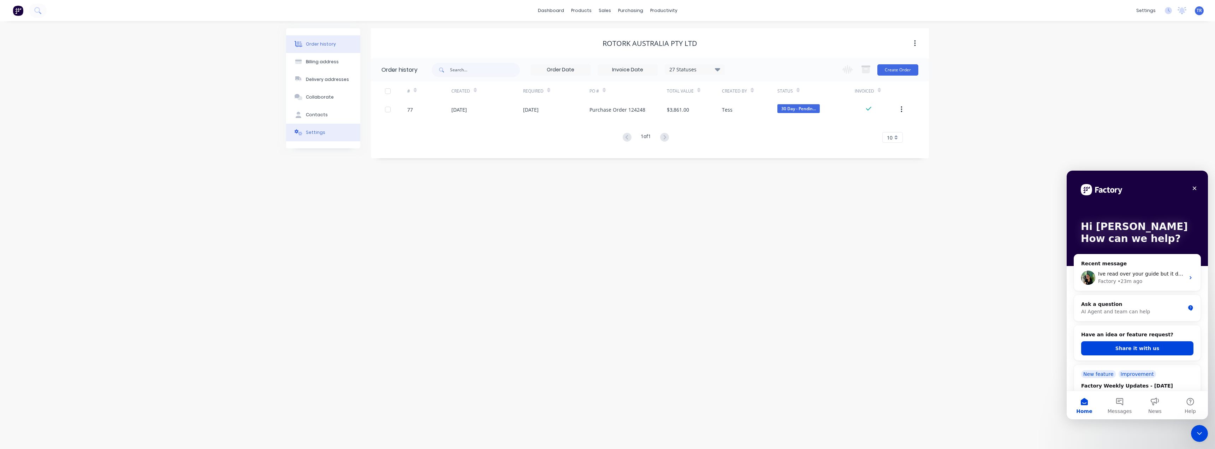
click at [299, 131] on icon at bounding box center [299, 132] width 8 height 6
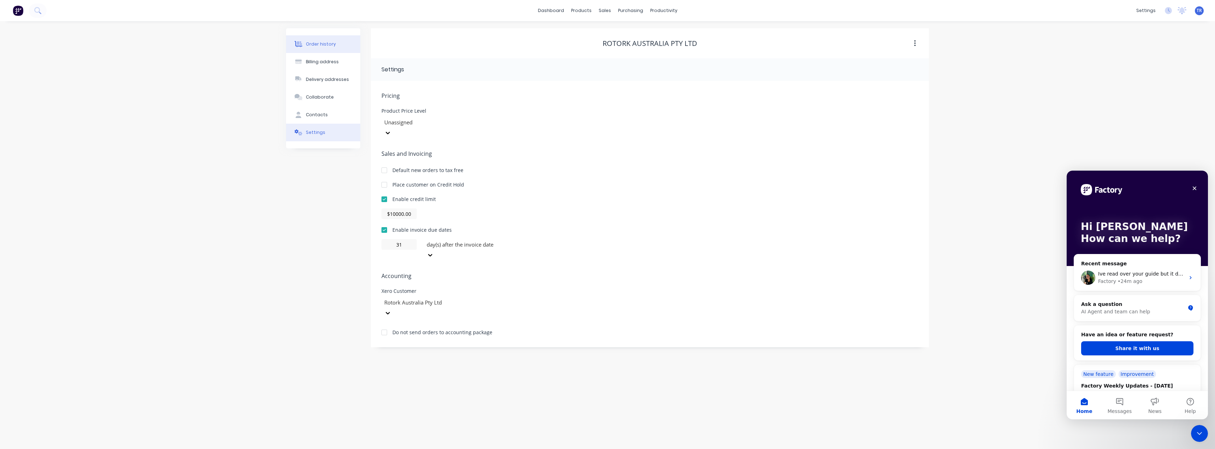
click at [317, 46] on div "Order history" at bounding box center [321, 44] width 30 height 6
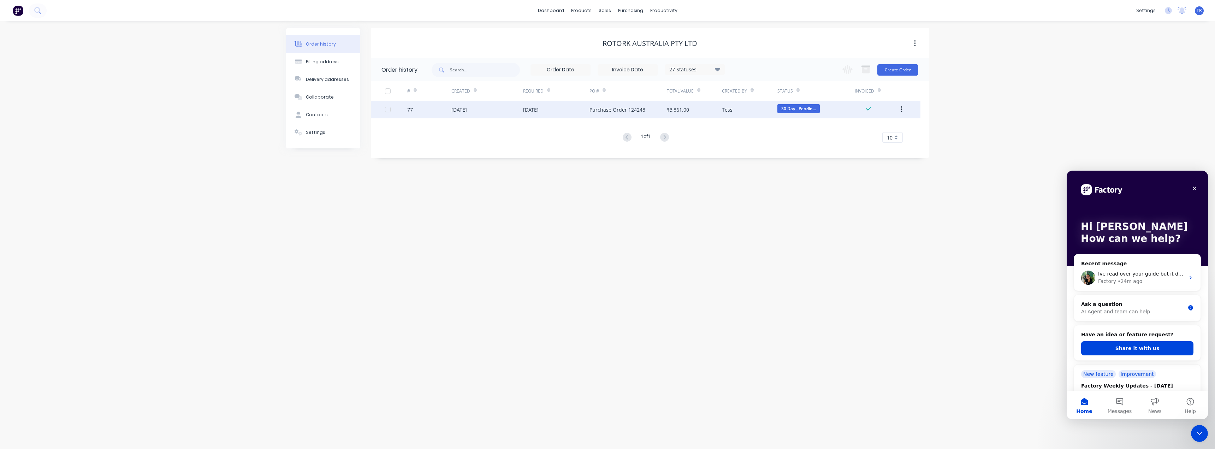
click at [620, 111] on div "Purchase Order 124248" at bounding box center [617, 109] width 56 height 7
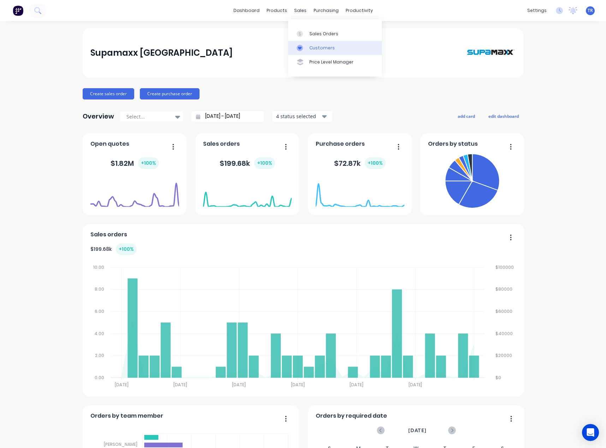
click at [308, 44] on link "Customers" at bounding box center [335, 48] width 94 height 14
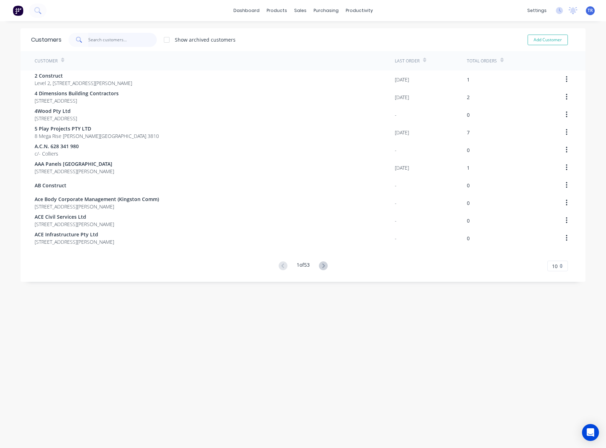
click at [142, 40] on input "text" at bounding box center [122, 40] width 69 height 14
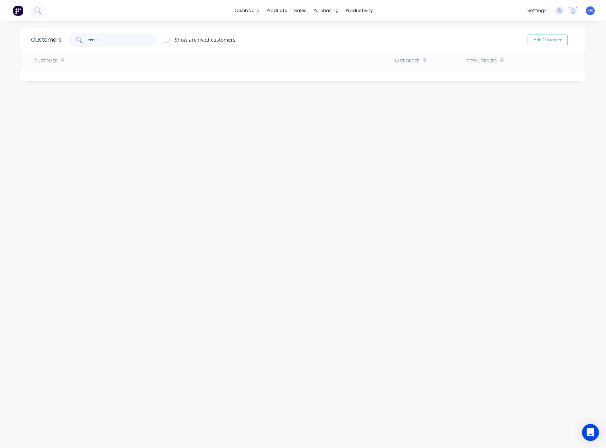
drag, startPoint x: 100, startPoint y: 40, endPoint x: 74, endPoint y: 43, distance: 26.3
click at [74, 43] on div "treli" at bounding box center [113, 40] width 88 height 14
paste input "Trellidor"
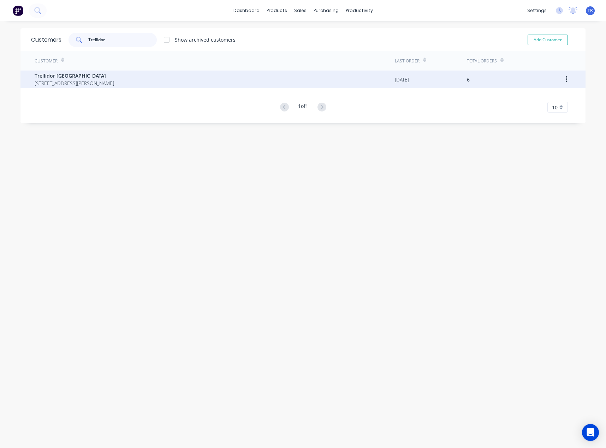
type input "Trellidor"
click at [100, 82] on span "[STREET_ADDRESS][PERSON_NAME]" at bounding box center [74, 82] width 79 height 7
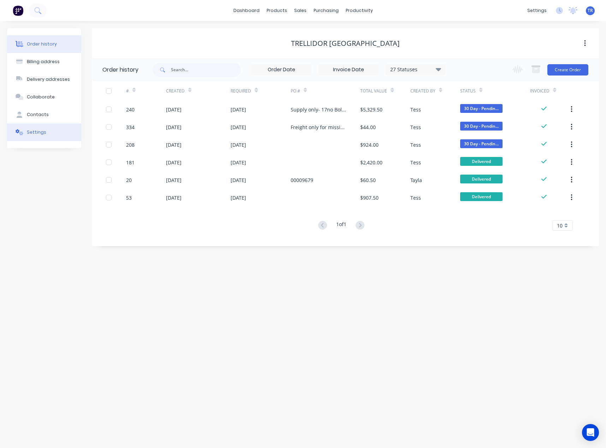
click at [66, 137] on button "Settings" at bounding box center [44, 133] width 74 height 18
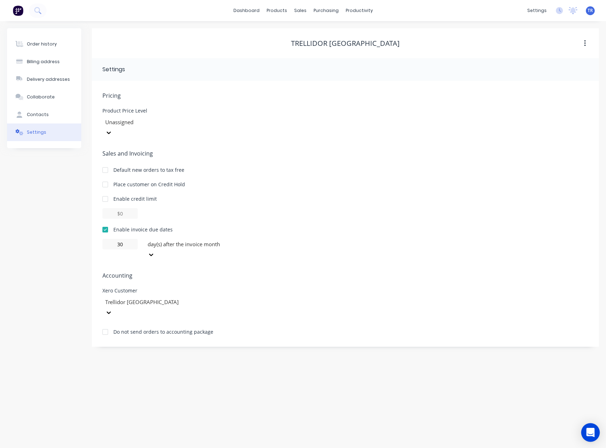
click at [588, 433] on icon "Open Intercom Messenger" at bounding box center [590, 432] width 8 height 9
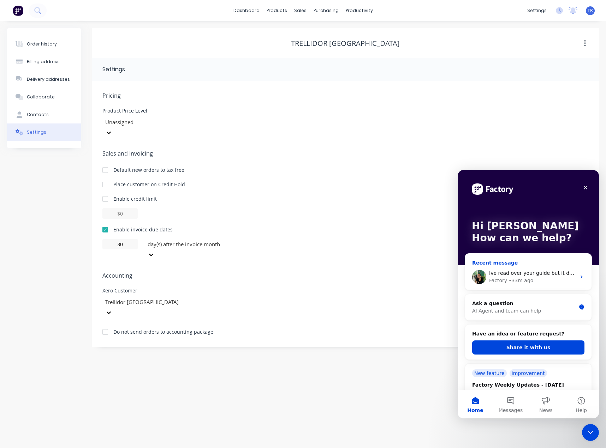
click at [522, 281] on div "• 33m ago" at bounding box center [521, 280] width 25 height 7
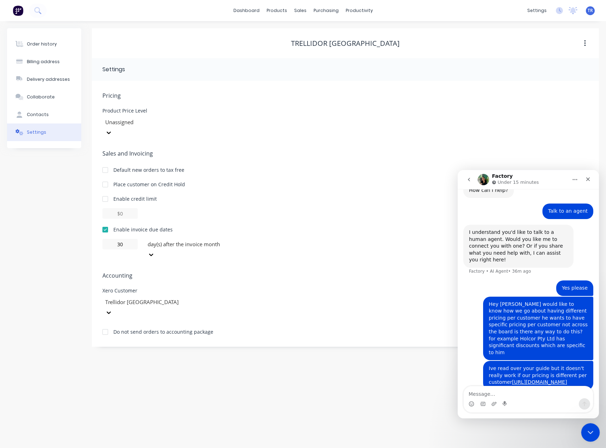
scroll to position [49, 0]
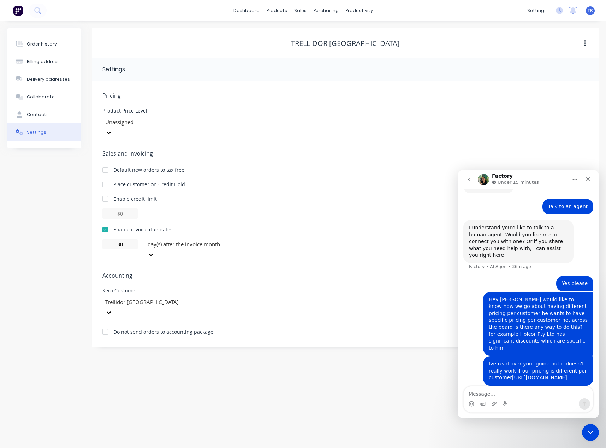
click at [471, 180] on icon "go back" at bounding box center [469, 180] width 6 height 6
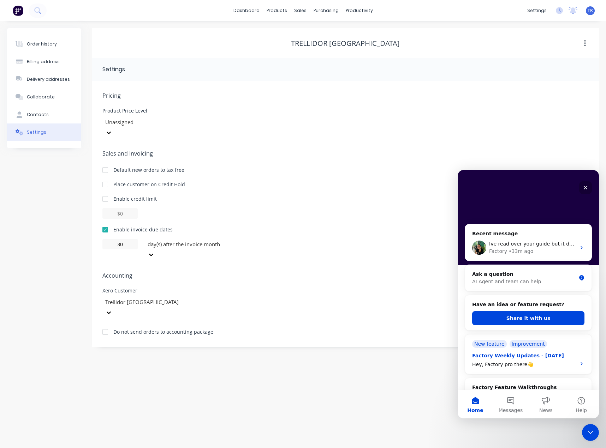
scroll to position [106, 0]
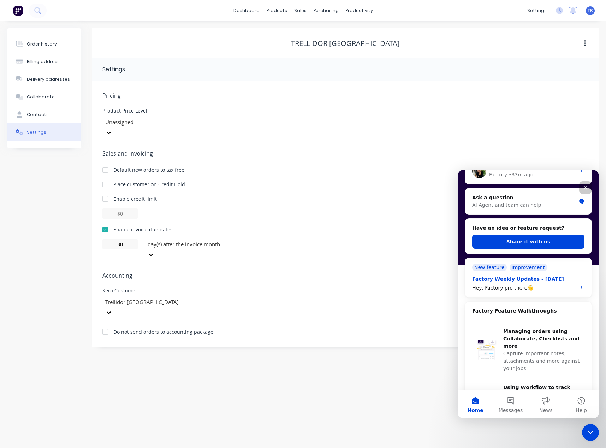
click at [511, 282] on div "Factory Weekly Updates - [DATE]" at bounding box center [522, 279] width 100 height 7
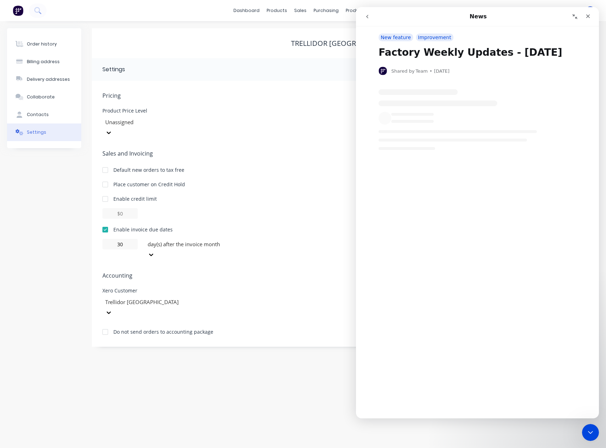
scroll to position [0, 0]
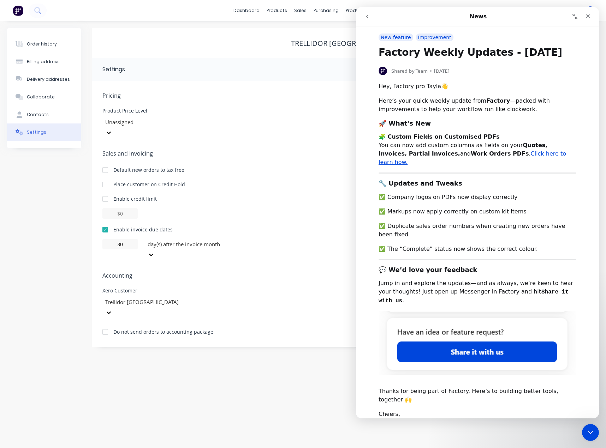
click at [367, 19] on icon "go back" at bounding box center [367, 17] width 6 height 6
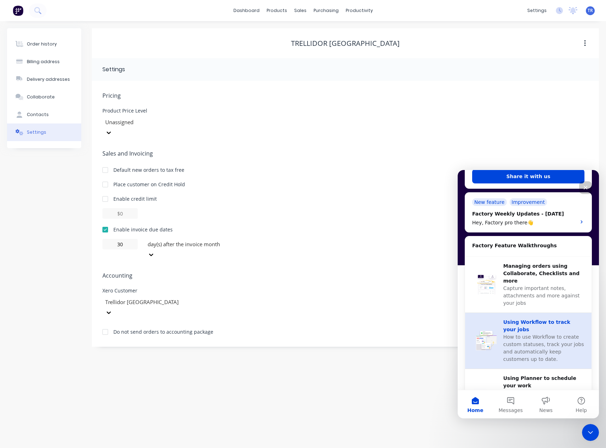
scroll to position [177, 0]
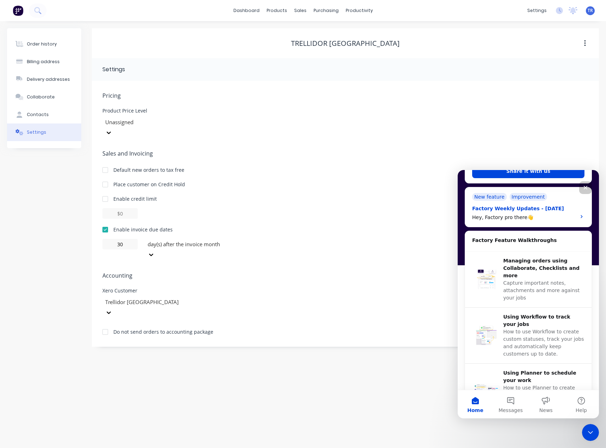
click at [487, 196] on div "New feature" at bounding box center [489, 197] width 35 height 8
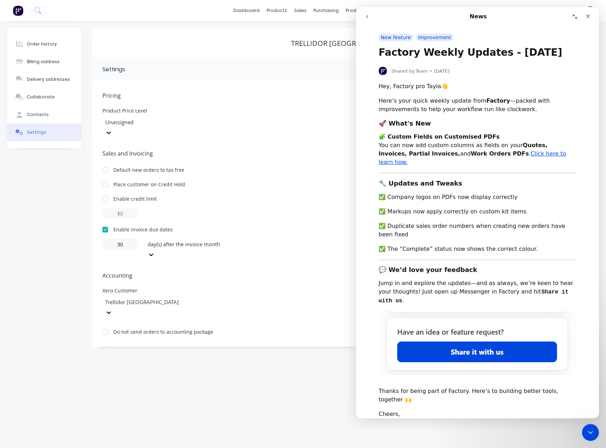
scroll to position [21, 0]
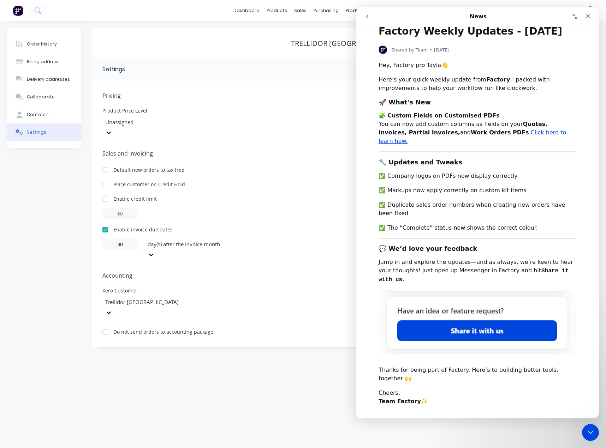
click at [366, 18] on icon "go back" at bounding box center [367, 17] width 6 height 6
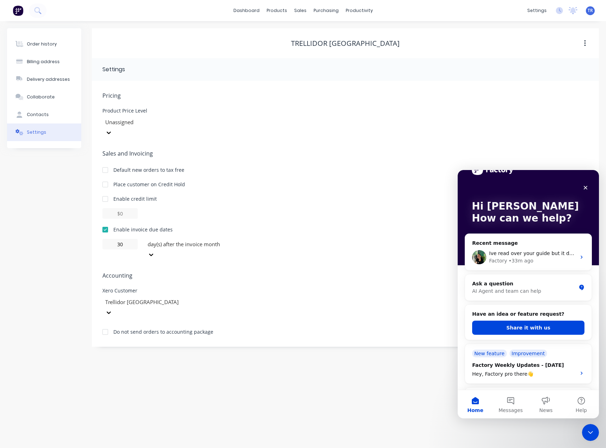
scroll to position [0, 0]
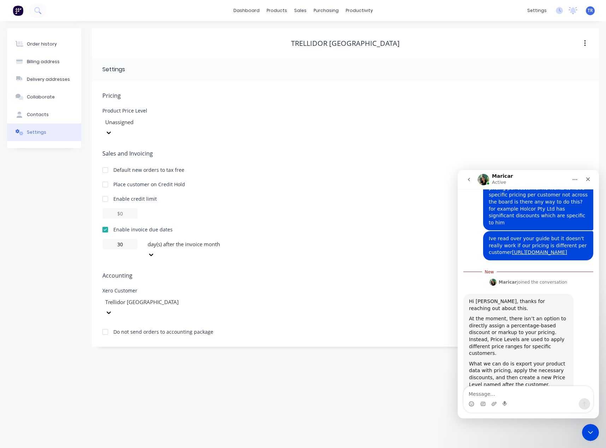
scroll to position [199, 0]
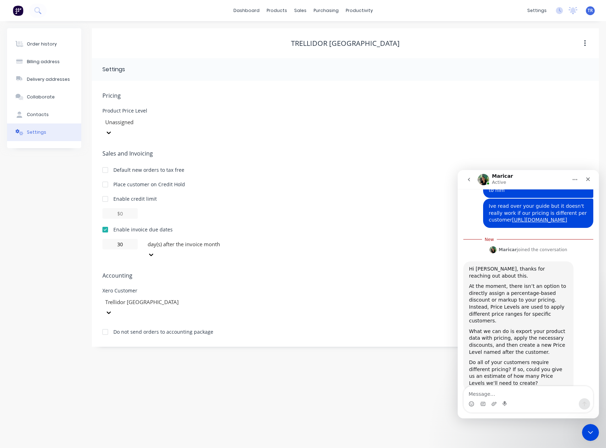
click at [520, 400] on div "Intercom messenger" at bounding box center [528, 404] width 129 height 11
click at [522, 396] on textarea "Message…" at bounding box center [528, 393] width 129 height 12
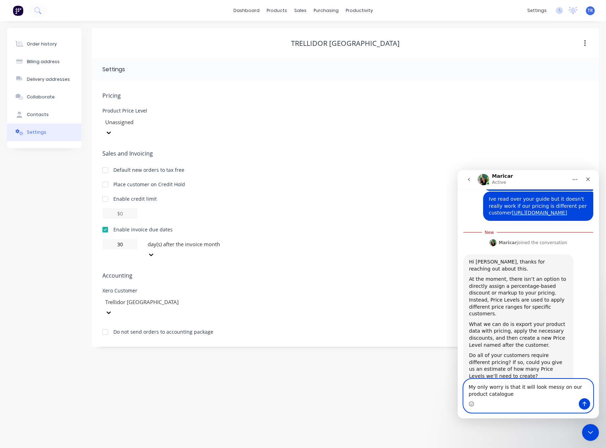
type textarea "My only worry is that it will look messy on our product catalogue"
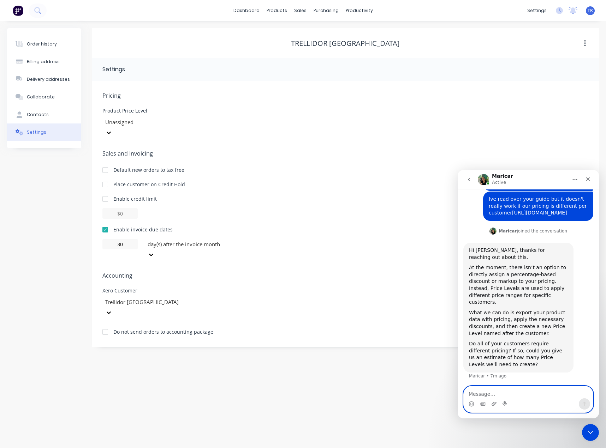
scroll to position [215, 0]
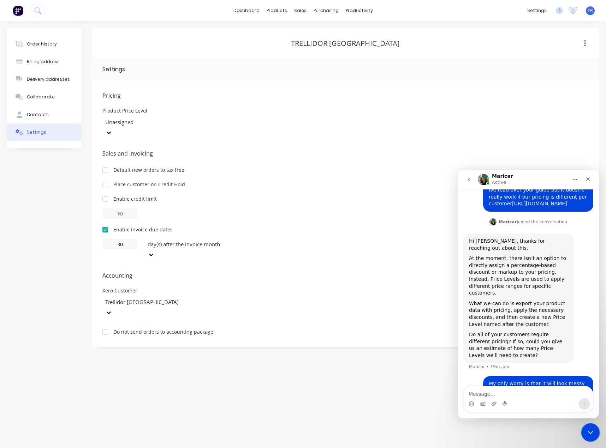
click at [585, 433] on icon "Close Intercom Messenger" at bounding box center [589, 432] width 8 height 8
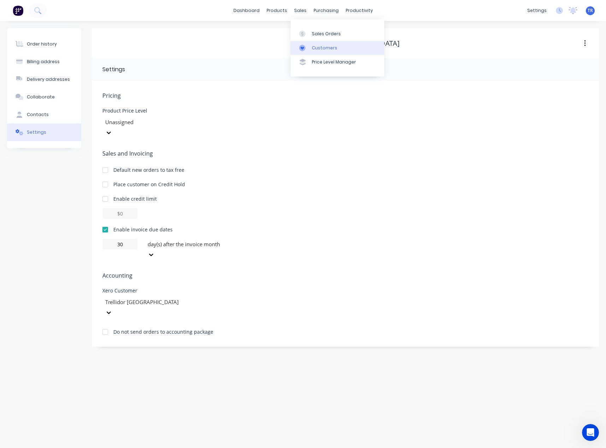
click at [311, 51] on link "Customers" at bounding box center [338, 48] width 94 height 14
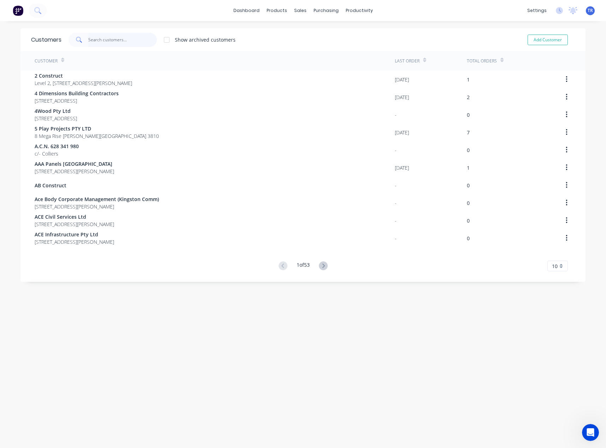
click at [117, 42] on input "text" at bounding box center [122, 40] width 69 height 14
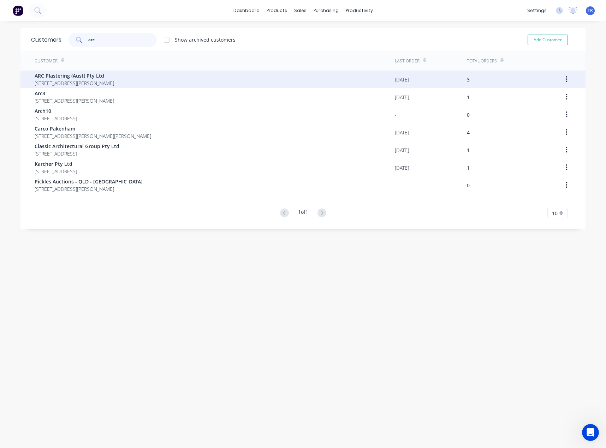
type input "arc"
click at [97, 76] on span "ARC Plastering (Aust) Pty Ltd" at bounding box center [74, 75] width 79 height 7
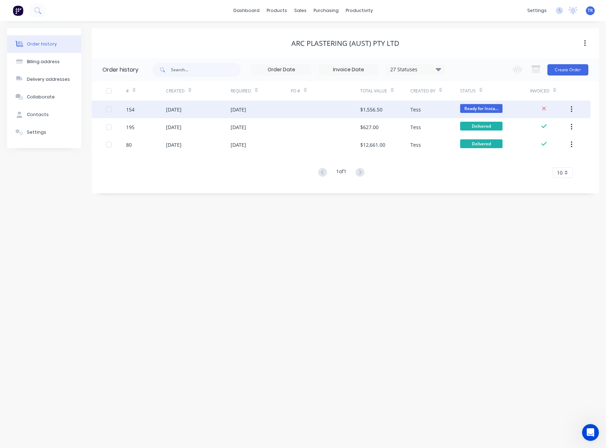
click at [181, 111] on div "[DATE]" at bounding box center [174, 109] width 16 height 7
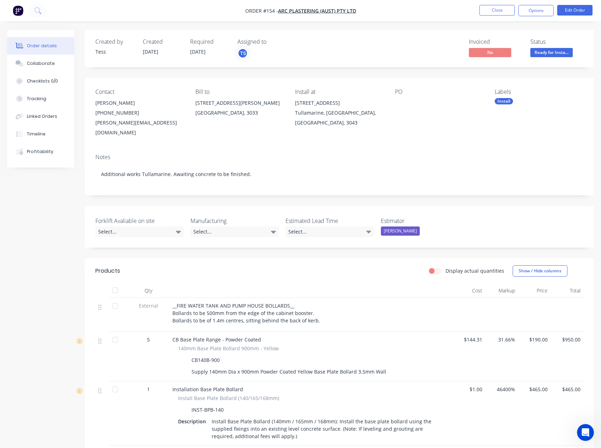
scroll to position [170, 0]
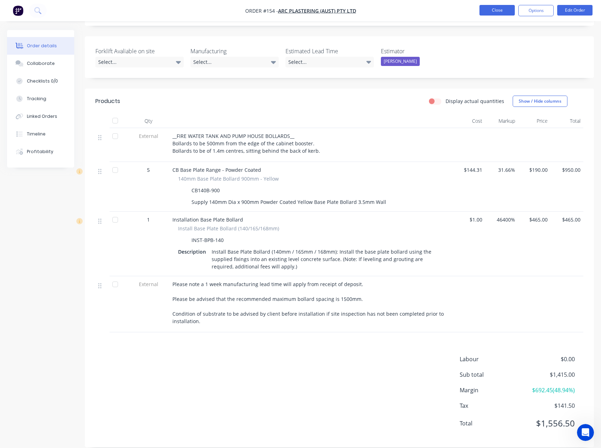
click at [510, 10] on button "Close" at bounding box center [496, 10] width 35 height 11
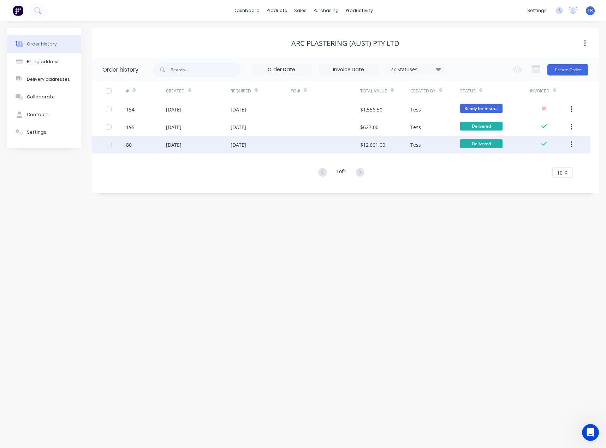
click at [358, 147] on div at bounding box center [326, 145] width 70 height 18
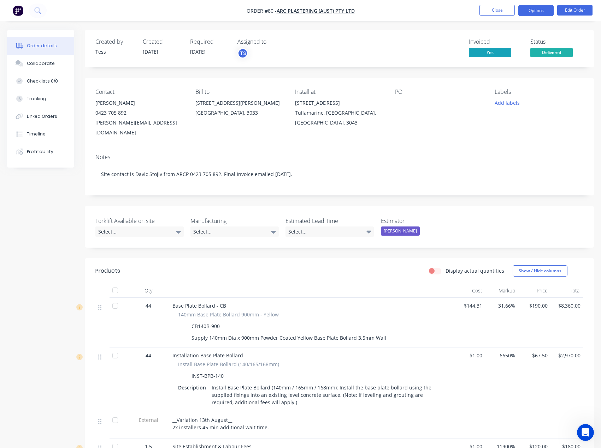
click at [536, 14] on button "Options" at bounding box center [535, 10] width 35 height 11
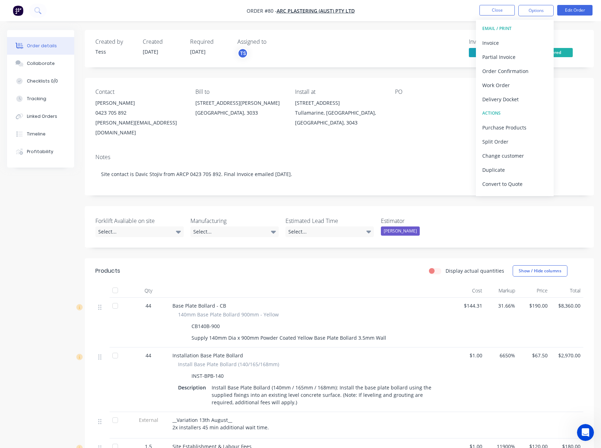
click at [388, 116] on div "Contact [PERSON_NAME] [PHONE_NUMBER] [PERSON_NAME][EMAIL_ADDRESS][DOMAIN_NAME] …" at bounding box center [339, 113] width 509 height 70
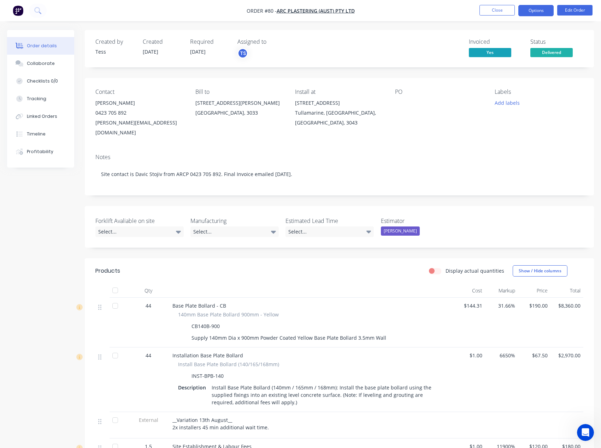
click at [546, 7] on button "Options" at bounding box center [535, 10] width 35 height 11
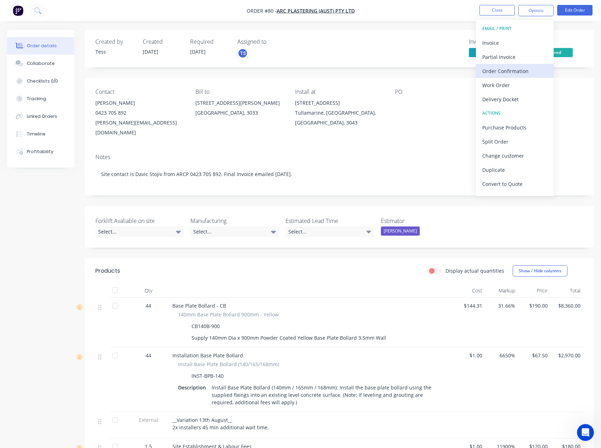
click at [530, 72] on div "Order Confirmation" at bounding box center [514, 71] width 65 height 10
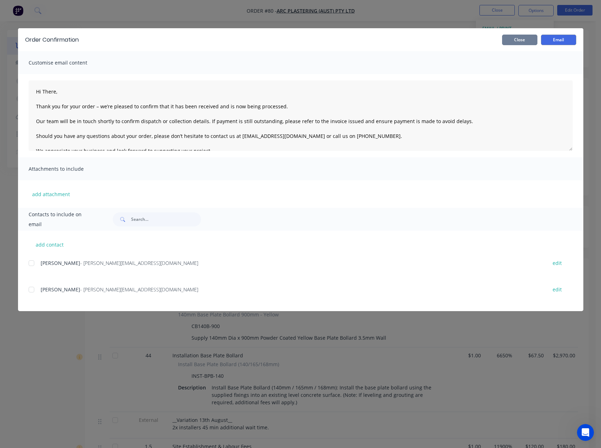
click at [524, 40] on button "Close" at bounding box center [519, 40] width 35 height 11
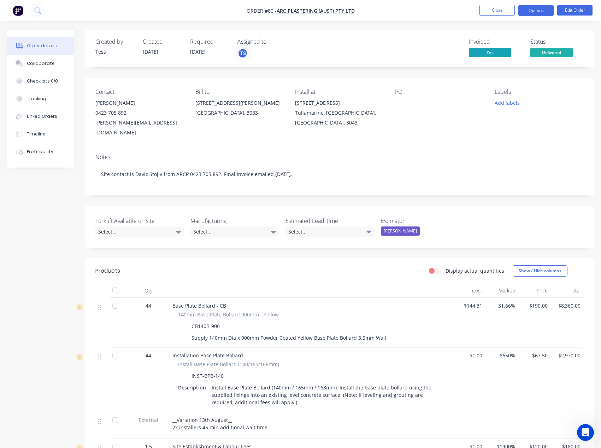
click at [535, 11] on button "Options" at bounding box center [535, 10] width 35 height 11
click at [367, 45] on div "Invoiced Yes Status Delivered" at bounding box center [445, 48] width 275 height 20
